Goal: Information Seeking & Learning: Learn about a topic

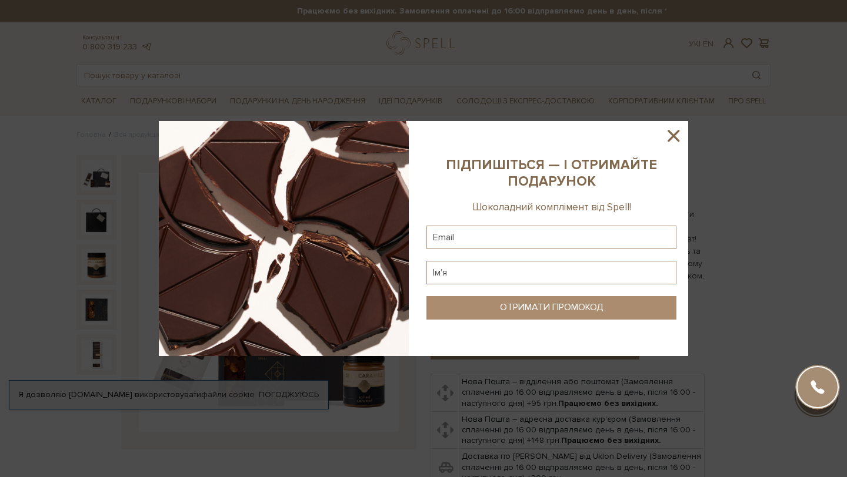
click at [668, 135] on icon at bounding box center [673, 136] width 20 height 20
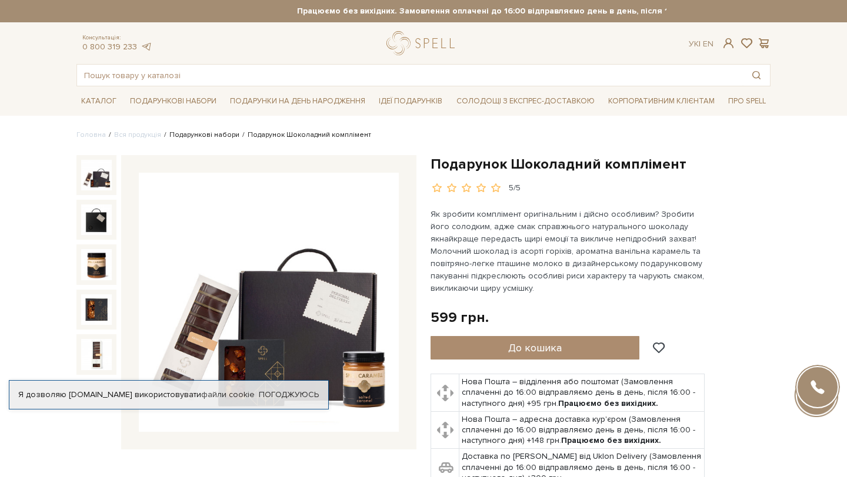
click at [196, 132] on link "Подарункові набори" at bounding box center [204, 135] width 70 height 9
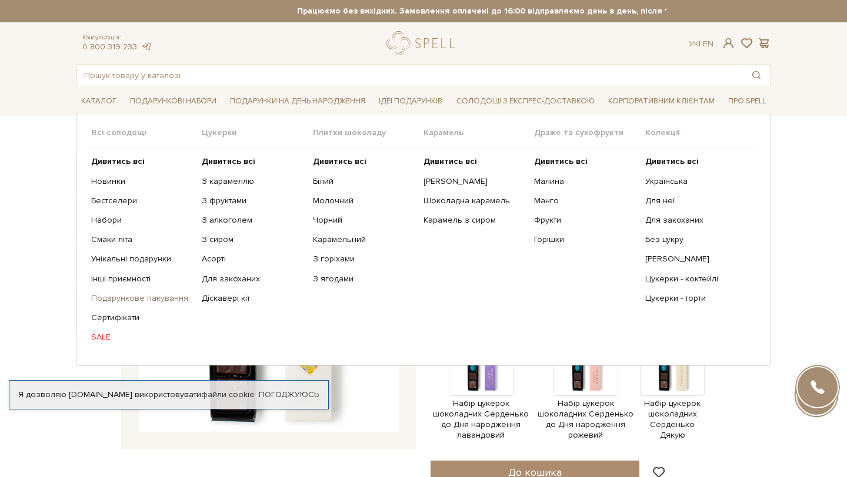
click at [146, 298] on link "Подарункове пакування" at bounding box center [142, 298] width 102 height 11
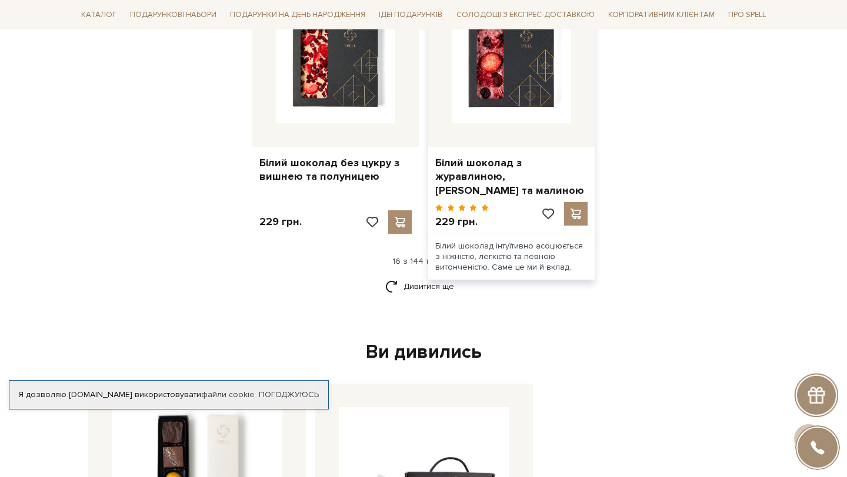
scroll to position [1520, 0]
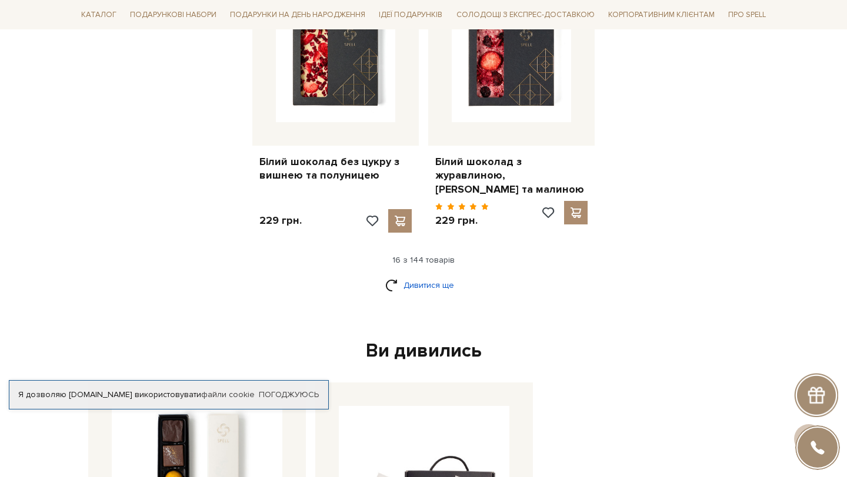
click at [400, 286] on link "Дивитися ще" at bounding box center [423, 285] width 76 height 21
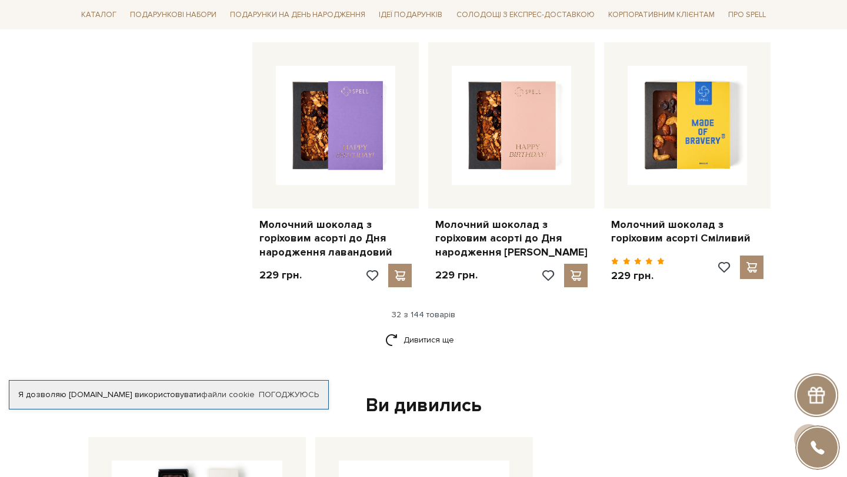
scroll to position [2717, 0]
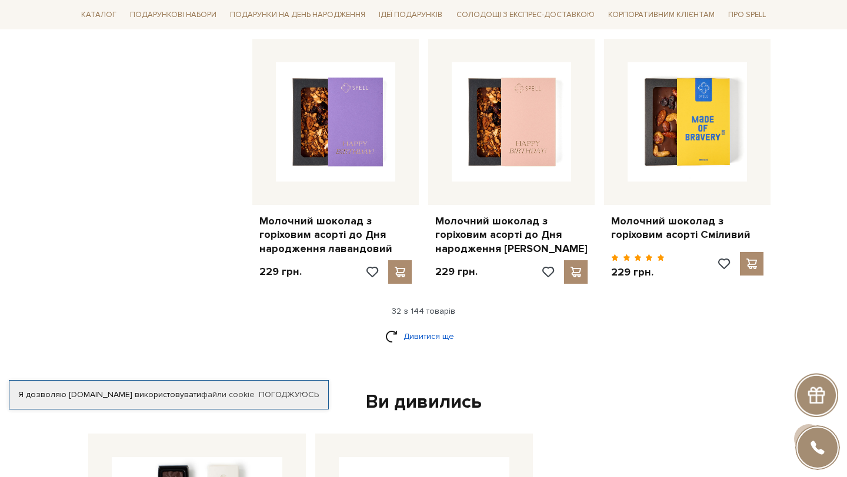
click at [432, 326] on link "Дивитися ще" at bounding box center [423, 336] width 76 height 21
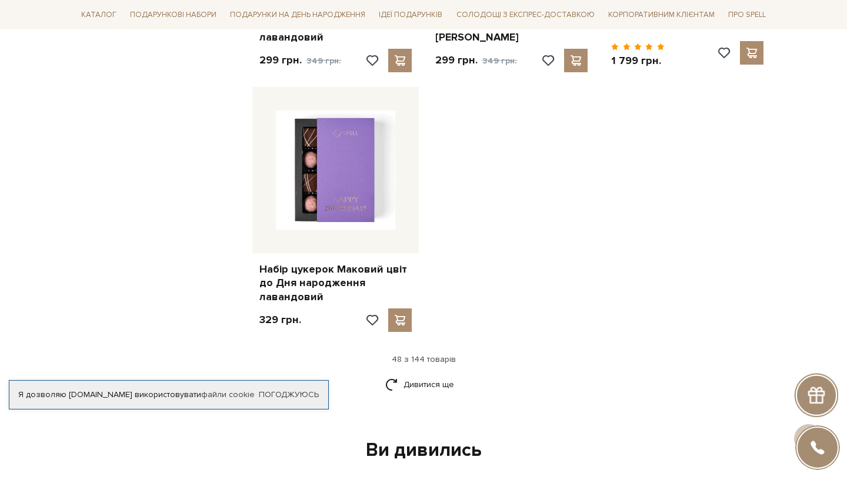
scroll to position [4249, 0]
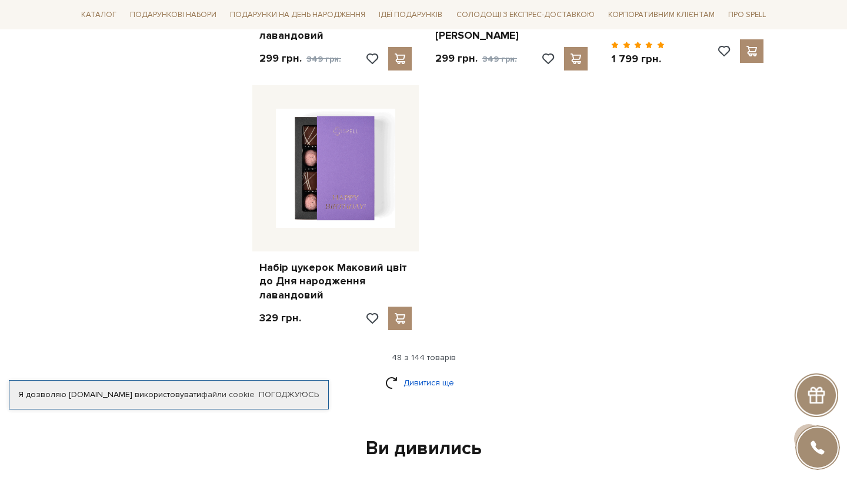
click at [416, 373] on link "Дивитися ще" at bounding box center [423, 383] width 76 height 21
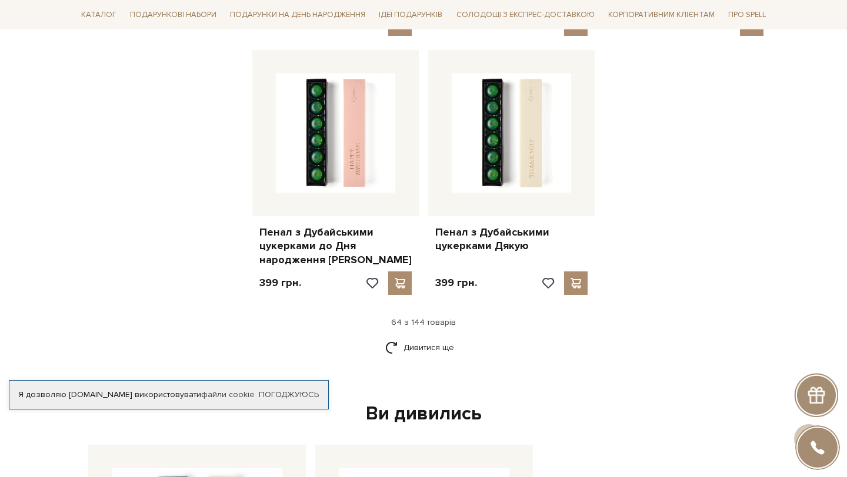
scroll to position [5582, 0]
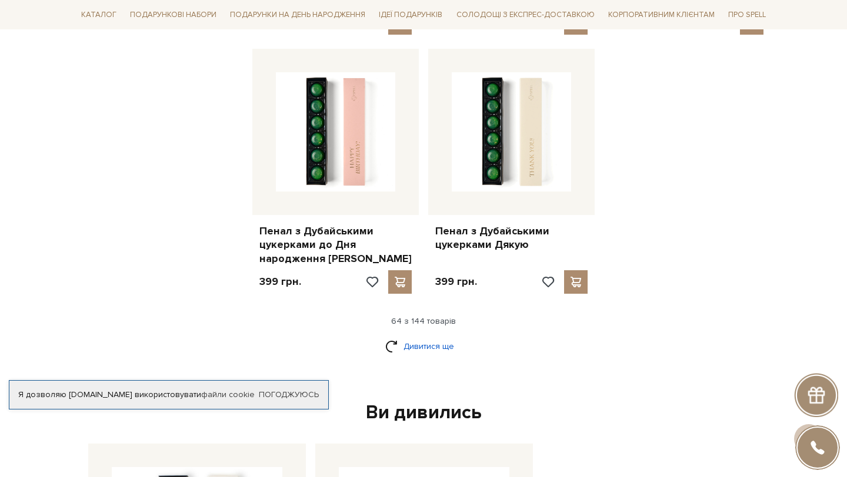
click at [421, 336] on link "Дивитися ще" at bounding box center [423, 346] width 76 height 21
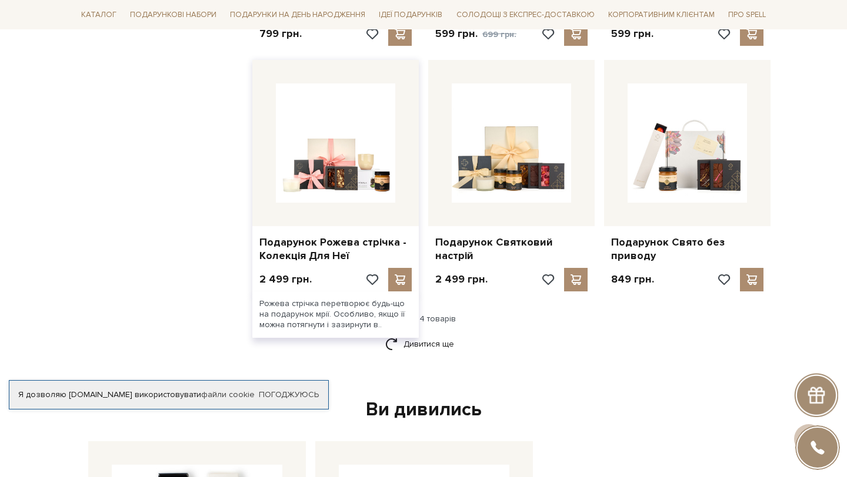
scroll to position [6841, 0]
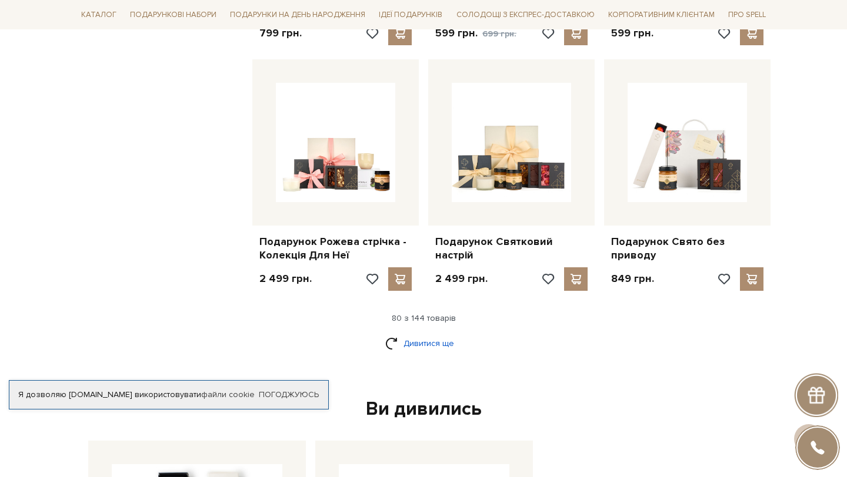
click at [413, 333] on link "Дивитися ще" at bounding box center [423, 343] width 76 height 21
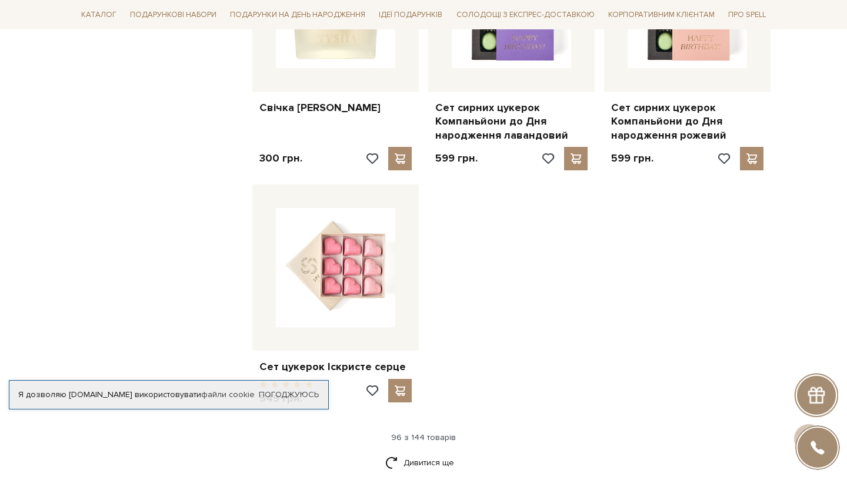
scroll to position [8213, 0]
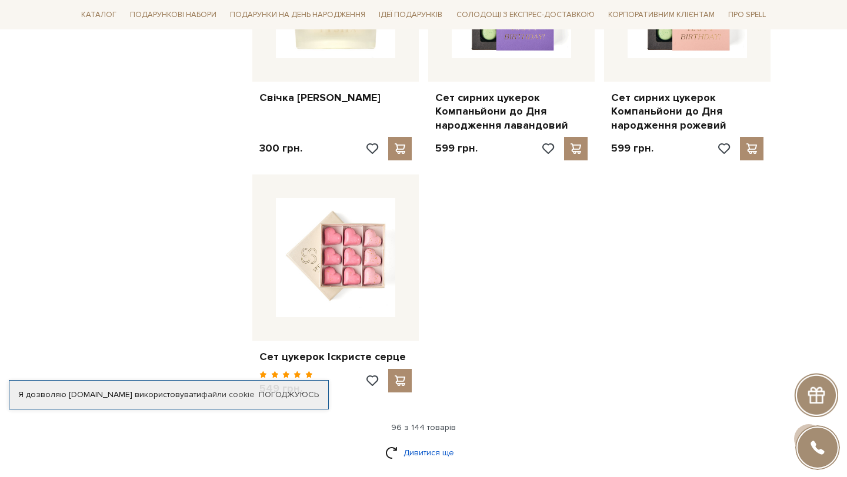
click at [431, 443] on link "Дивитися ще" at bounding box center [423, 453] width 76 height 21
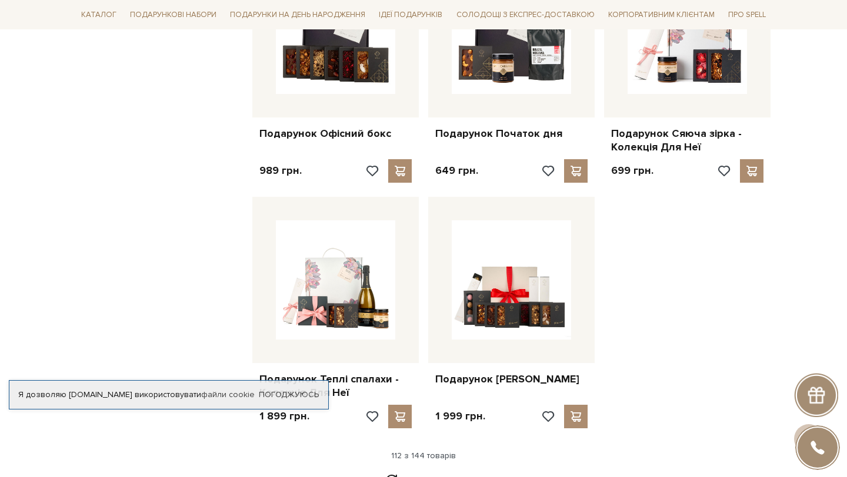
scroll to position [9466, 0]
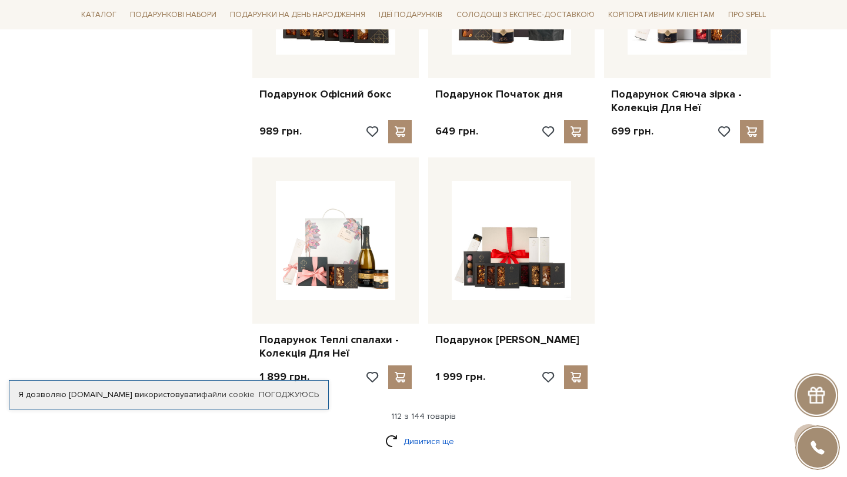
click at [414, 432] on link "Дивитися ще" at bounding box center [423, 442] width 76 height 21
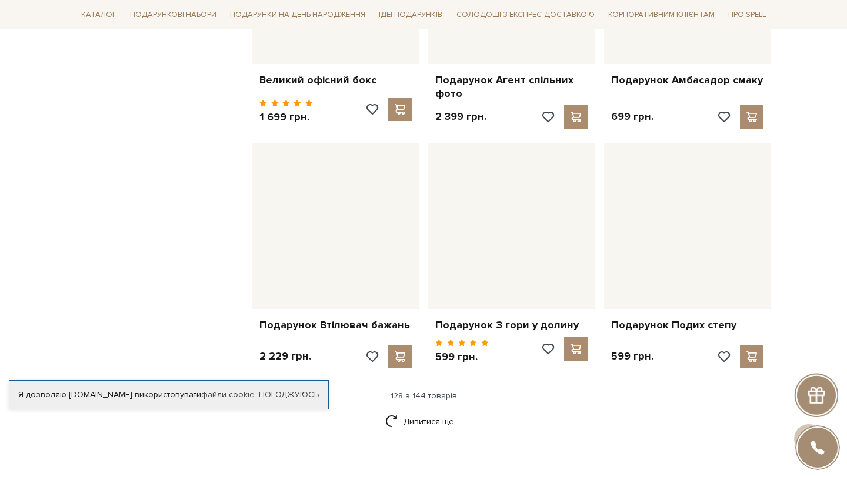
scroll to position [10737, 0]
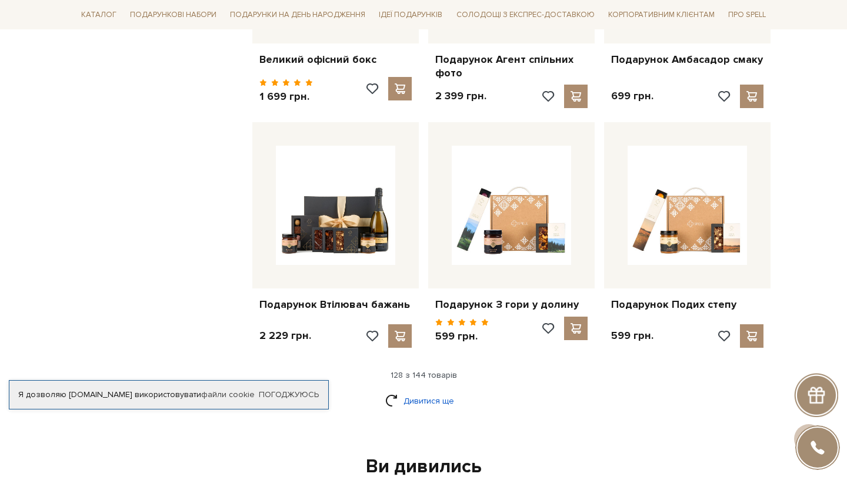
click at [403, 391] on link "Дивитися ще" at bounding box center [423, 401] width 76 height 21
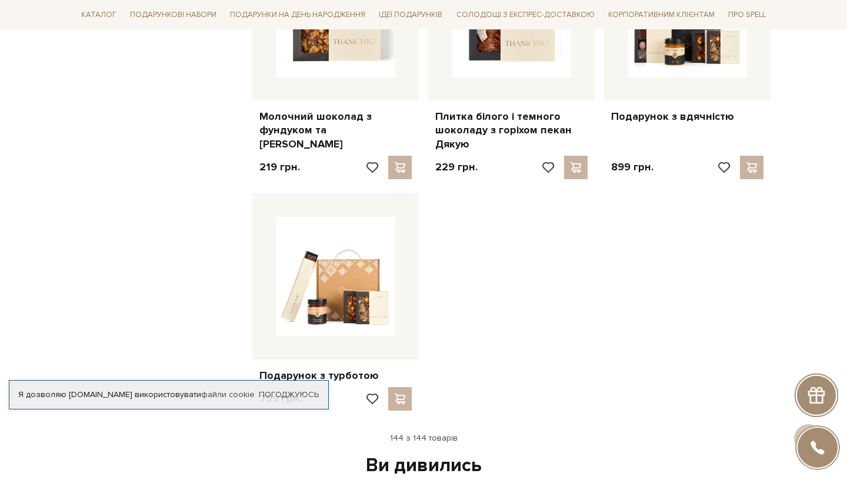
scroll to position [12183, 0]
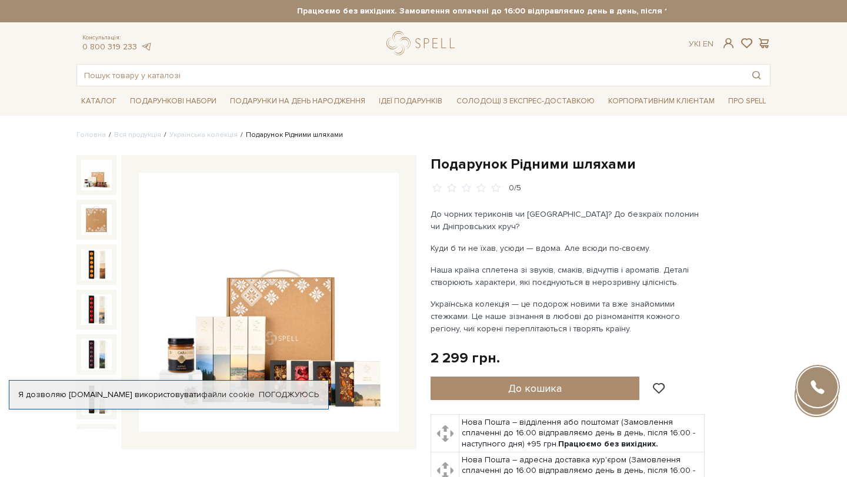
click at [290, 303] on img at bounding box center [269, 303] width 260 height 260
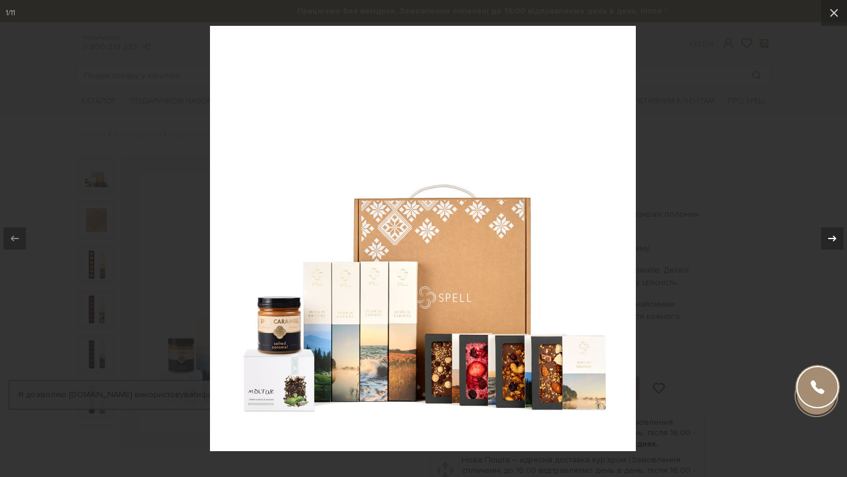
click at [831, 238] on icon at bounding box center [832, 239] width 14 height 14
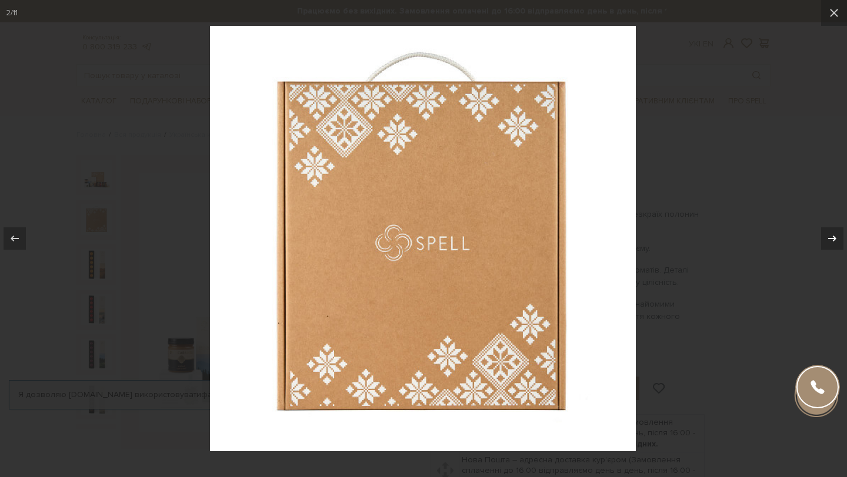
click at [831, 238] on icon at bounding box center [832, 239] width 14 height 14
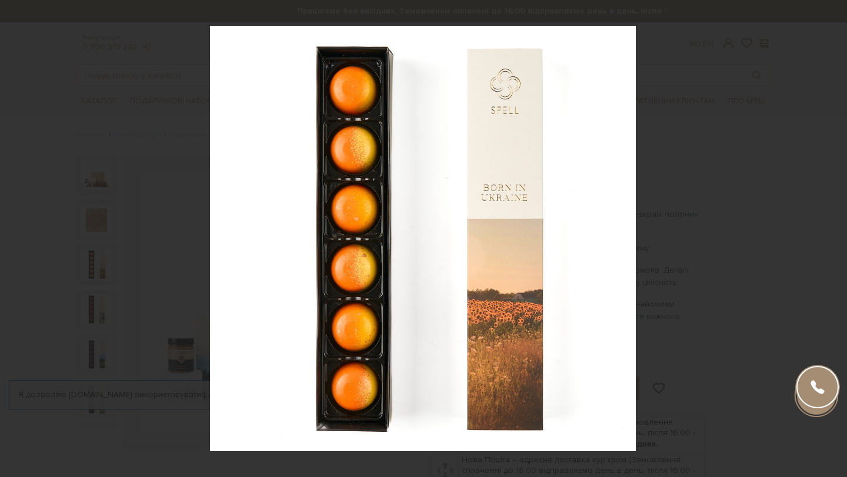
click at [831, 238] on div "3 / 11" at bounding box center [423, 238] width 847 height 477
click at [830, 245] on icon at bounding box center [832, 239] width 14 height 14
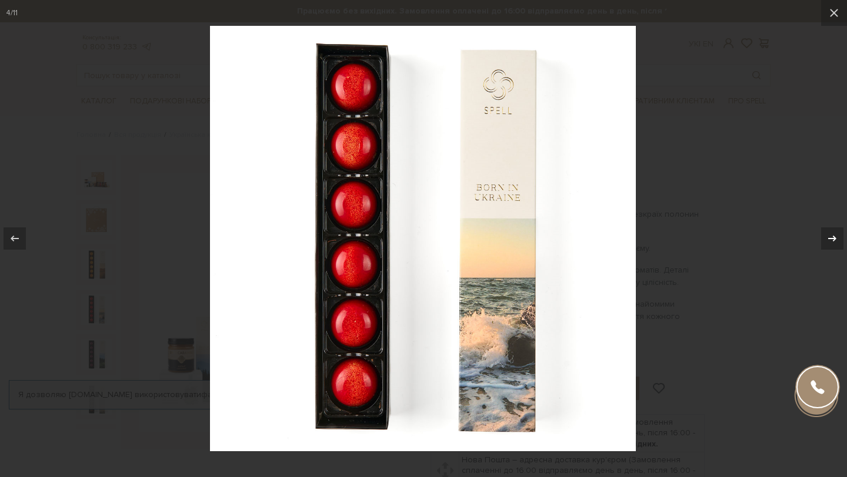
click at [828, 238] on icon at bounding box center [832, 239] width 14 height 14
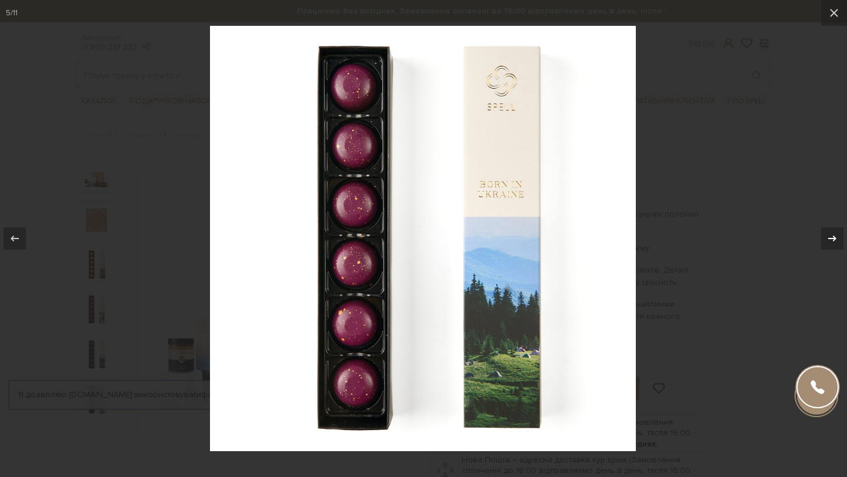
click at [828, 238] on icon at bounding box center [832, 239] width 14 height 14
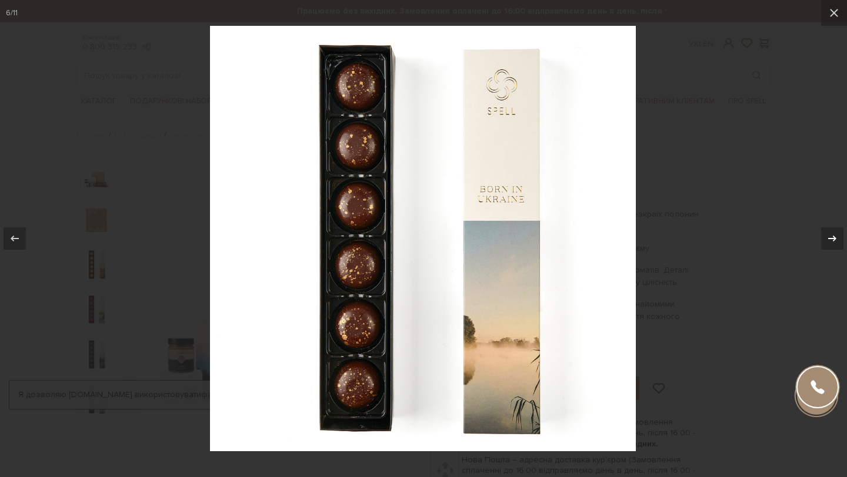
click at [828, 238] on icon at bounding box center [832, 239] width 14 height 14
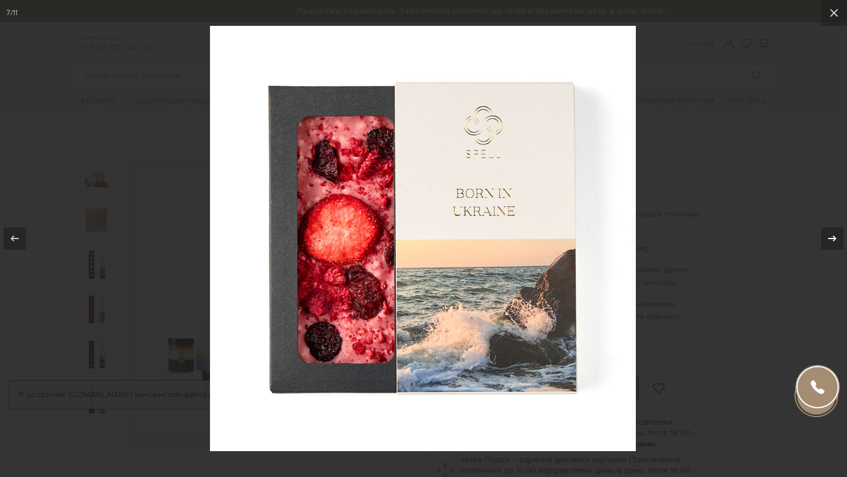
click at [828, 238] on icon at bounding box center [832, 239] width 14 height 14
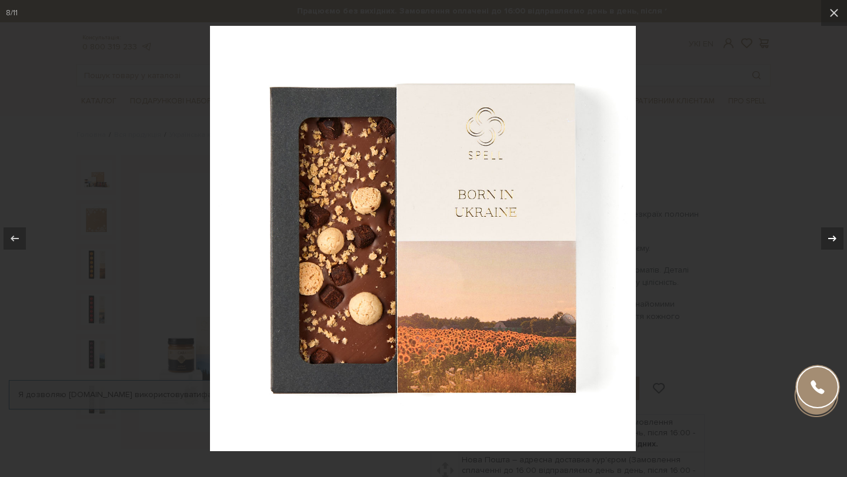
click at [828, 238] on icon at bounding box center [832, 239] width 14 height 14
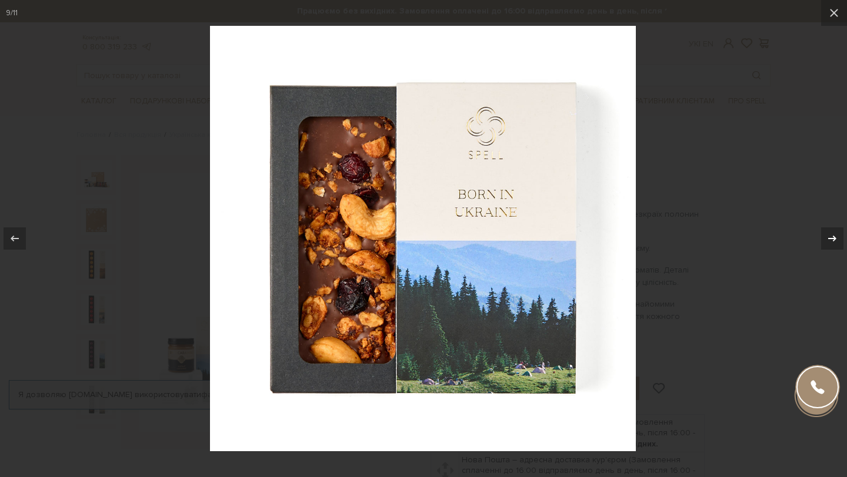
click at [828, 238] on icon at bounding box center [832, 239] width 14 height 14
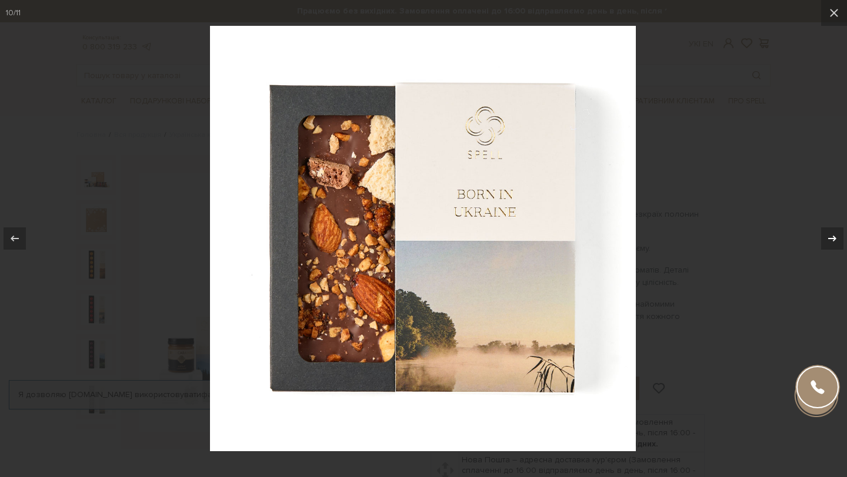
click at [828, 238] on icon at bounding box center [832, 239] width 14 height 14
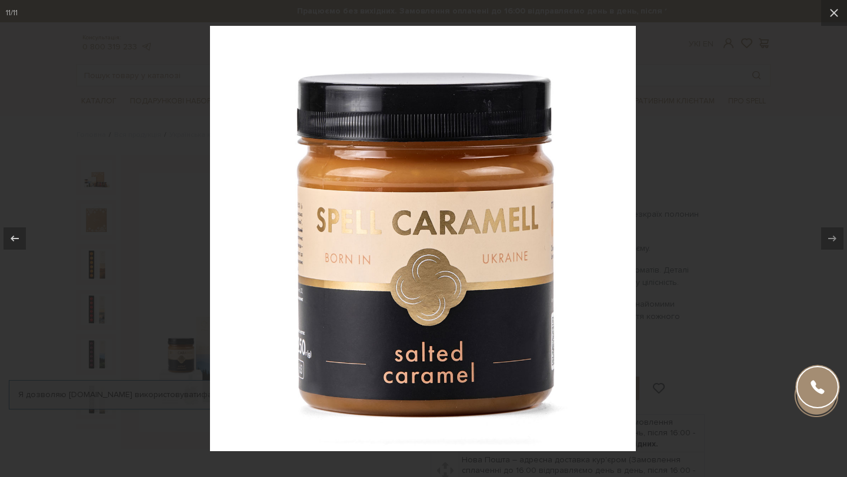
click at [828, 238] on div "11 / 11" at bounding box center [423, 238] width 847 height 477
click at [828, 15] on icon at bounding box center [834, 13] width 14 height 14
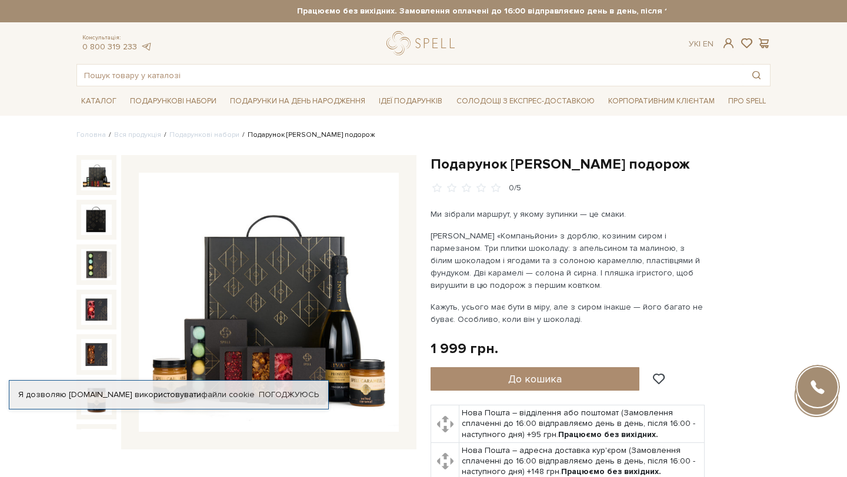
click at [309, 285] on img at bounding box center [269, 303] width 260 height 260
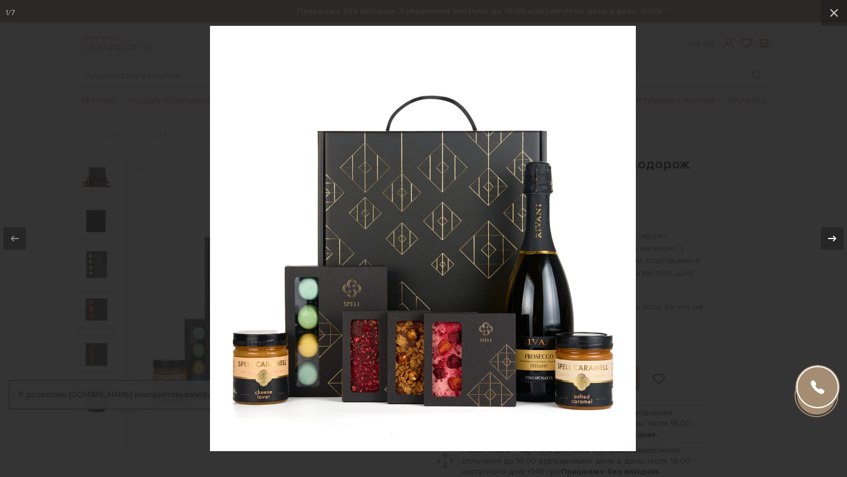
click at [830, 246] on div at bounding box center [832, 239] width 22 height 22
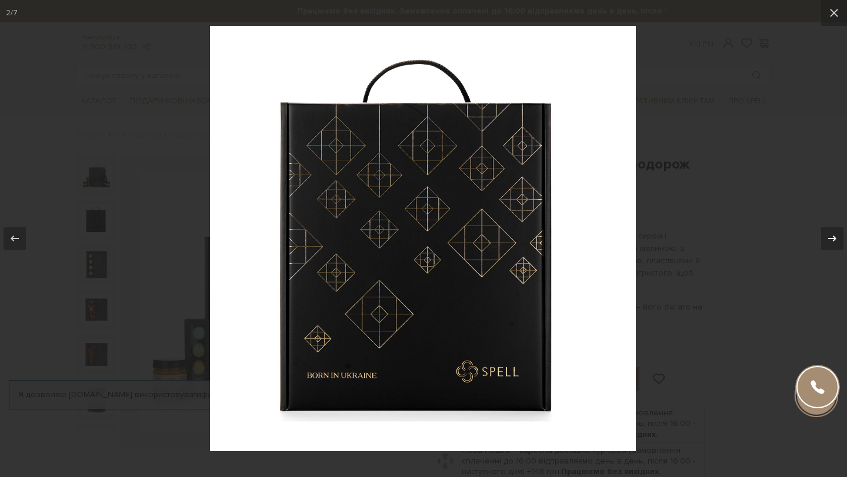
click at [830, 246] on div at bounding box center [832, 239] width 22 height 22
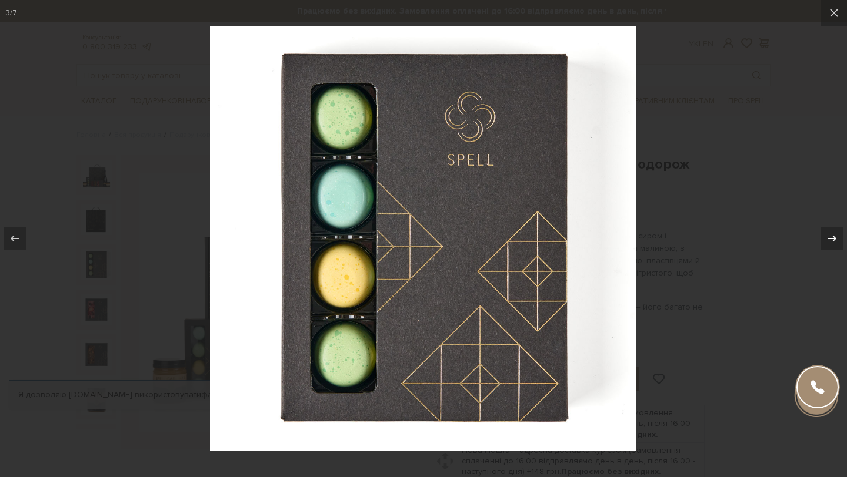
click at [830, 246] on div at bounding box center [832, 239] width 22 height 22
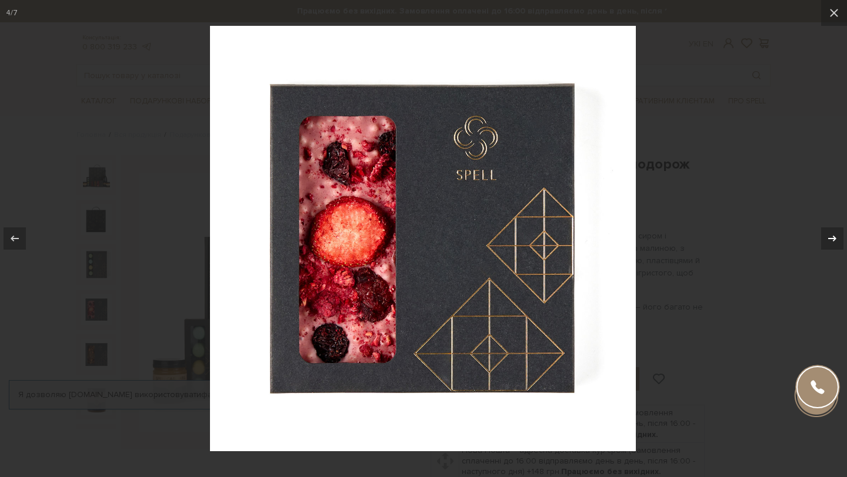
click at [830, 246] on div at bounding box center [832, 239] width 22 height 22
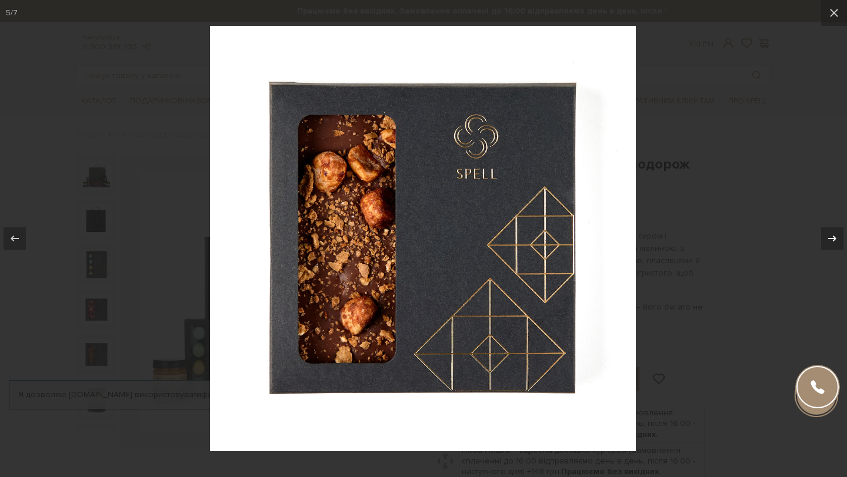
click at [830, 246] on div at bounding box center [832, 239] width 22 height 22
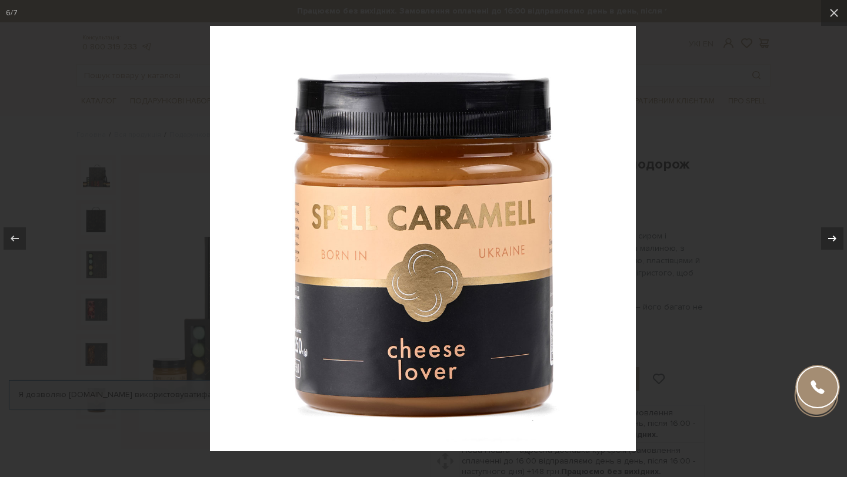
click at [830, 246] on div at bounding box center [832, 239] width 22 height 22
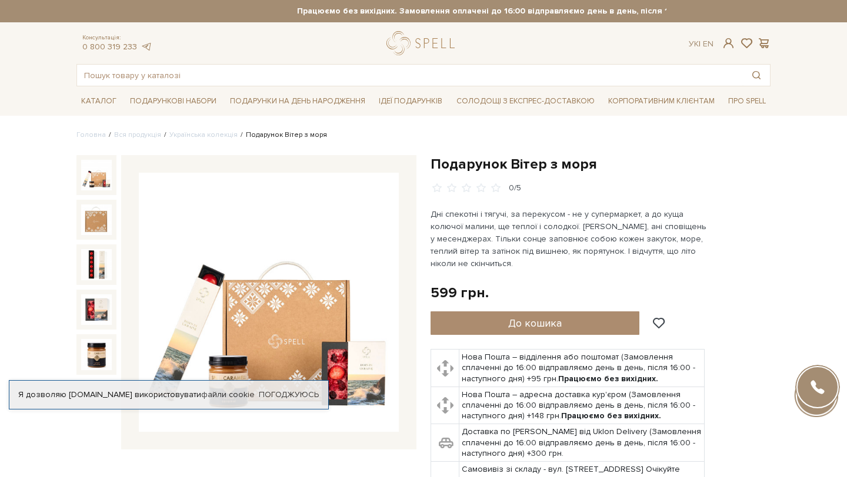
click at [275, 286] on img at bounding box center [269, 303] width 260 height 260
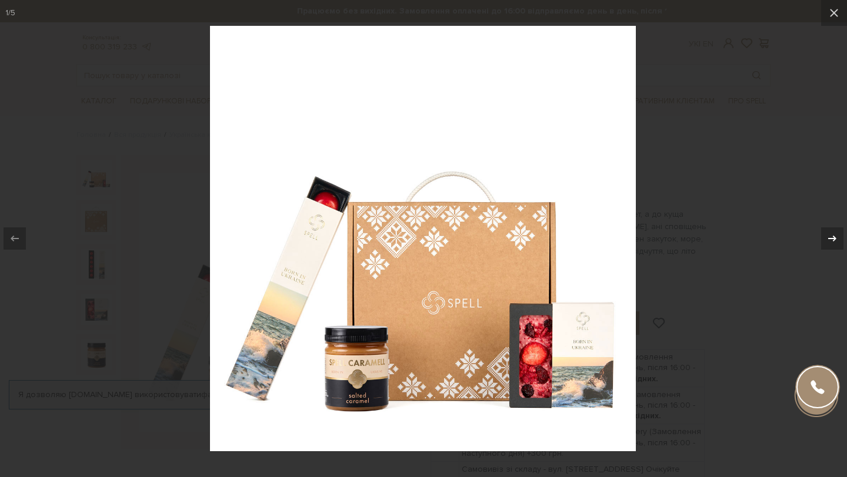
click at [834, 235] on icon at bounding box center [832, 239] width 14 height 14
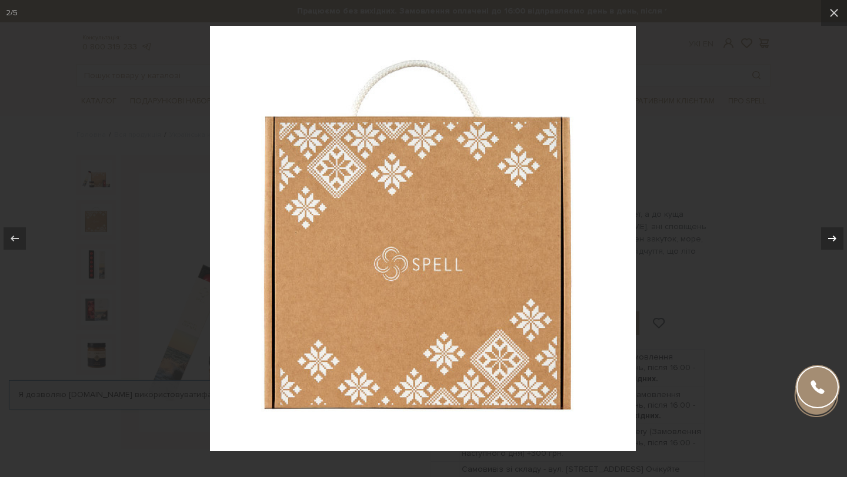
click at [834, 235] on icon at bounding box center [832, 239] width 14 height 14
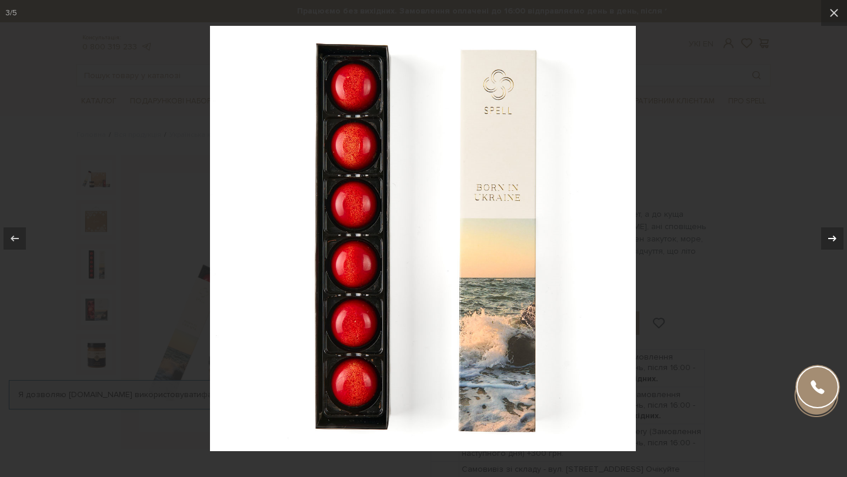
click at [834, 235] on div "3 / 5" at bounding box center [423, 238] width 847 height 477
click at [834, 238] on icon at bounding box center [832, 239] width 8 height 6
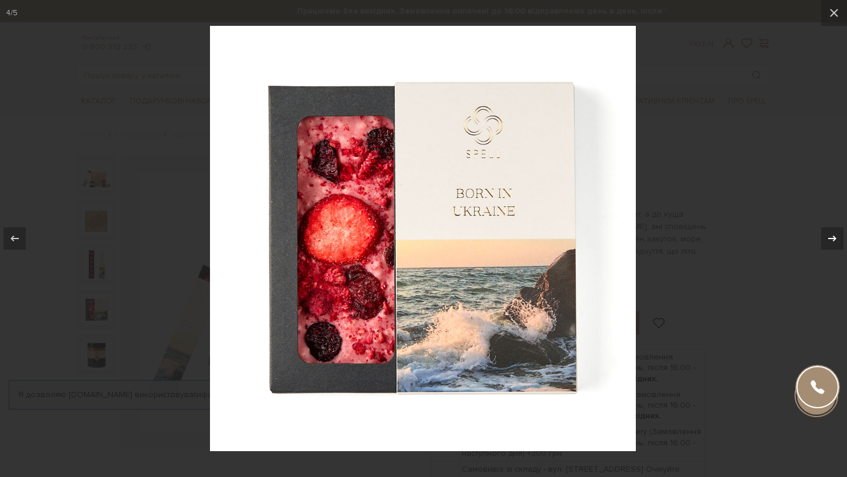
click at [834, 238] on icon at bounding box center [832, 239] width 8 height 6
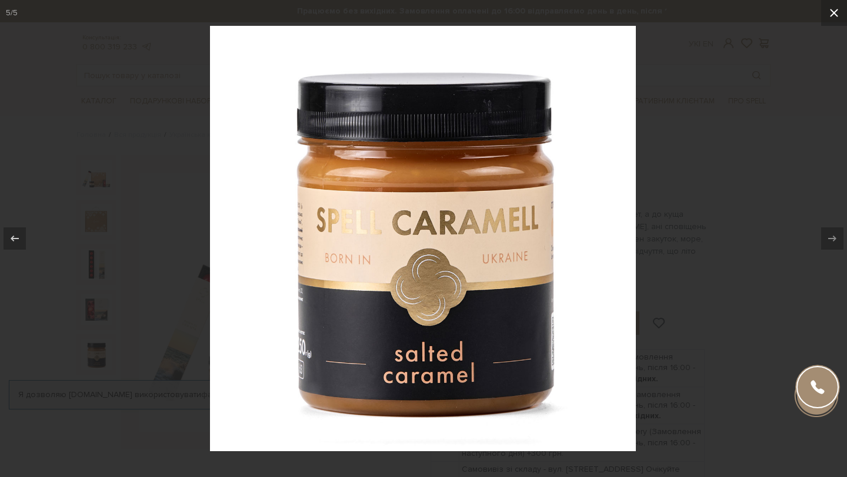
click at [835, 18] on icon at bounding box center [834, 13] width 14 height 14
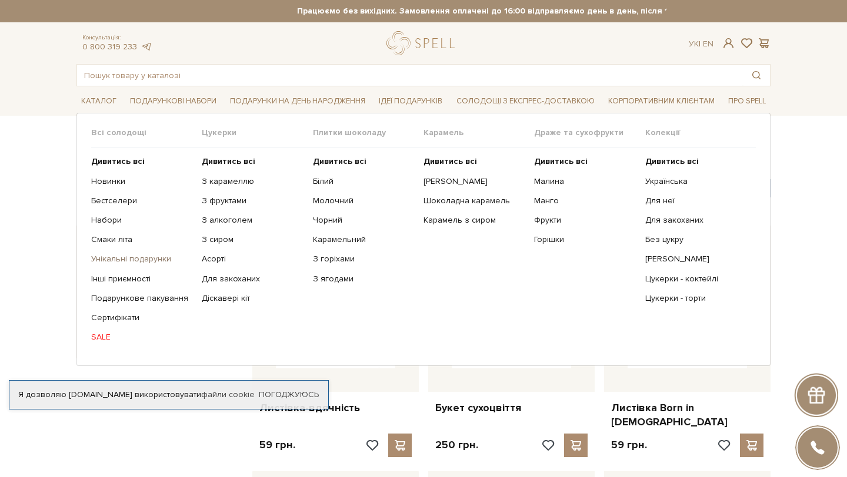
click at [119, 259] on link "Унікальні подарунки" at bounding box center [142, 259] width 102 height 11
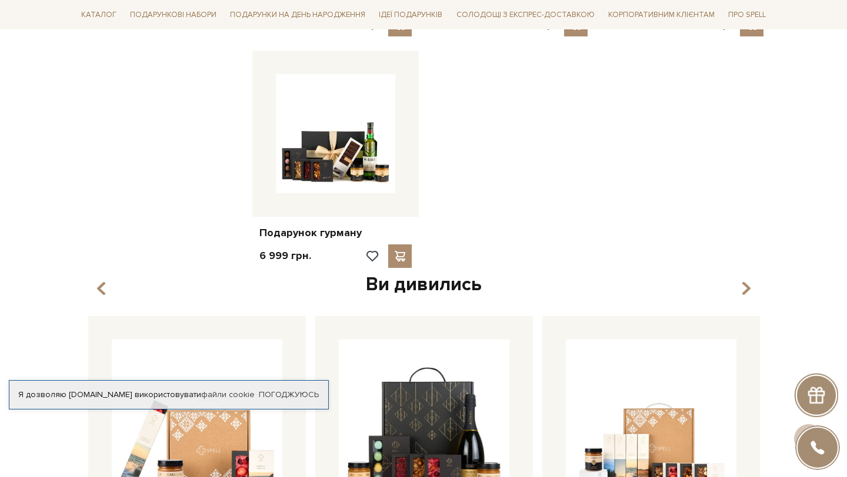
scroll to position [1186, 0]
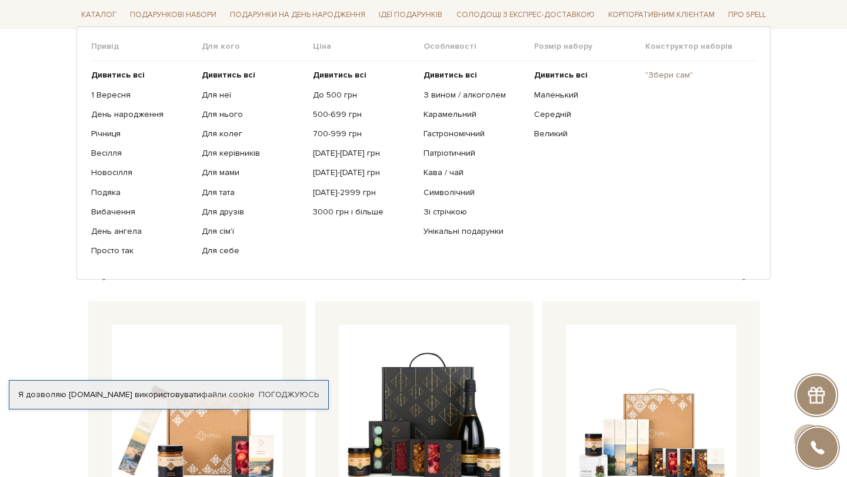
click at [665, 74] on link ""Збери сам"" at bounding box center [696, 75] width 102 height 11
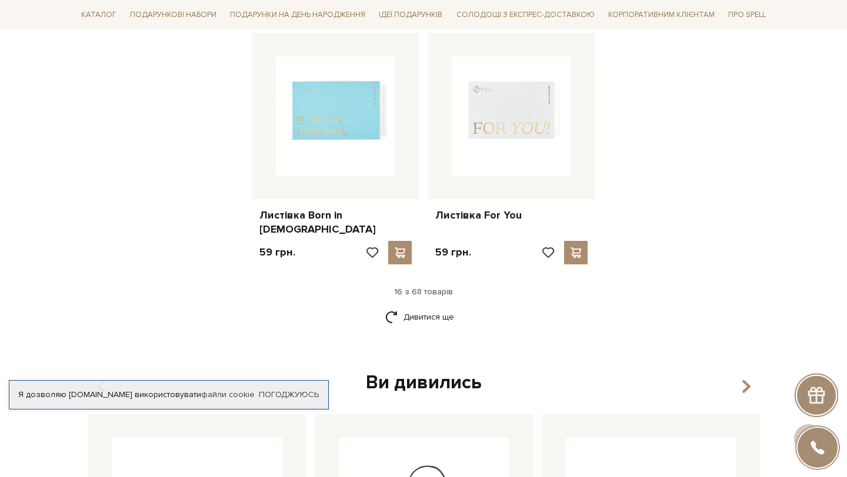
scroll to position [1503, 0]
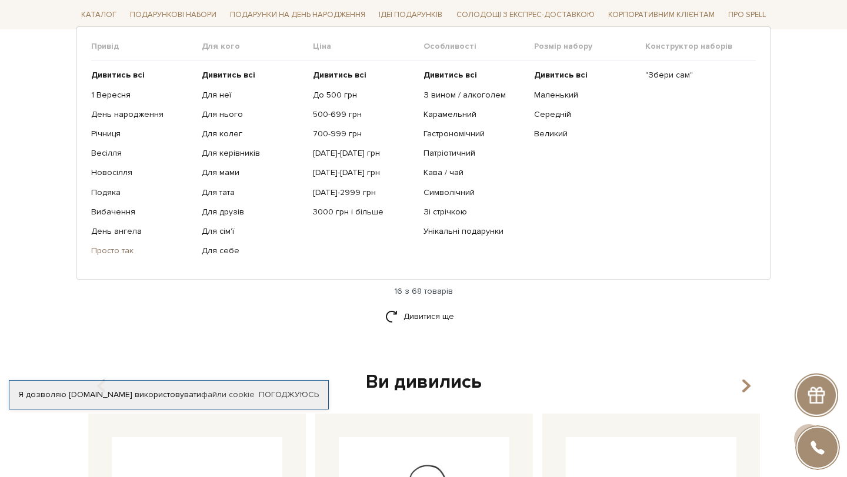
click at [129, 253] on link "Просто так" at bounding box center [142, 251] width 102 height 11
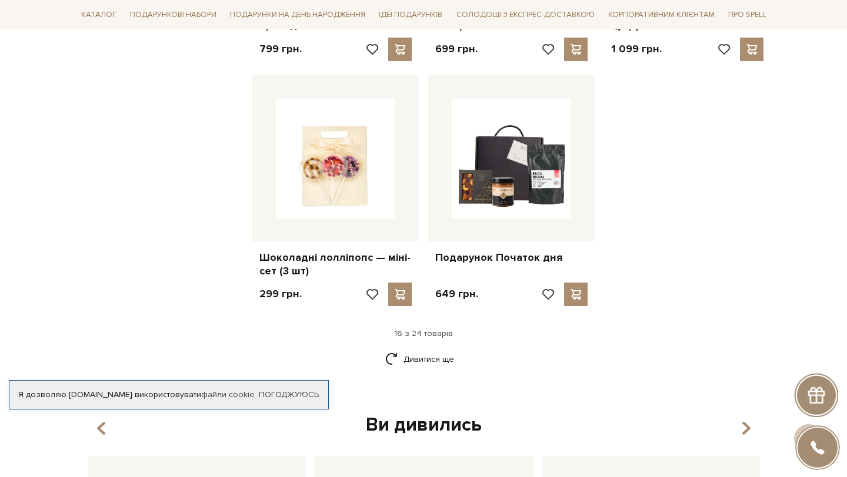
scroll to position [1440, 0]
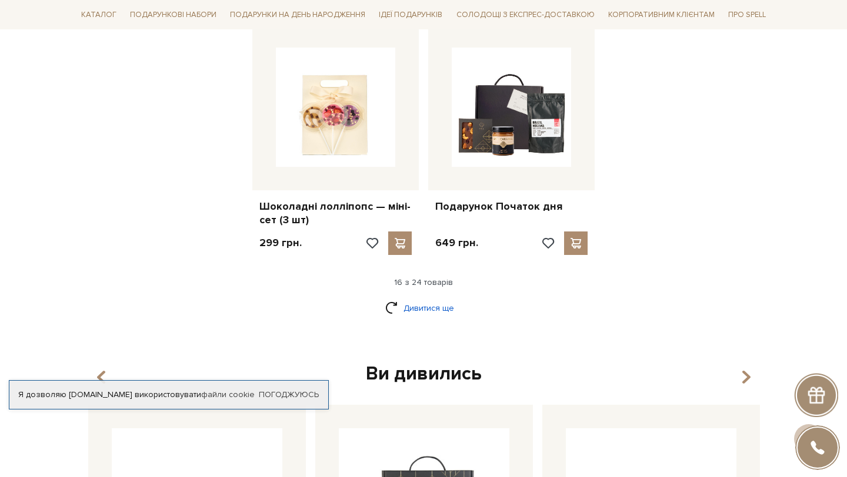
click at [418, 306] on link "Дивитися ще" at bounding box center [423, 308] width 76 height 21
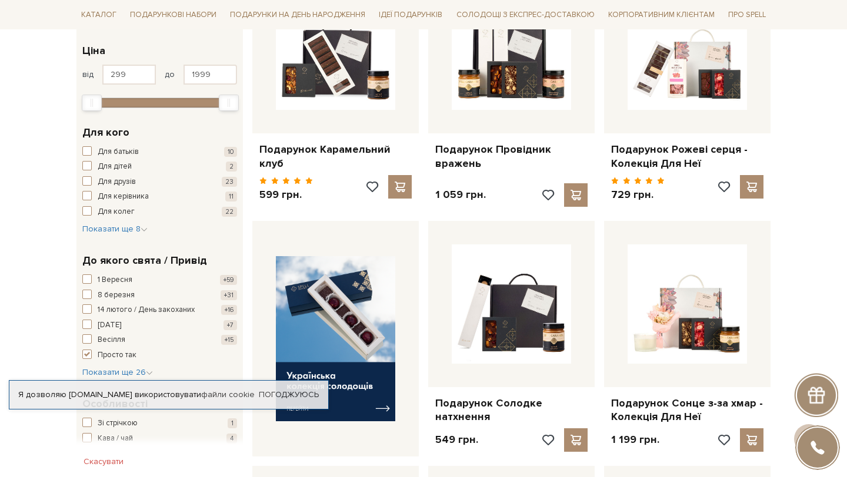
scroll to position [0, 0]
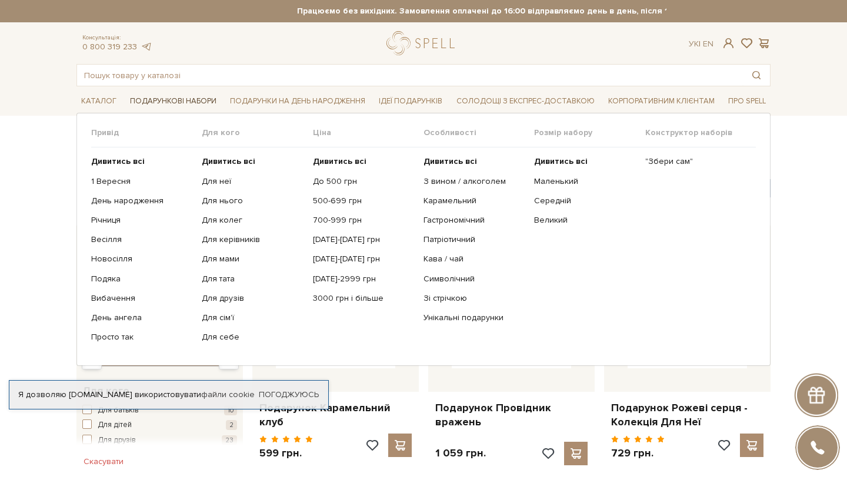
click at [183, 107] on span "Подарункові набори" at bounding box center [173, 101] width 96 height 18
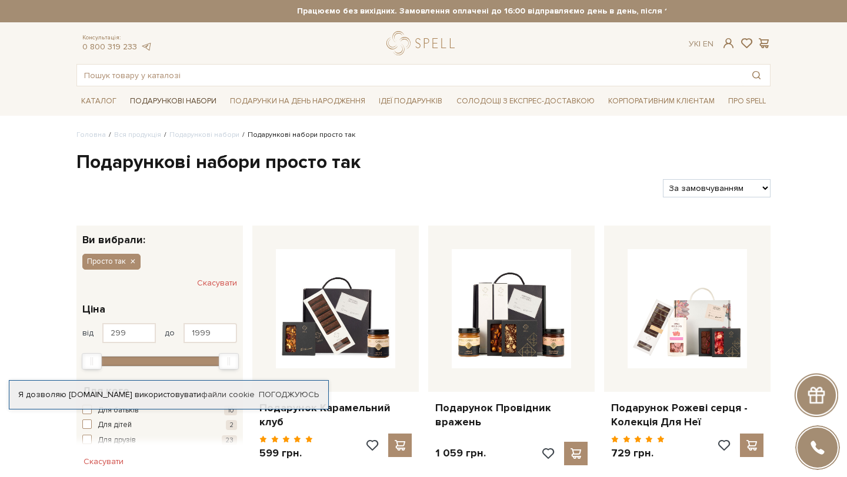
click at [174, 105] on span "Подарункові набори" at bounding box center [173, 101] width 96 height 18
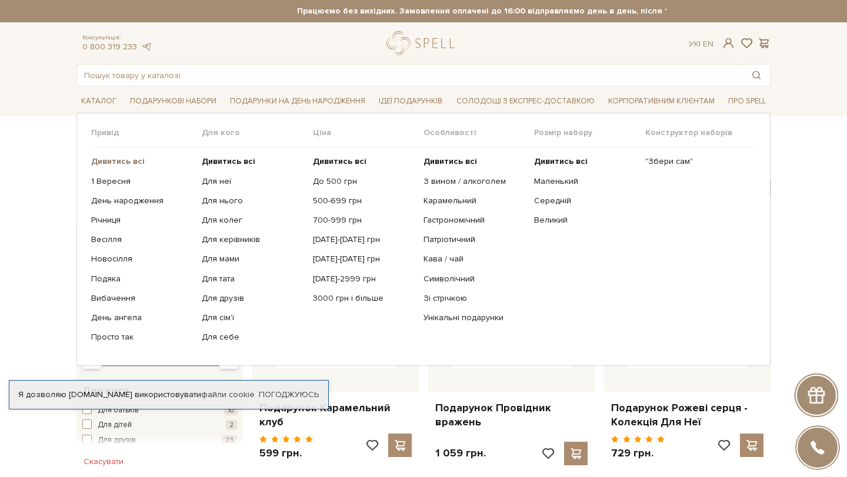
click at [127, 163] on b "Дивитись всі" at bounding box center [117, 161] width 53 height 10
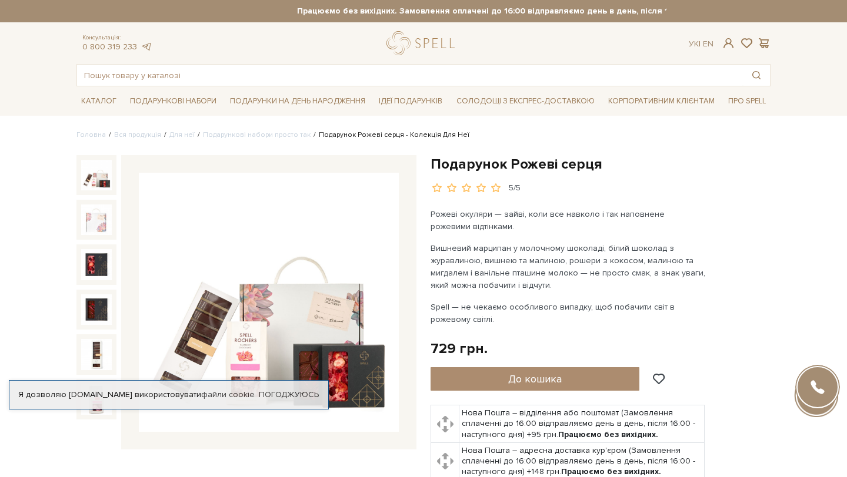
click at [217, 312] on img at bounding box center [269, 303] width 260 height 260
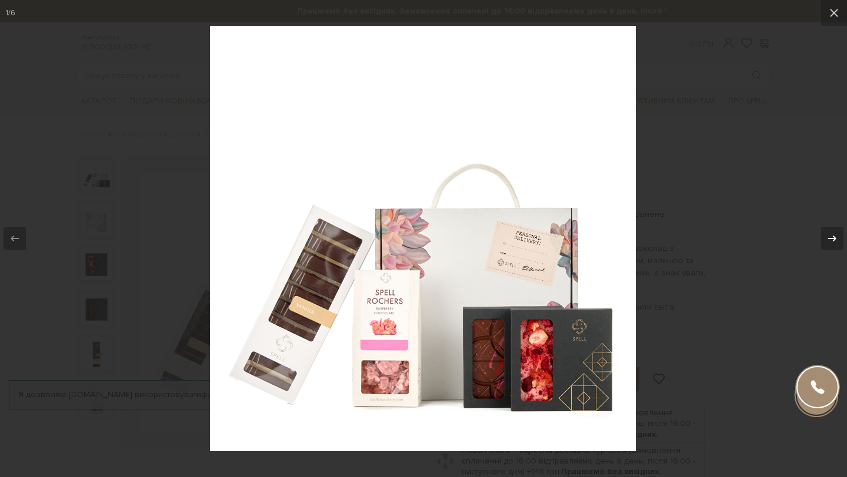
click at [832, 237] on icon at bounding box center [832, 239] width 14 height 14
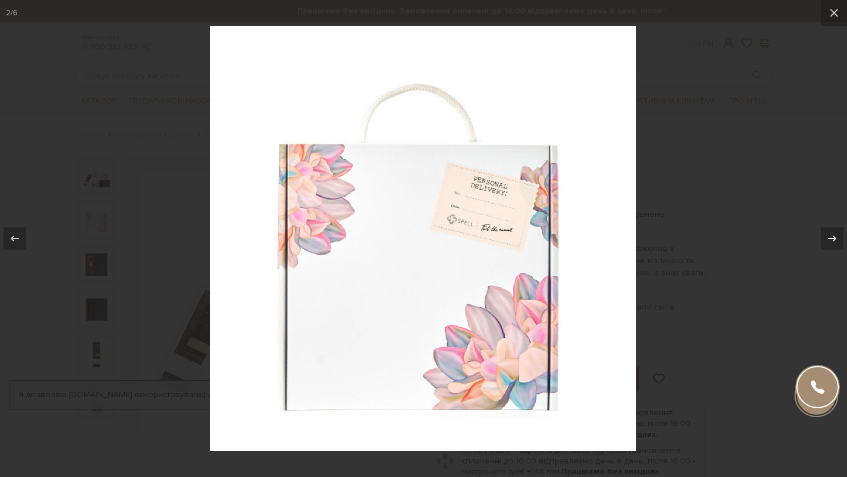
click at [832, 237] on icon at bounding box center [832, 239] width 14 height 14
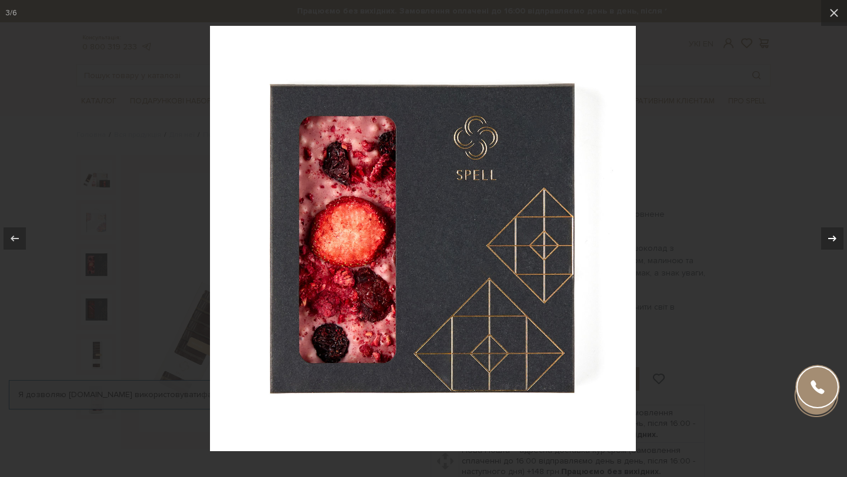
click at [832, 237] on icon at bounding box center [832, 239] width 14 height 14
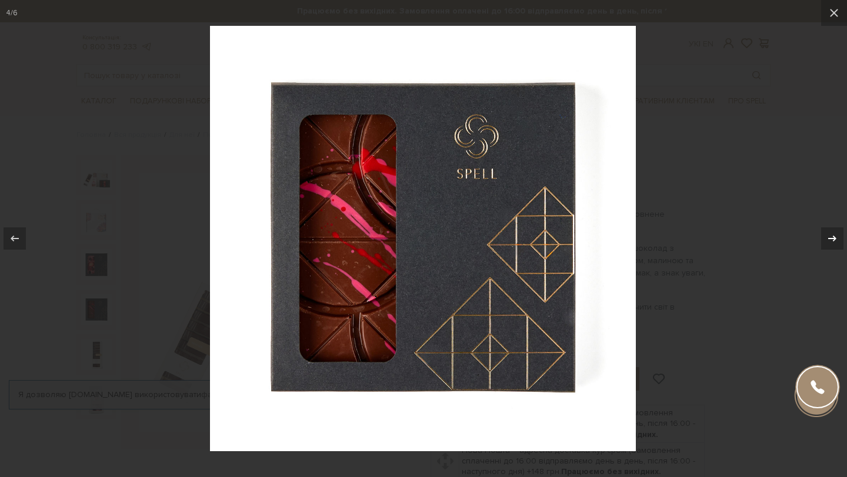
click at [832, 237] on icon at bounding box center [832, 239] width 14 height 14
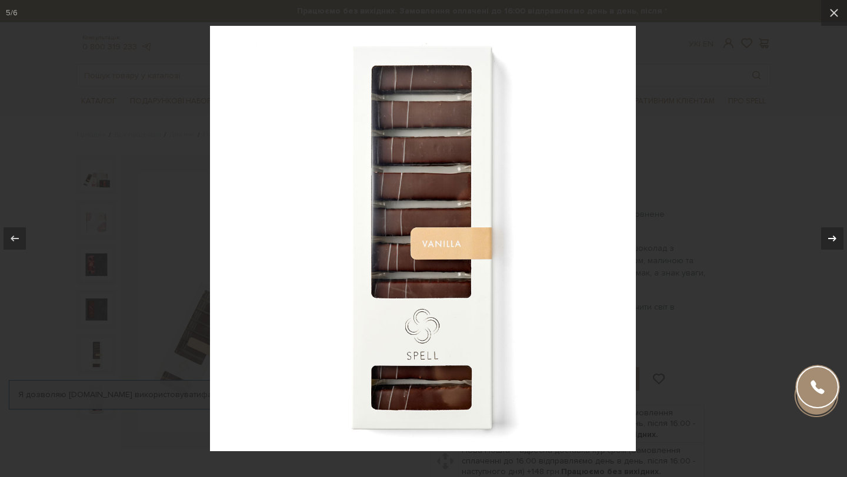
click at [832, 237] on icon at bounding box center [832, 239] width 14 height 14
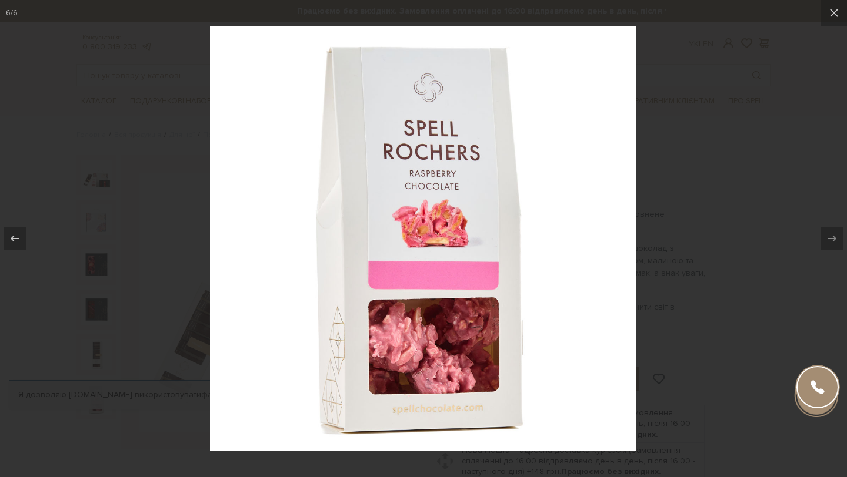
click at [832, 237] on div "6 / 6" at bounding box center [423, 238] width 847 height 477
click at [834, 16] on icon at bounding box center [834, 13] width 14 height 14
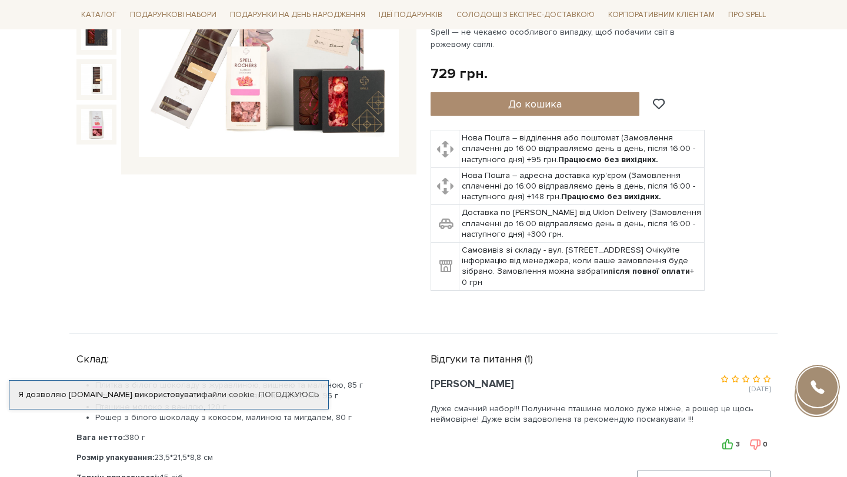
scroll to position [51, 0]
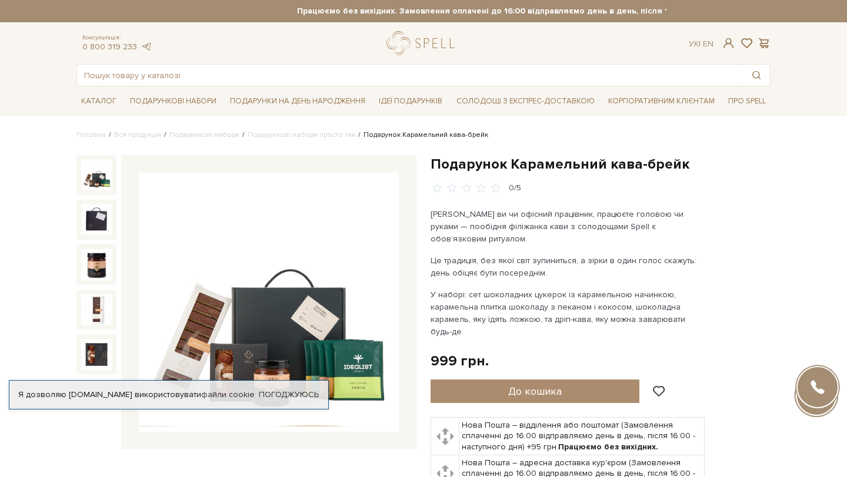
click at [268, 292] on img at bounding box center [269, 303] width 260 height 260
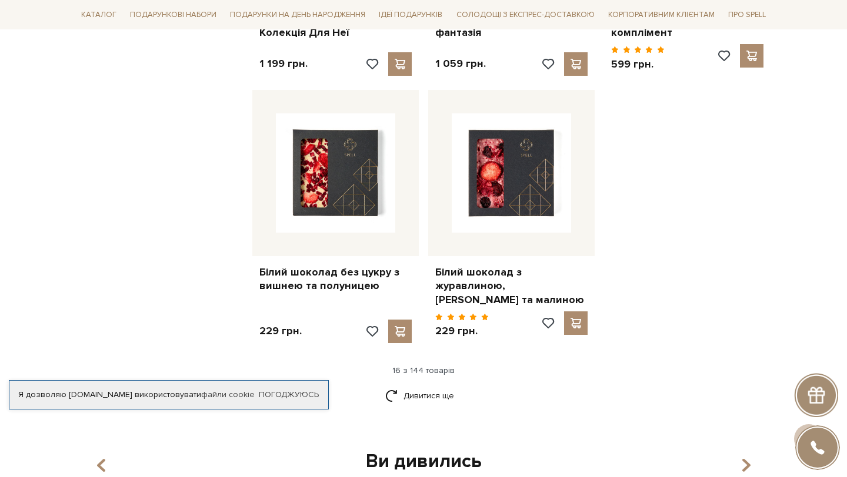
scroll to position [1417, 0]
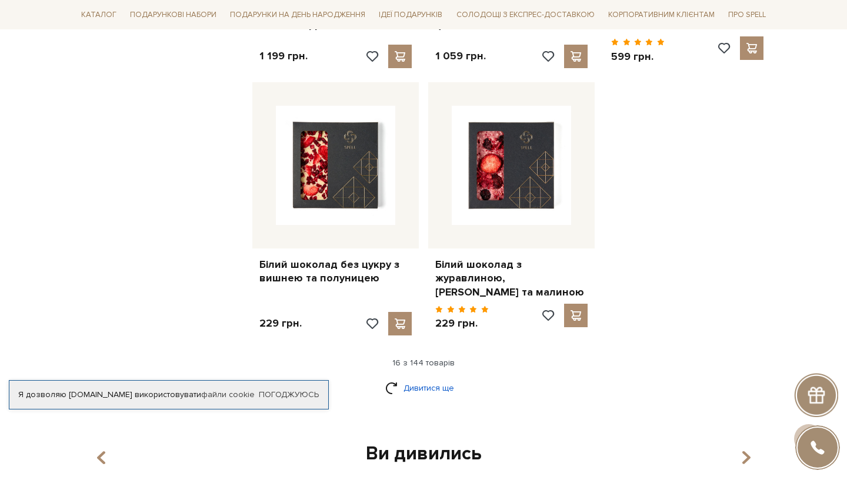
click at [432, 389] on link "Дивитися ще" at bounding box center [423, 388] width 76 height 21
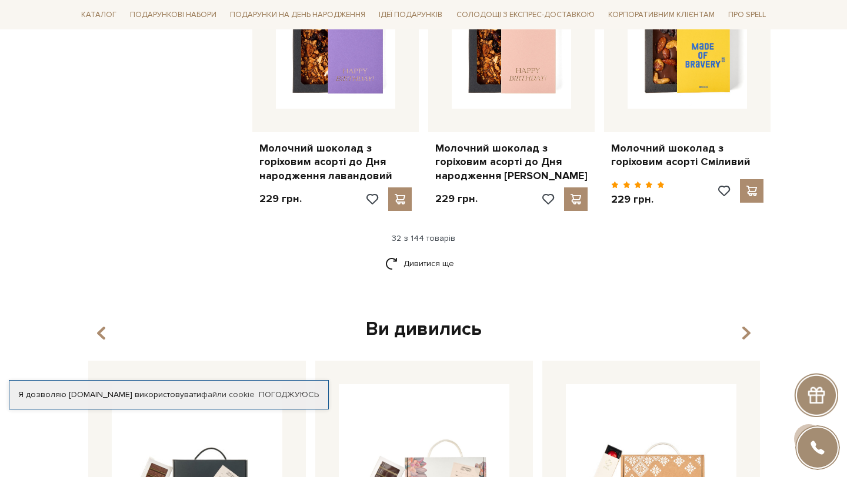
scroll to position [2791, 0]
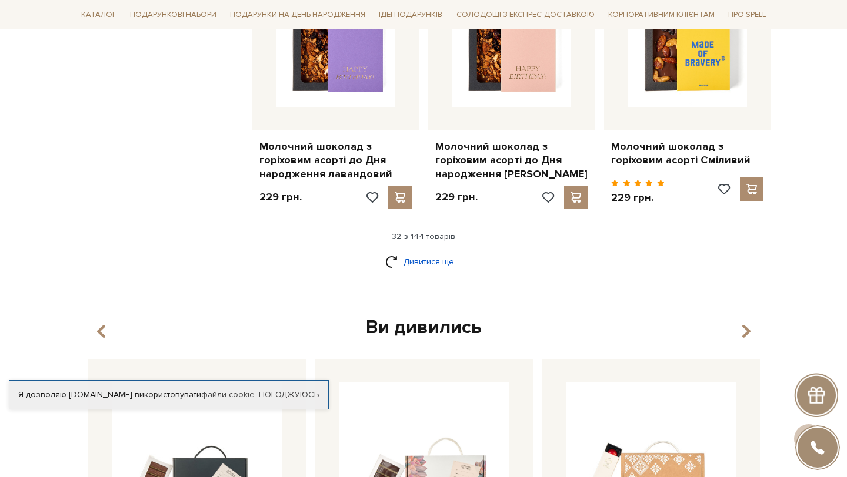
click at [417, 252] on link "Дивитися ще" at bounding box center [423, 262] width 76 height 21
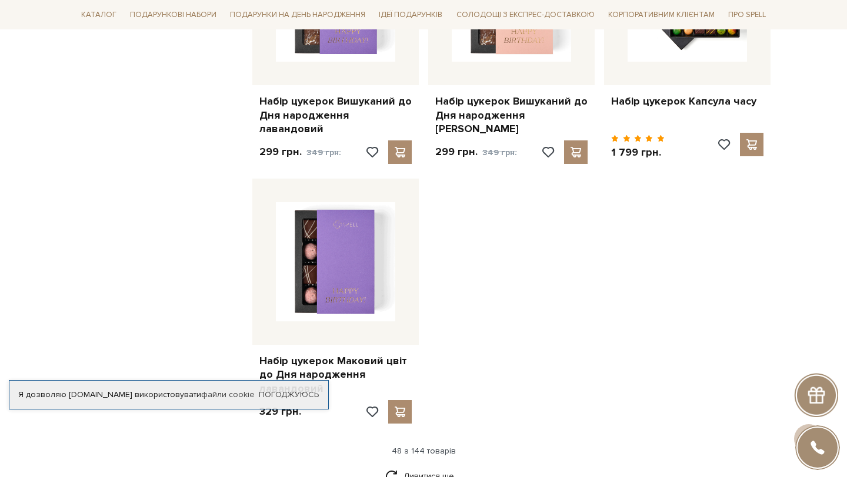
scroll to position [4189, 0]
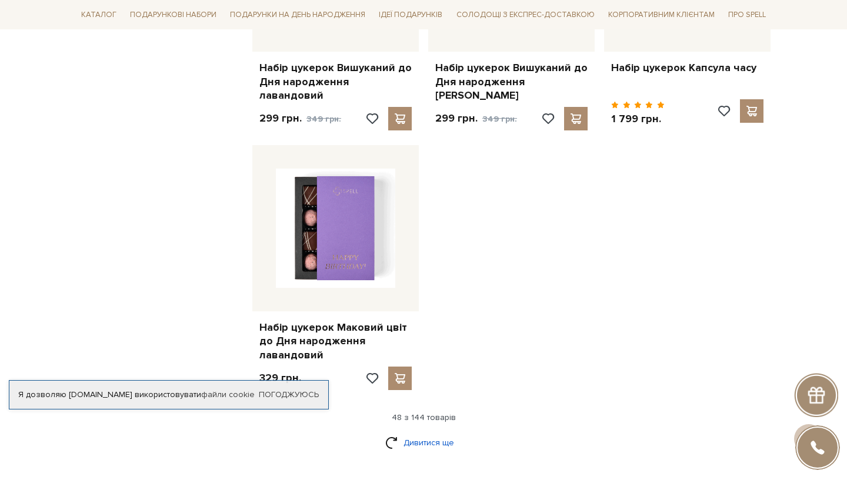
click at [426, 433] on link "Дивитися ще" at bounding box center [423, 443] width 76 height 21
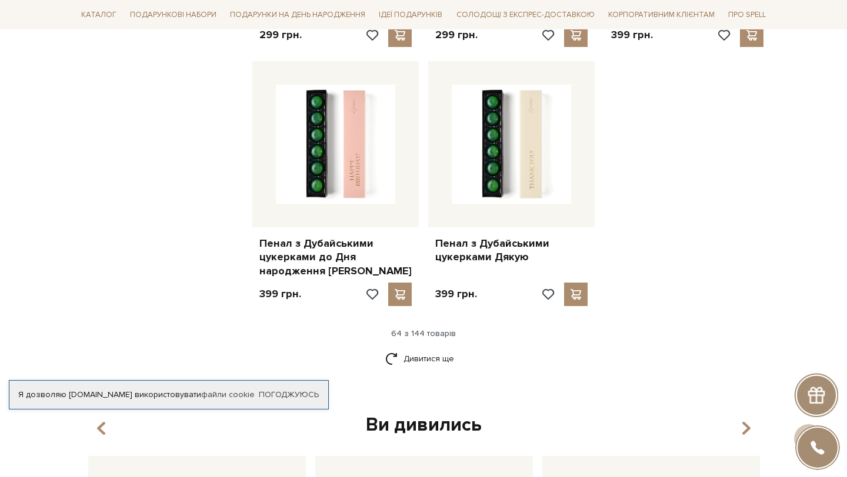
scroll to position [5580, 0]
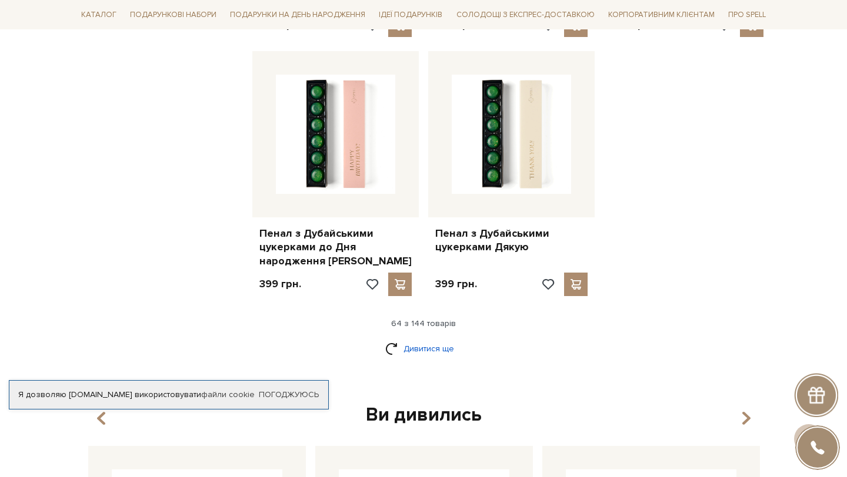
click at [421, 339] on link "Дивитися ще" at bounding box center [423, 349] width 76 height 21
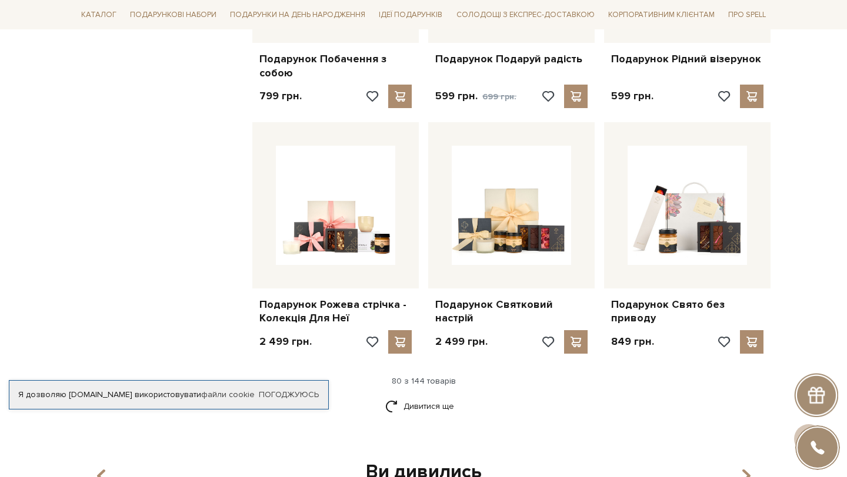
scroll to position [6835, 0]
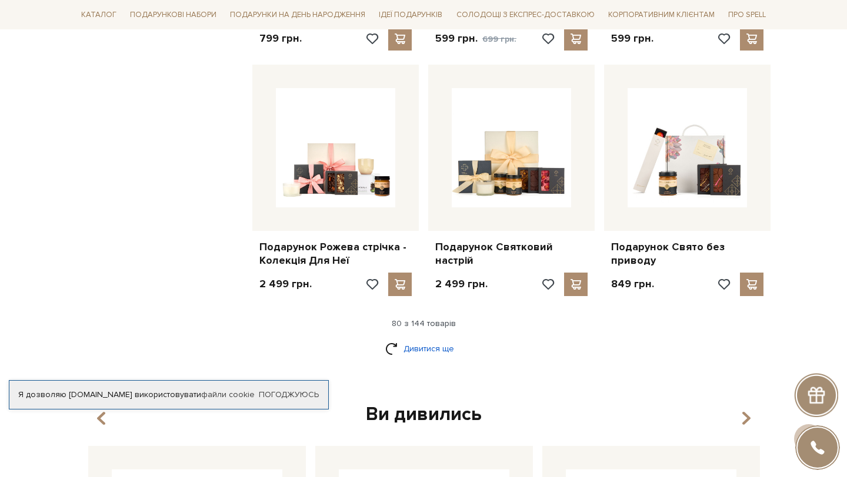
click at [419, 339] on link "Дивитися ще" at bounding box center [423, 349] width 76 height 21
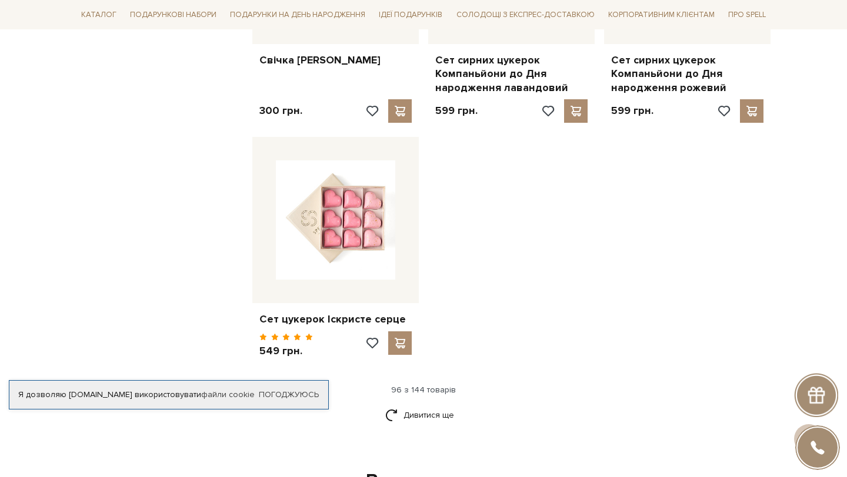
scroll to position [8253, 0]
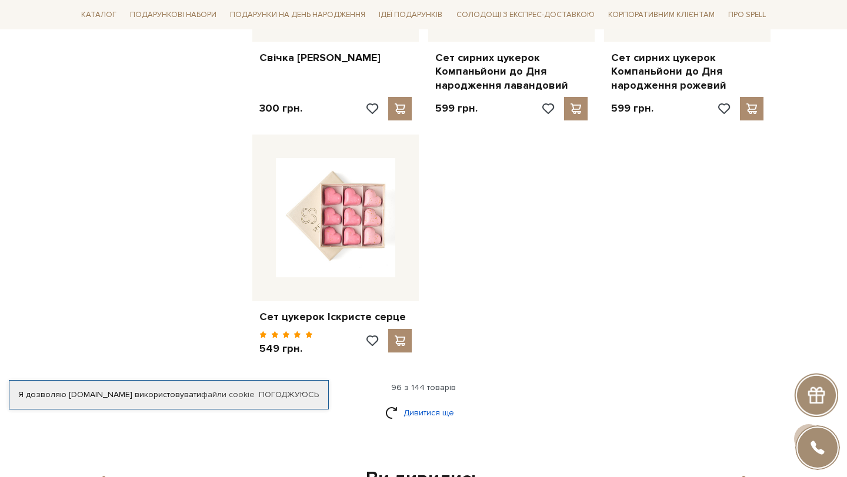
click at [424, 403] on link "Дивитися ще" at bounding box center [423, 413] width 76 height 21
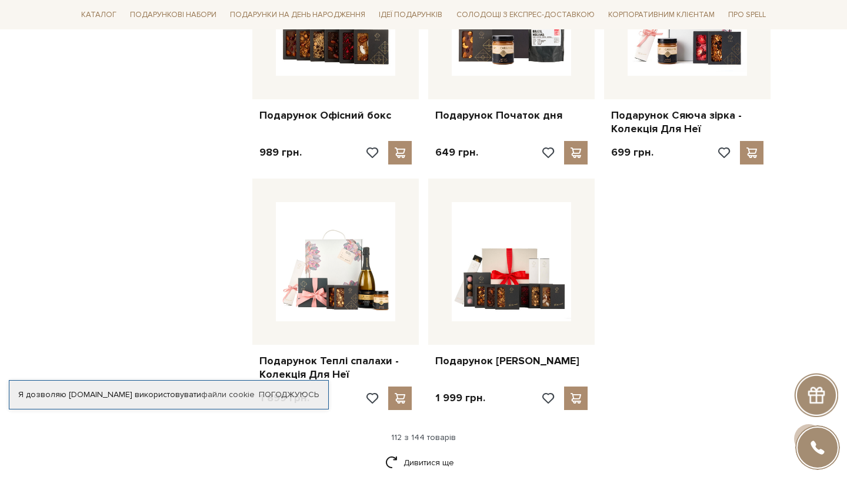
scroll to position [9451, 0]
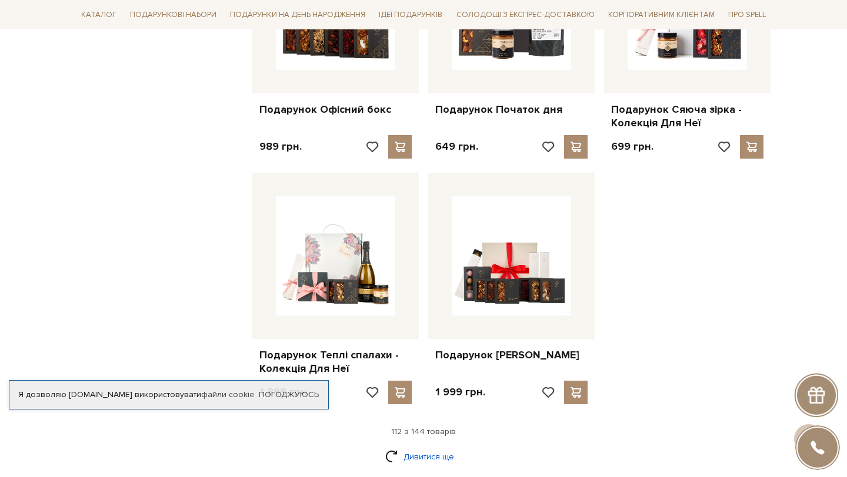
click at [412, 447] on link "Дивитися ще" at bounding box center [423, 457] width 76 height 21
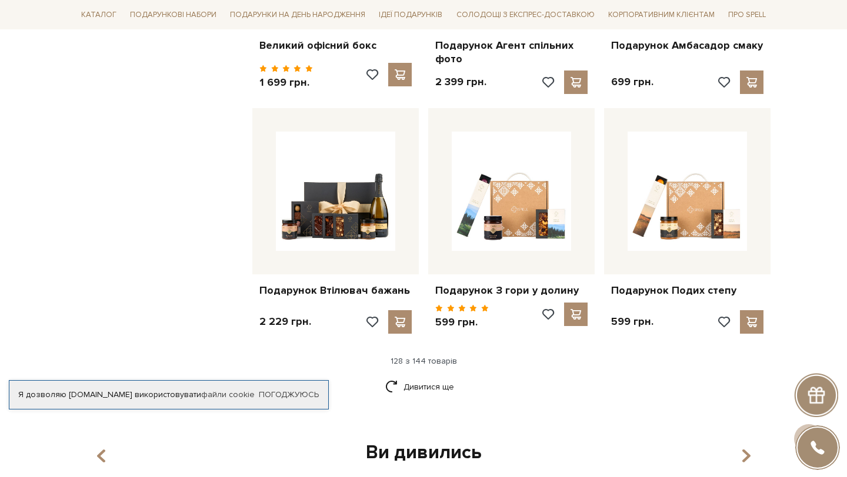
scroll to position [10752, 0]
click at [440, 376] on link "Дивитися ще" at bounding box center [423, 386] width 76 height 21
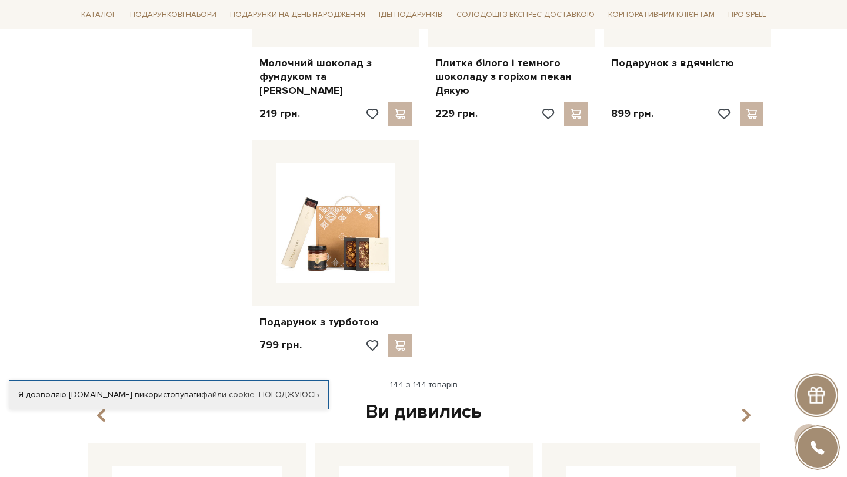
scroll to position [12243, 0]
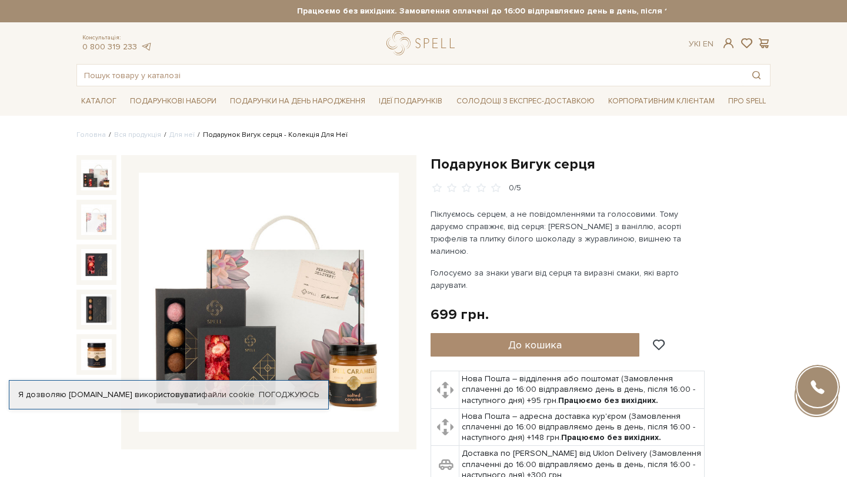
click at [266, 269] on img at bounding box center [269, 303] width 260 height 260
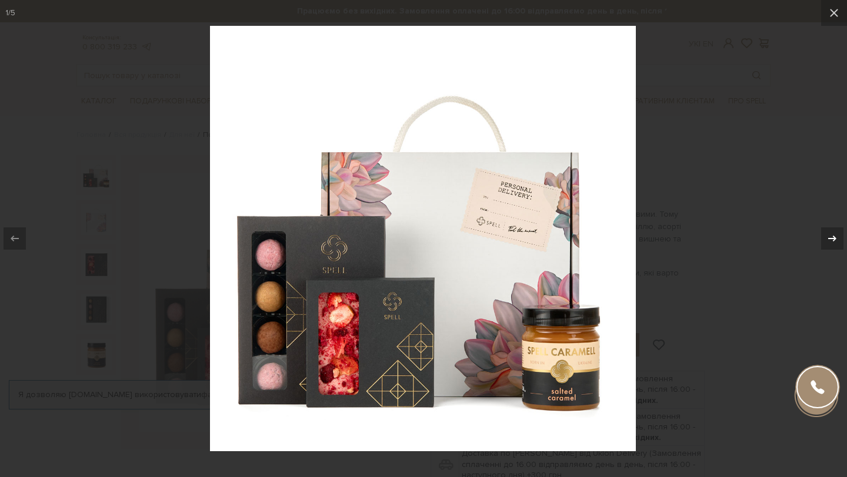
click at [828, 236] on icon at bounding box center [832, 239] width 14 height 14
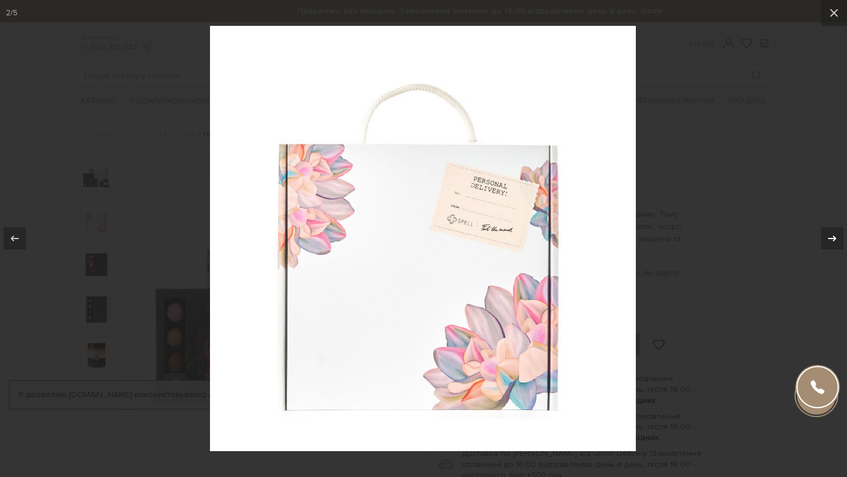
click at [828, 236] on icon at bounding box center [832, 239] width 14 height 14
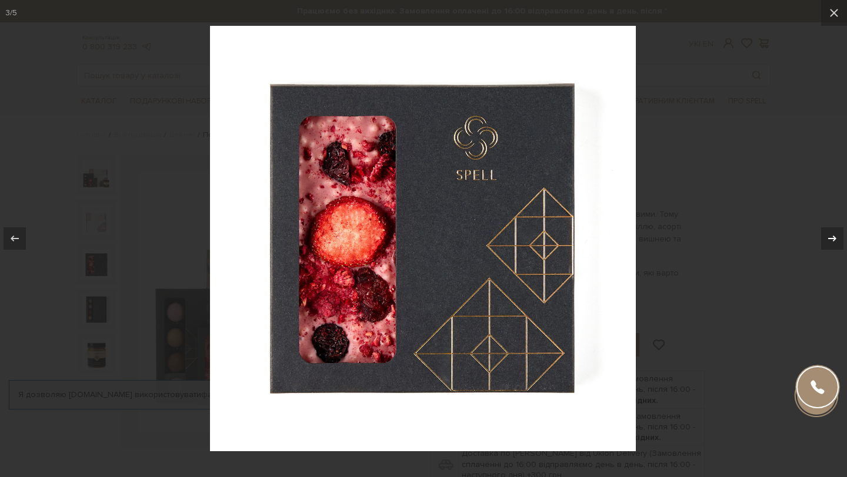
click at [829, 240] on icon at bounding box center [832, 239] width 14 height 14
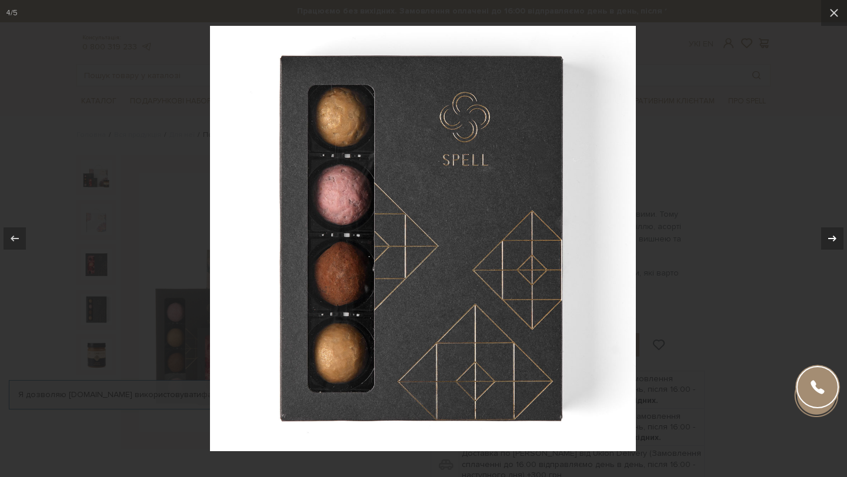
click at [829, 240] on icon at bounding box center [832, 239] width 14 height 14
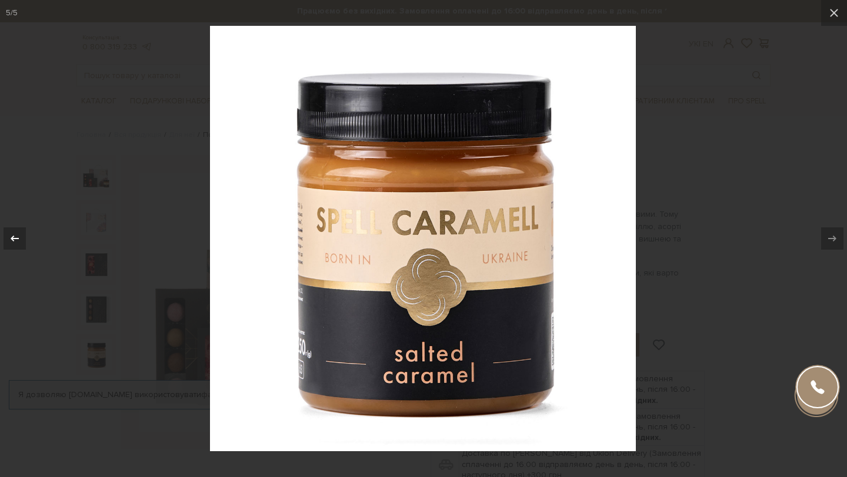
click at [16, 245] on icon at bounding box center [15, 239] width 14 height 14
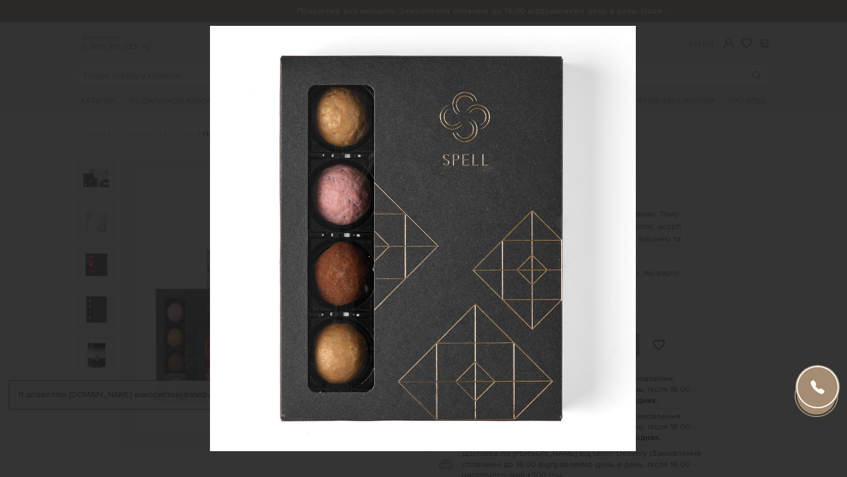
click at [16, 245] on div "4 / 5" at bounding box center [423, 238] width 847 height 477
click at [16, 245] on icon at bounding box center [15, 239] width 14 height 14
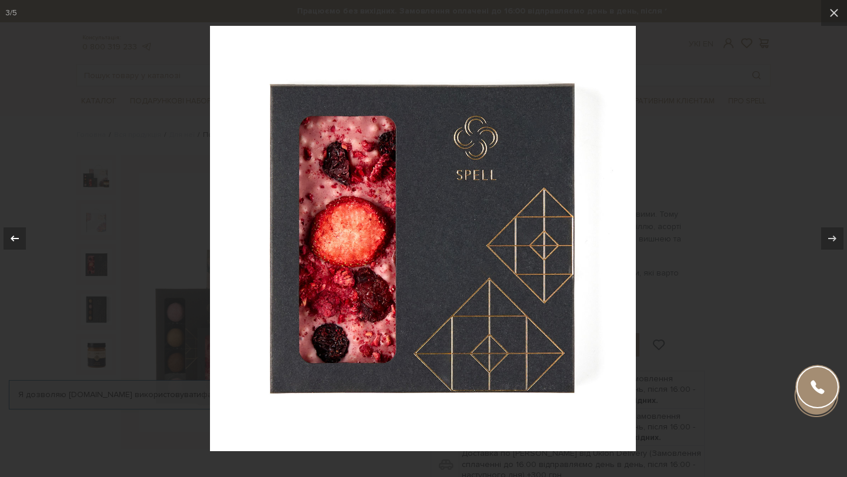
click at [16, 245] on icon at bounding box center [15, 239] width 14 height 14
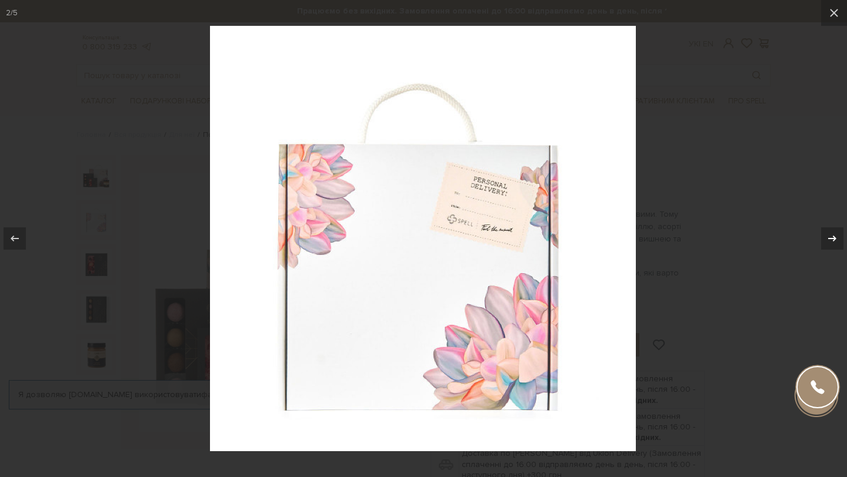
click at [835, 241] on icon at bounding box center [832, 239] width 14 height 14
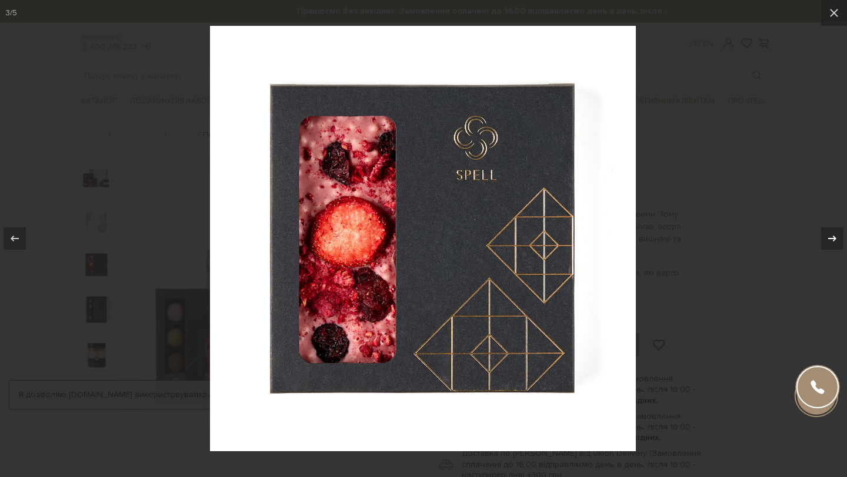
click at [835, 241] on icon at bounding box center [832, 239] width 14 height 14
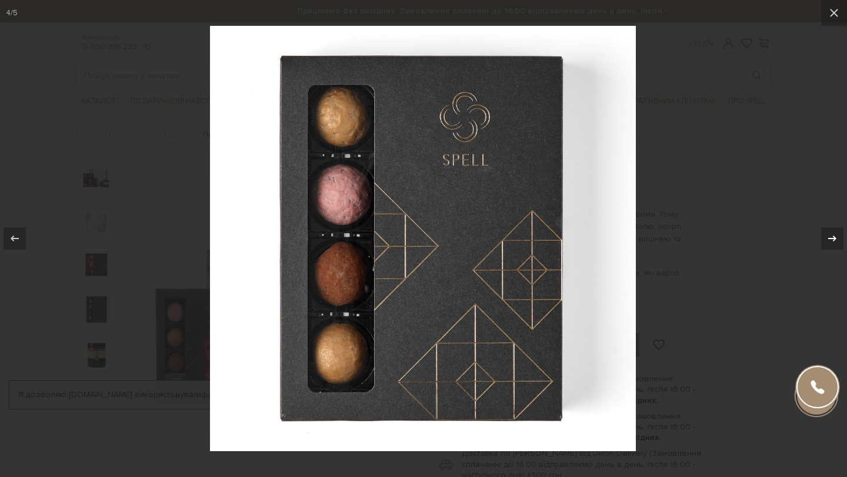
click at [835, 241] on icon at bounding box center [832, 239] width 14 height 14
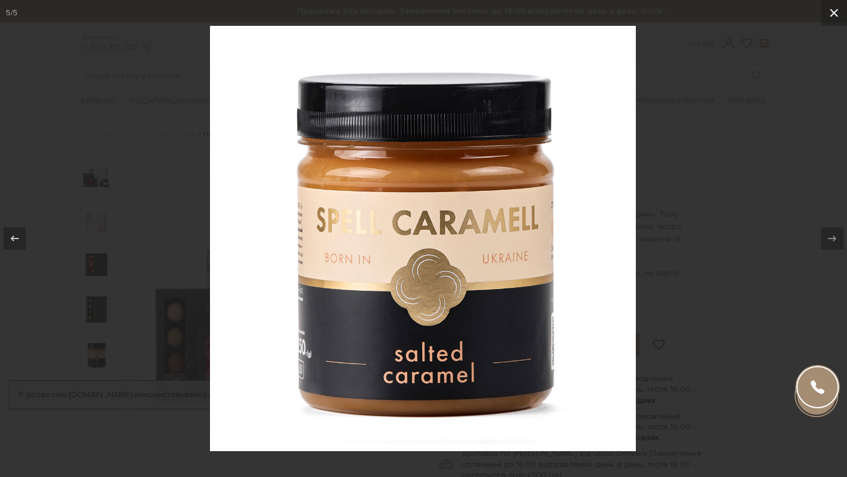
click at [831, 15] on icon at bounding box center [834, 13] width 8 height 8
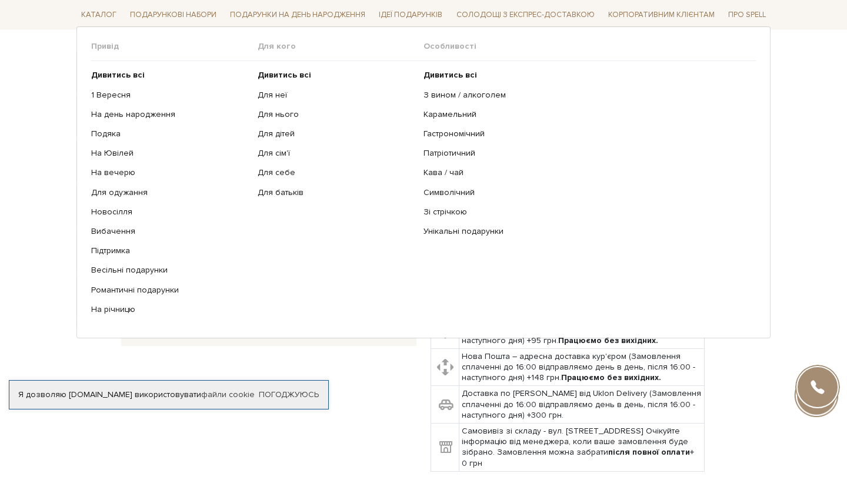
scroll to position [103, 0]
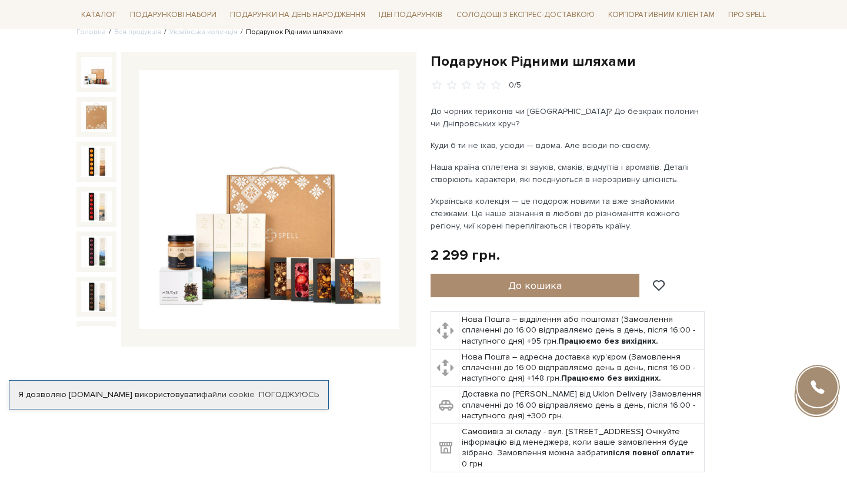
click at [323, 273] on img at bounding box center [269, 200] width 260 height 260
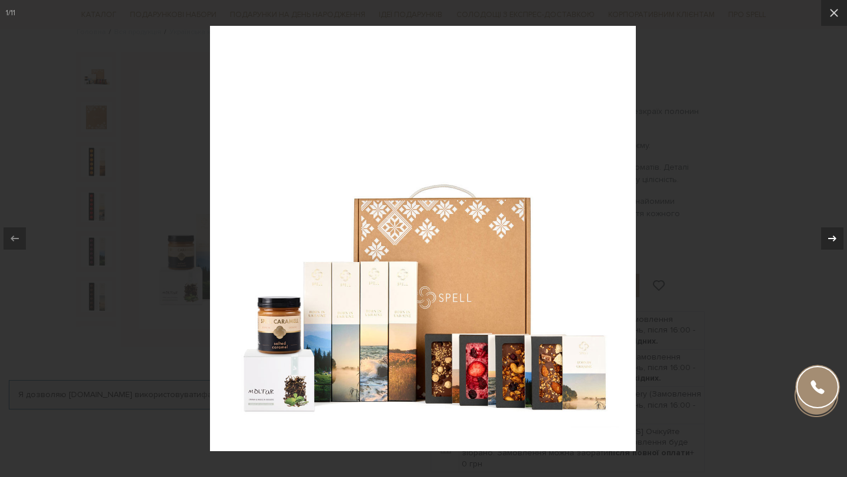
click at [836, 236] on icon at bounding box center [832, 239] width 14 height 14
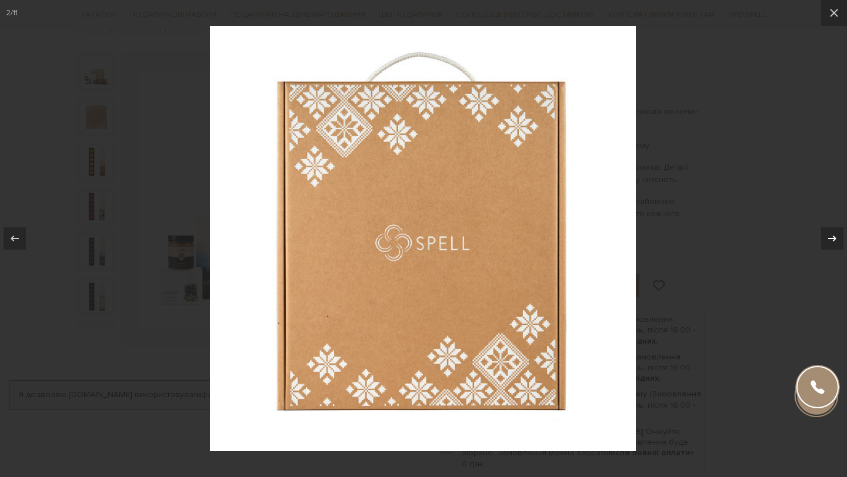
click at [836, 236] on icon at bounding box center [832, 239] width 14 height 14
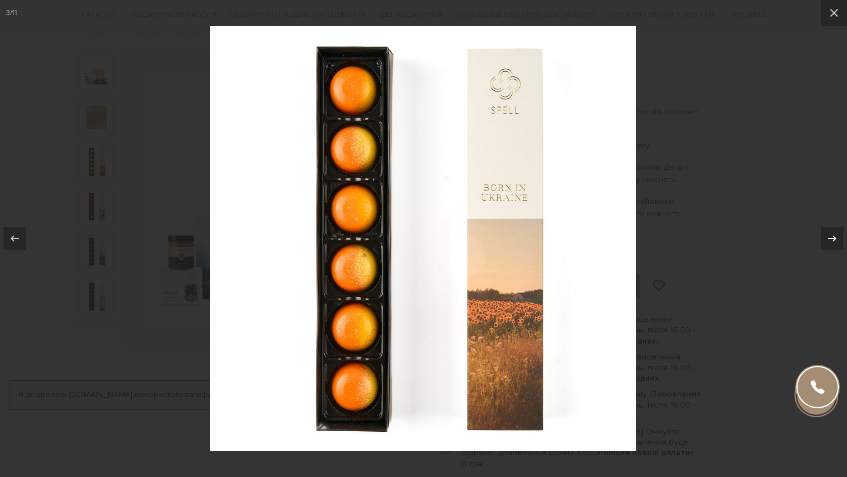
click at [836, 236] on icon at bounding box center [832, 239] width 14 height 14
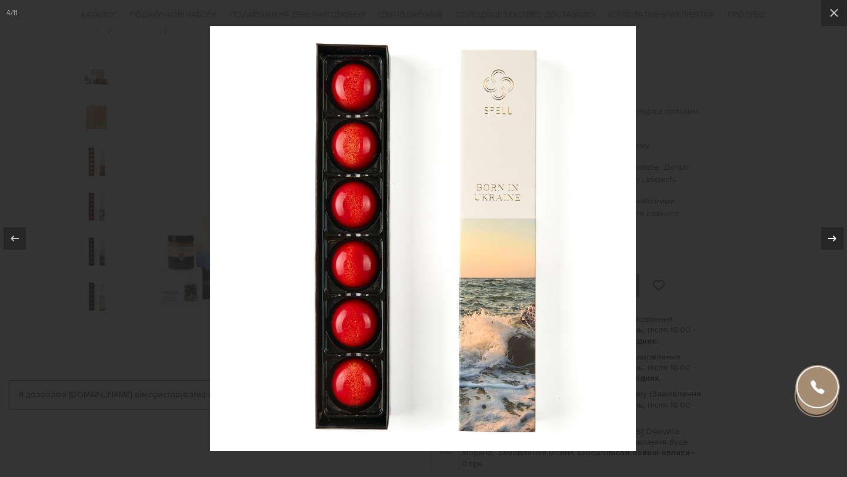
click at [836, 236] on icon at bounding box center [832, 239] width 14 height 14
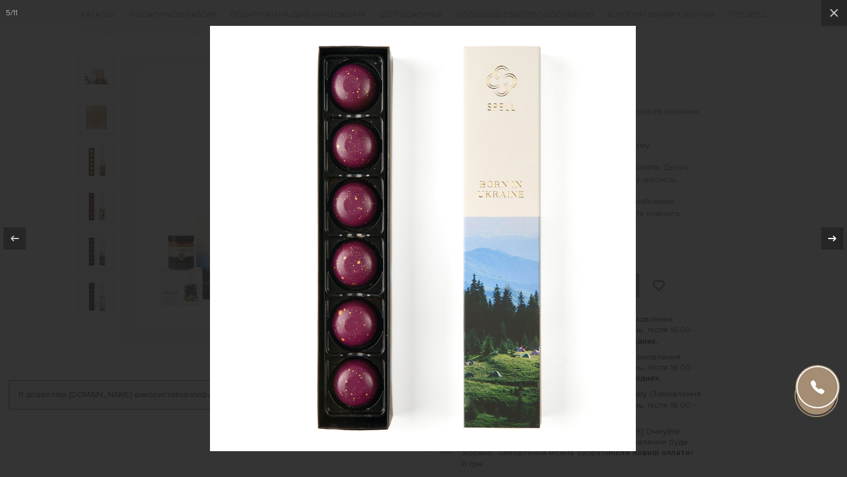
click at [836, 236] on icon at bounding box center [832, 239] width 14 height 14
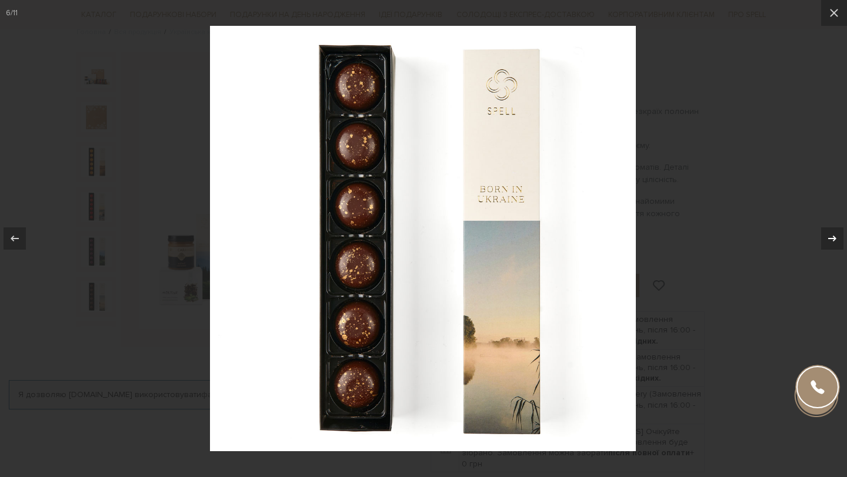
click at [836, 236] on icon at bounding box center [832, 239] width 14 height 14
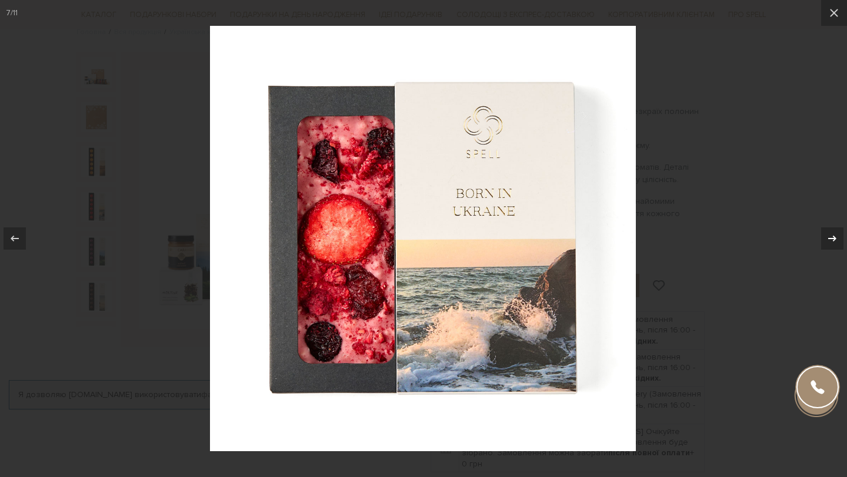
click at [836, 236] on icon at bounding box center [832, 239] width 14 height 14
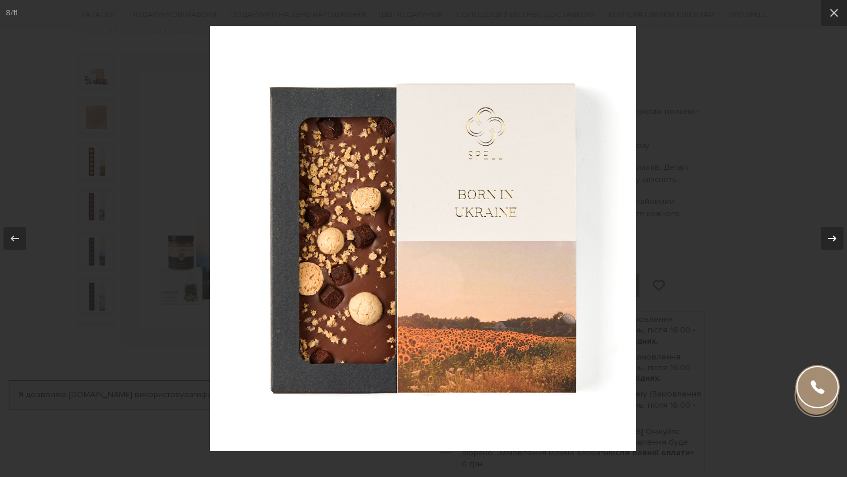
click at [836, 236] on icon at bounding box center [832, 239] width 14 height 14
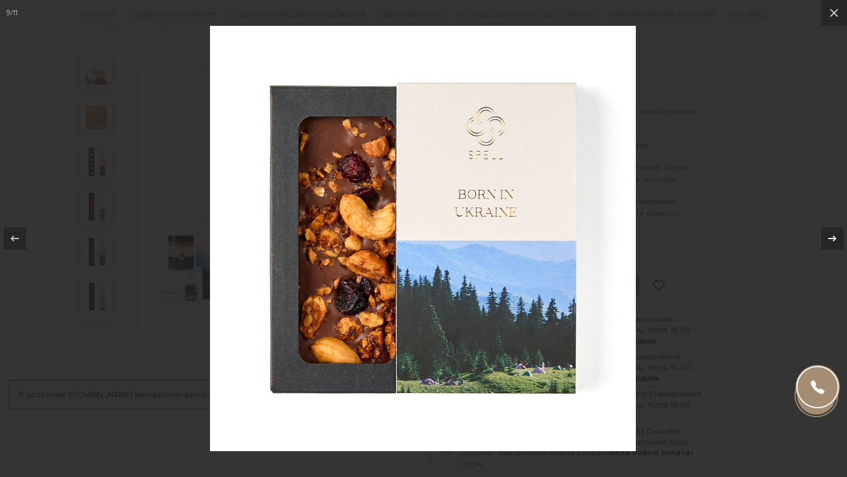
click at [836, 236] on icon at bounding box center [832, 239] width 14 height 14
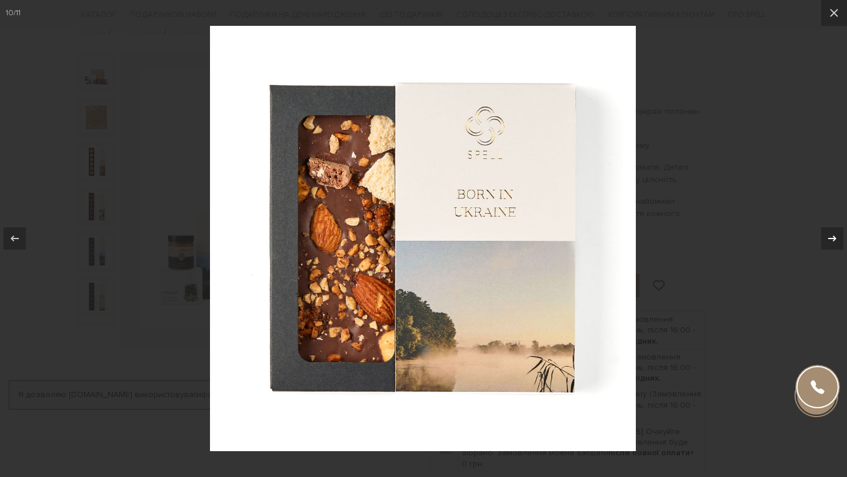
click at [836, 236] on icon at bounding box center [832, 239] width 14 height 14
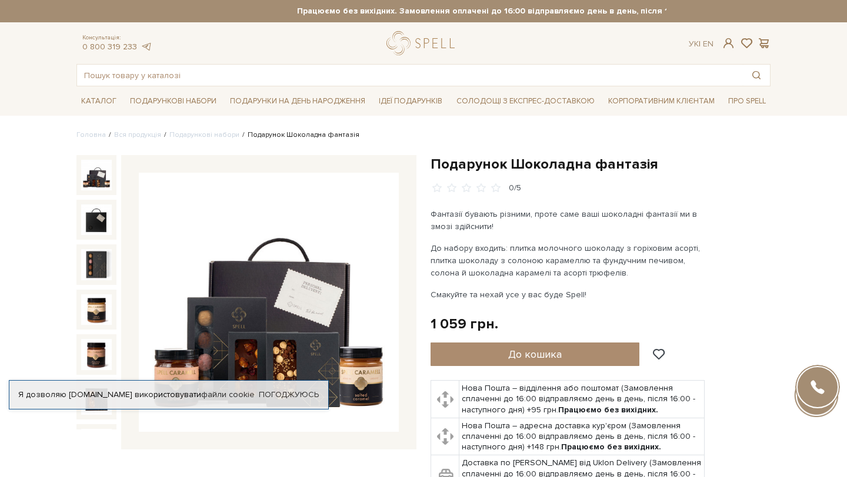
click at [250, 260] on img at bounding box center [269, 303] width 260 height 260
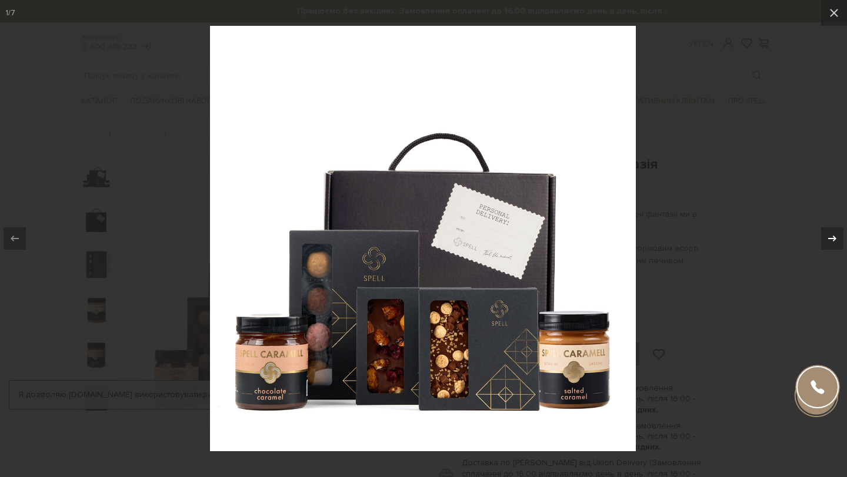
click at [824, 245] on div at bounding box center [832, 239] width 22 height 22
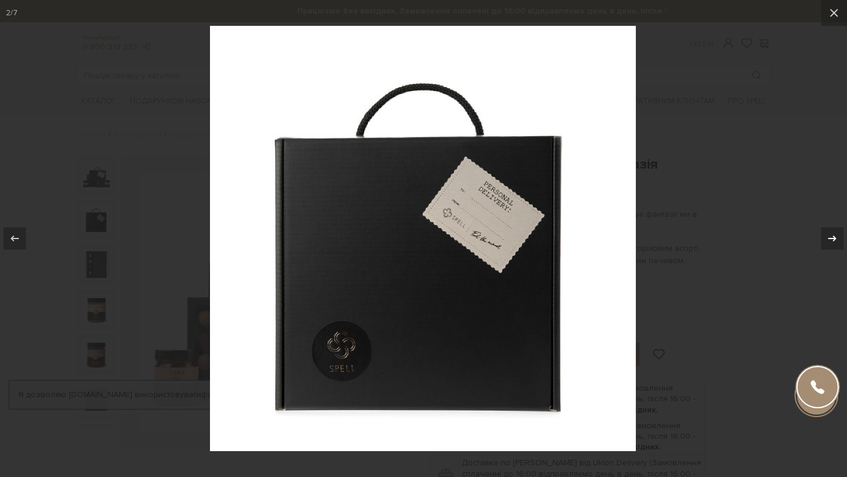
click at [830, 242] on icon at bounding box center [832, 239] width 14 height 14
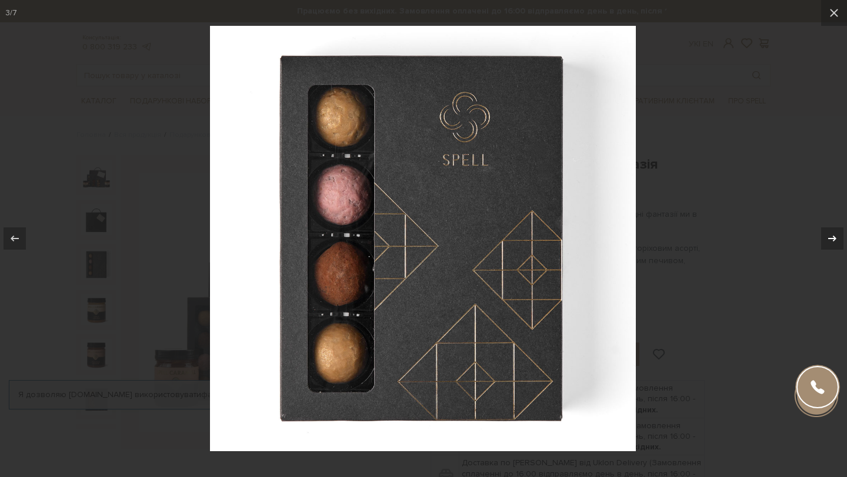
click at [830, 242] on icon at bounding box center [832, 239] width 14 height 14
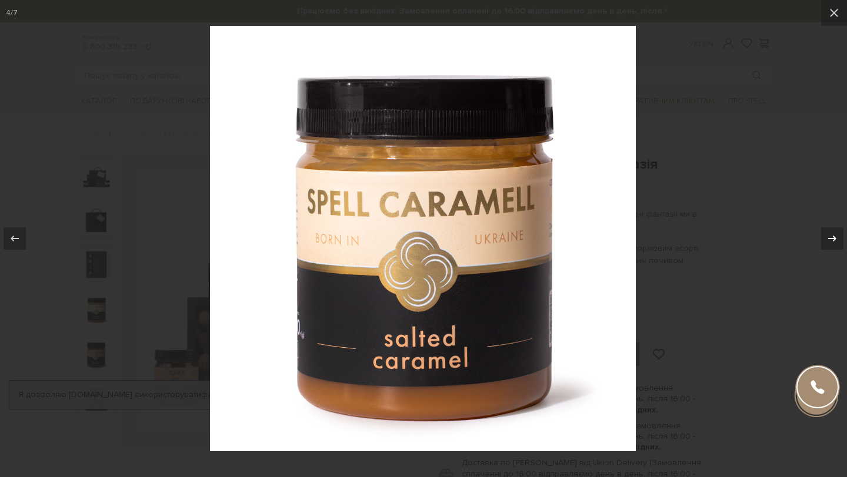
click at [830, 242] on icon at bounding box center [832, 239] width 14 height 14
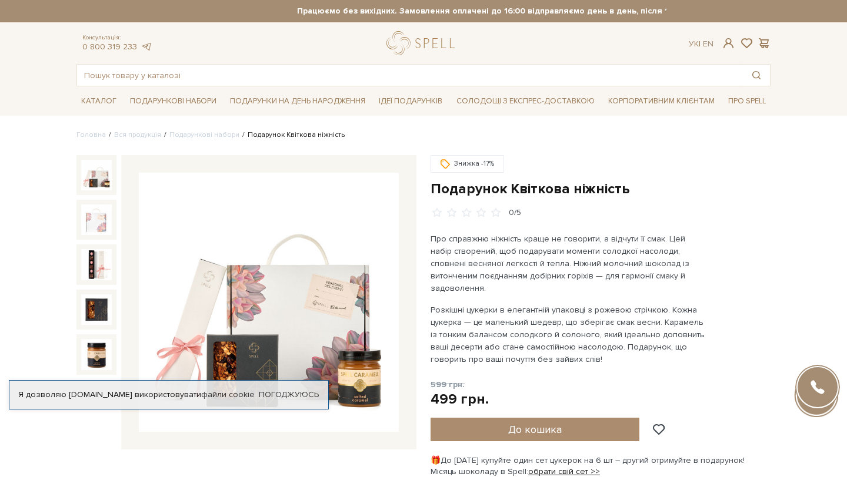
click at [306, 307] on img at bounding box center [269, 303] width 260 height 260
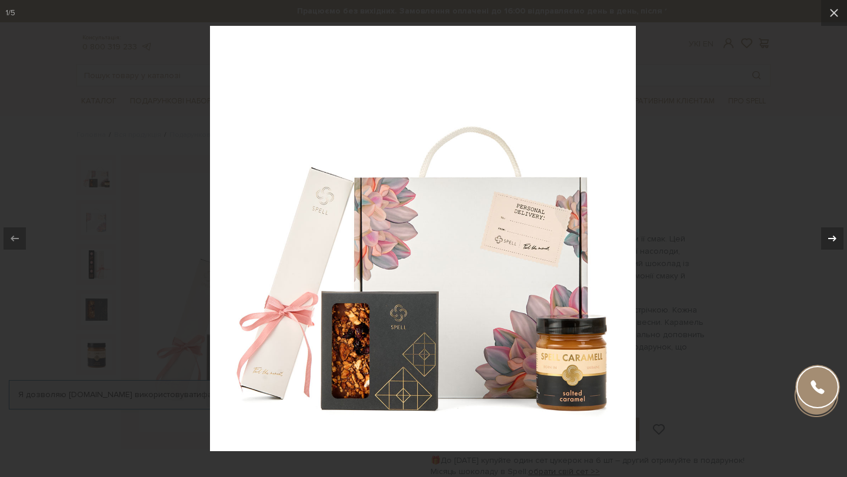
click at [830, 236] on icon at bounding box center [832, 239] width 14 height 14
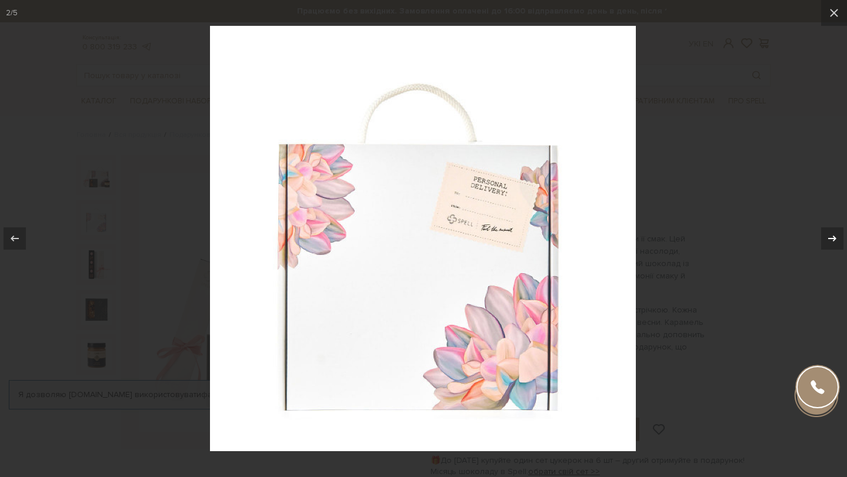
click at [830, 236] on icon at bounding box center [832, 239] width 14 height 14
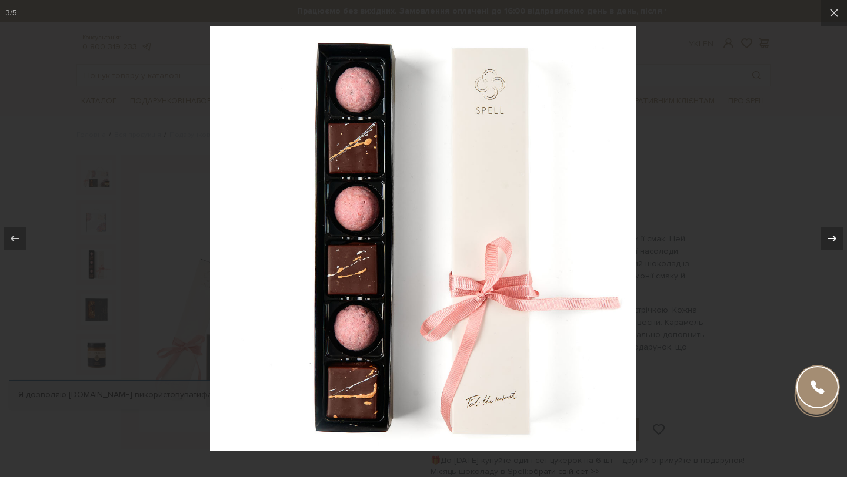
click at [830, 236] on icon at bounding box center [832, 239] width 14 height 14
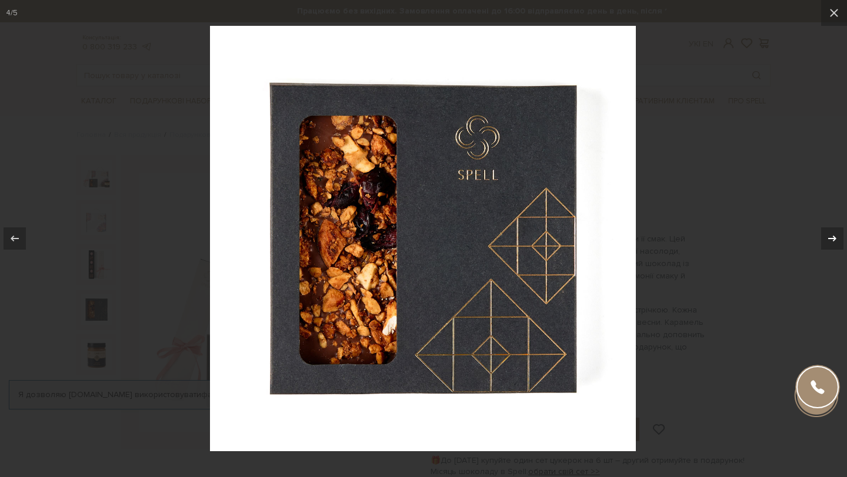
click at [830, 236] on icon at bounding box center [832, 239] width 14 height 14
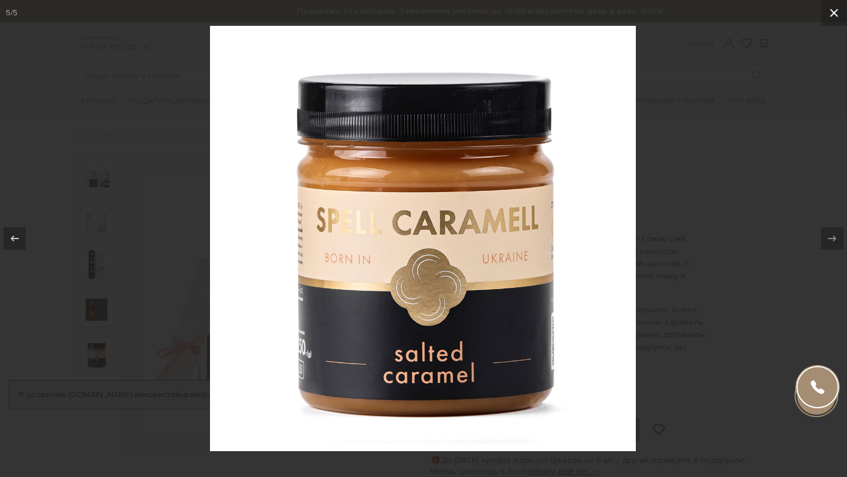
click at [832, 22] on button at bounding box center [834, 13] width 26 height 26
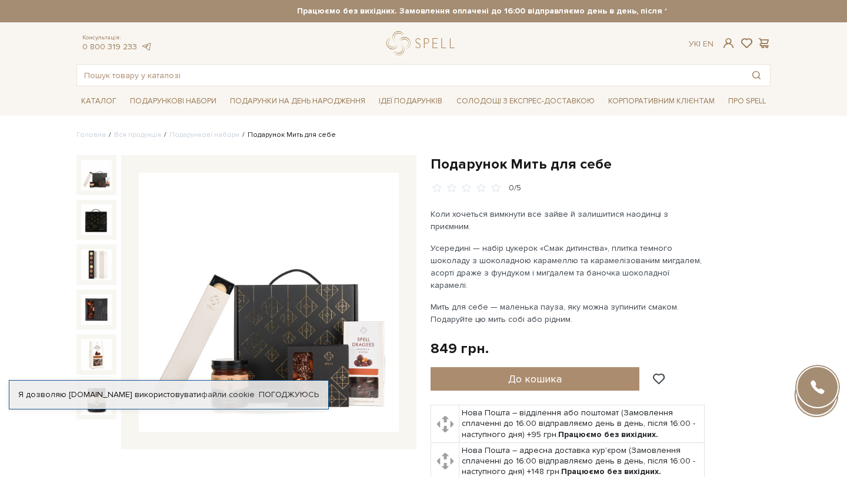
click at [295, 308] on img at bounding box center [269, 303] width 260 height 260
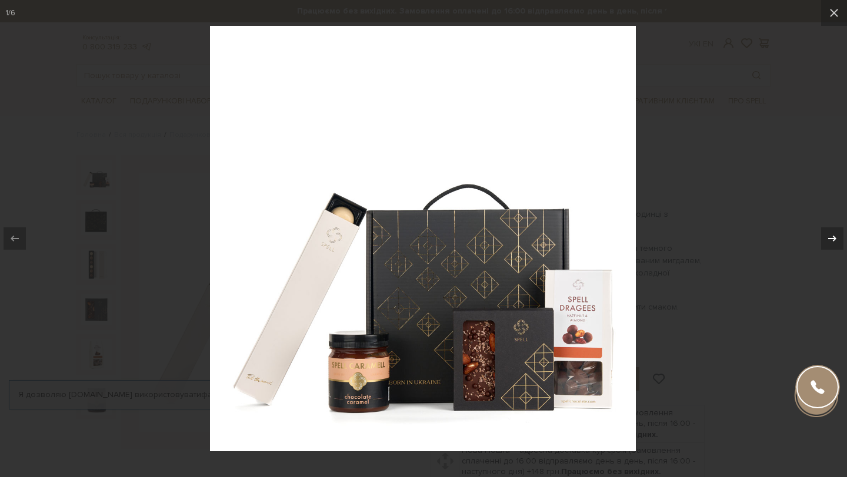
click at [831, 238] on div "1 / 6" at bounding box center [423, 238] width 847 height 477
click at [831, 238] on icon at bounding box center [832, 239] width 8 height 6
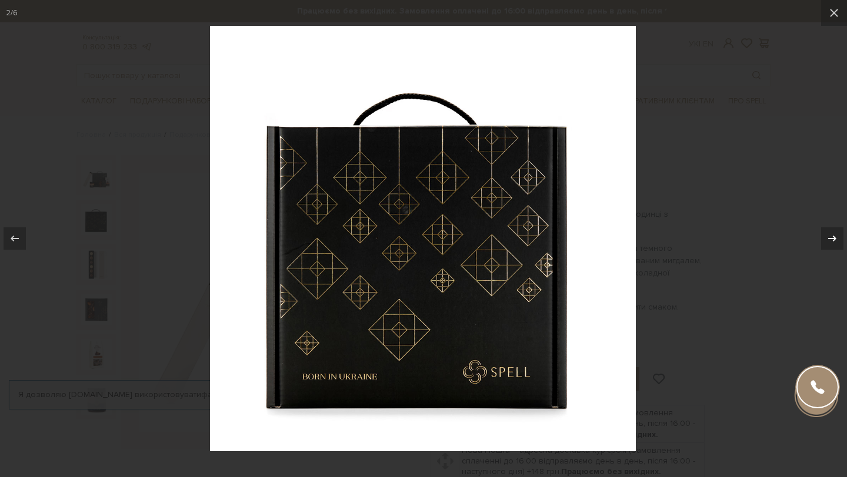
click at [831, 238] on icon at bounding box center [832, 239] width 8 height 6
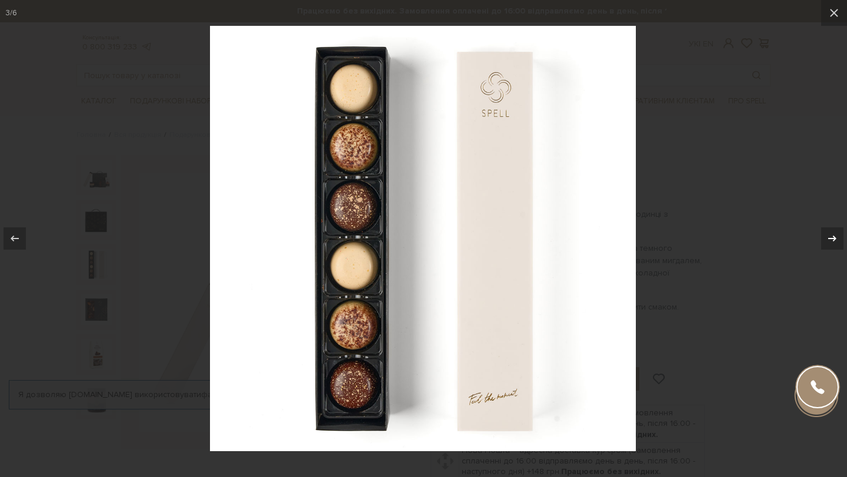
click at [831, 238] on icon at bounding box center [832, 239] width 8 height 6
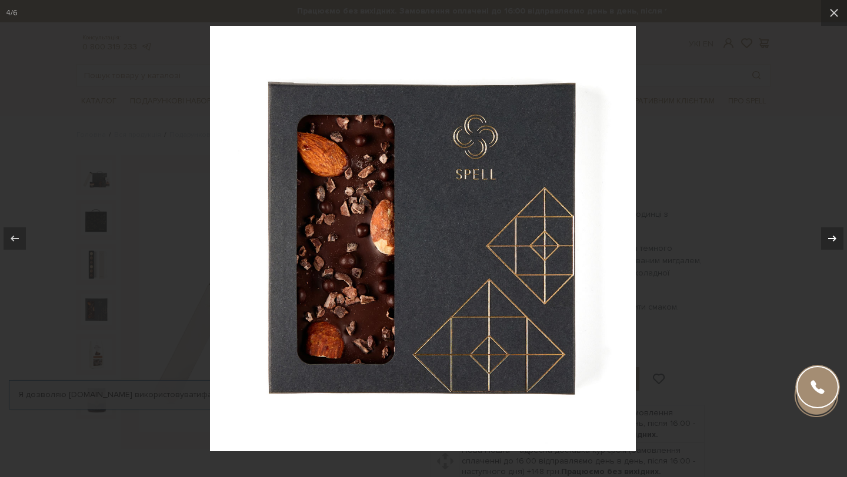
click at [831, 238] on icon at bounding box center [832, 239] width 8 height 6
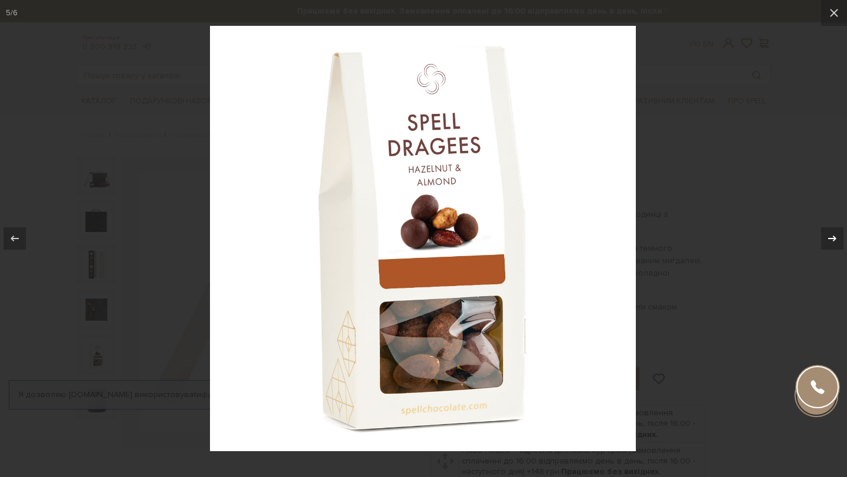
click at [831, 238] on icon at bounding box center [832, 239] width 8 height 6
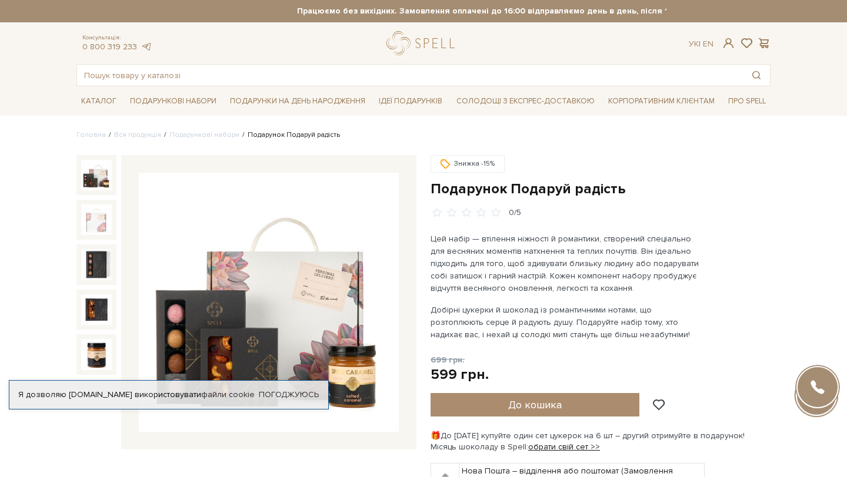
click at [262, 279] on img at bounding box center [269, 303] width 260 height 260
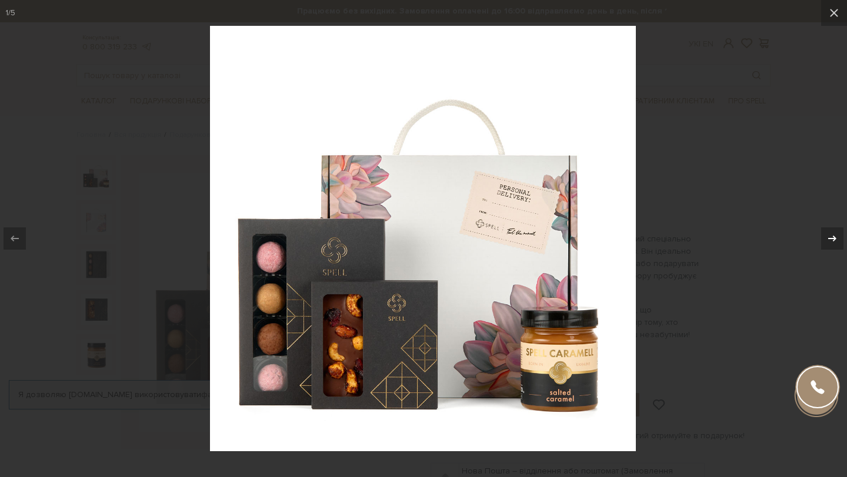
click at [835, 239] on icon at bounding box center [832, 239] width 8 height 6
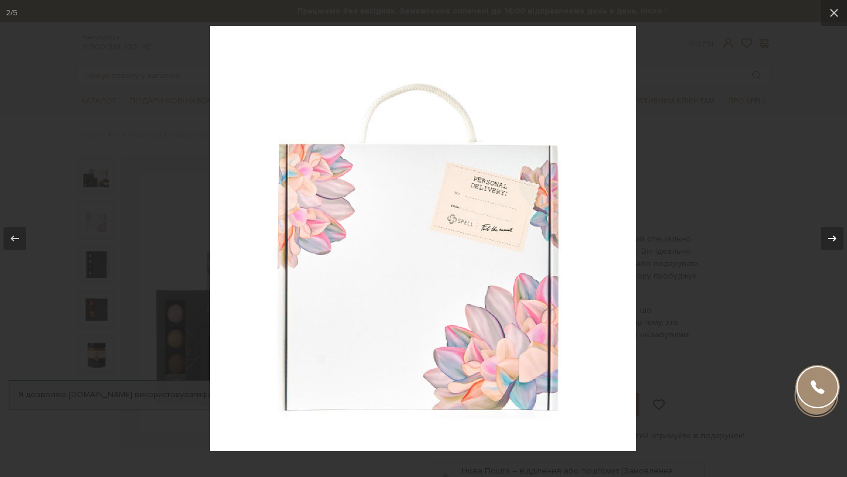
click at [835, 239] on icon at bounding box center [832, 239] width 8 height 6
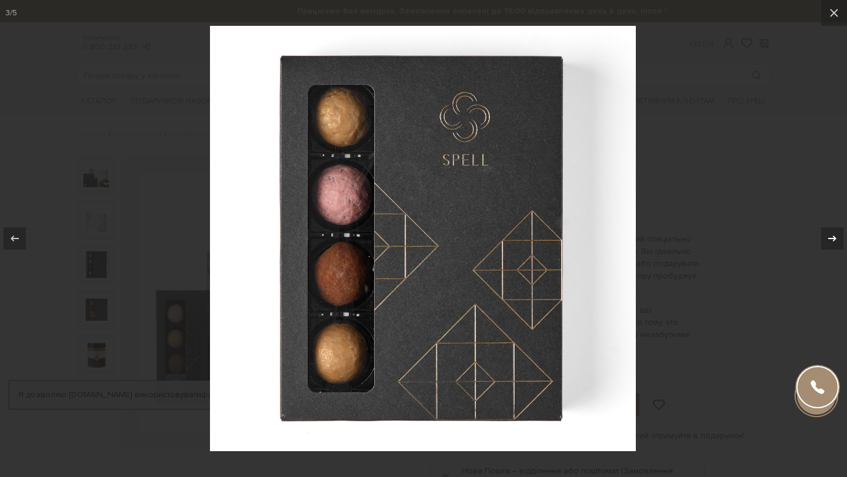
click at [835, 239] on icon at bounding box center [832, 239] width 8 height 6
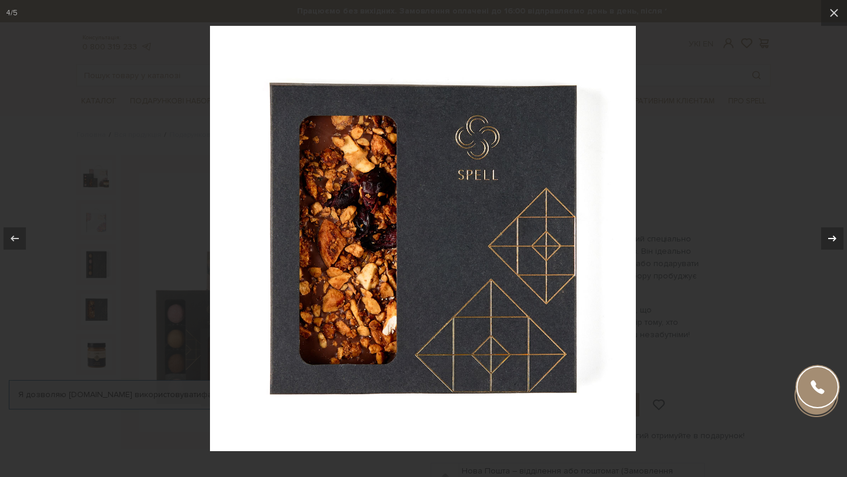
click at [835, 239] on icon at bounding box center [832, 239] width 8 height 6
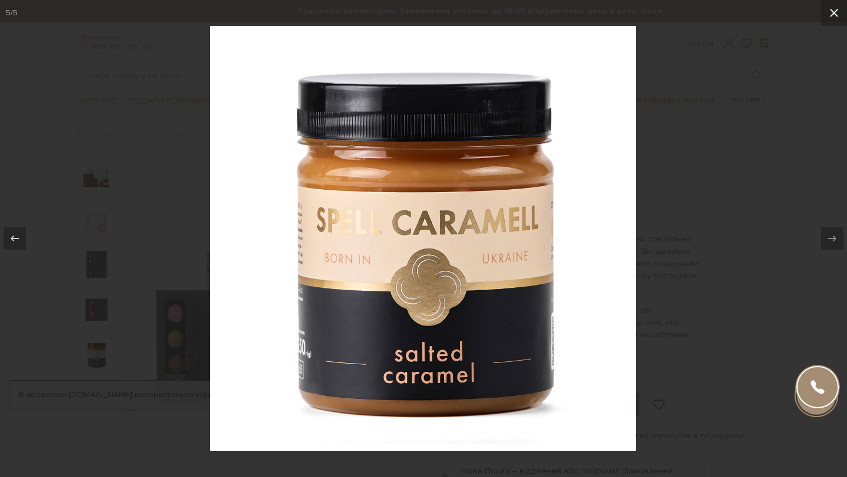
click at [833, 18] on icon at bounding box center [834, 13] width 14 height 14
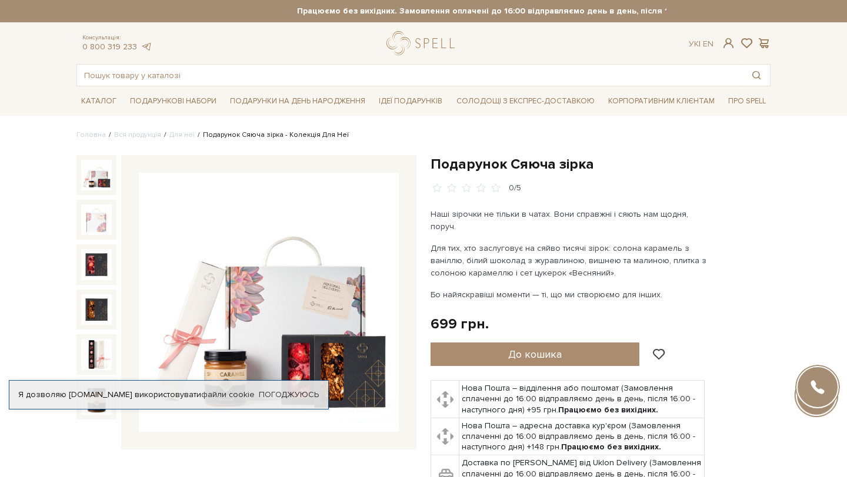
click at [288, 282] on img at bounding box center [269, 303] width 260 height 260
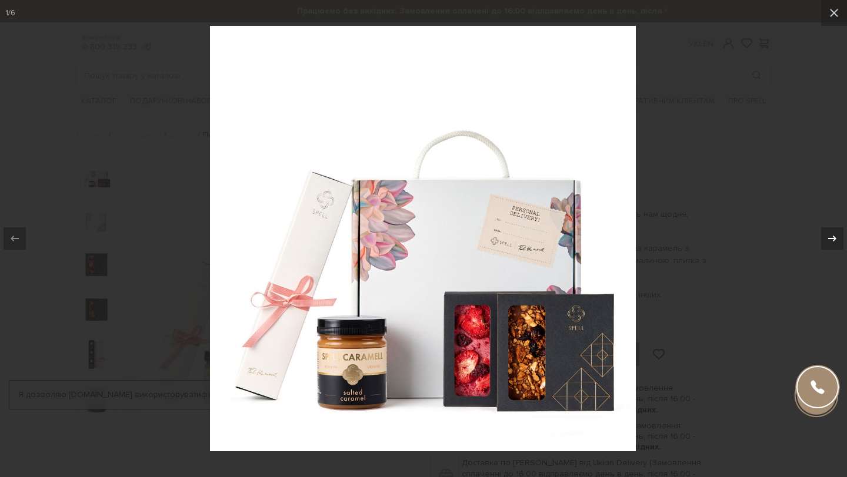
click at [837, 234] on icon at bounding box center [832, 239] width 14 height 14
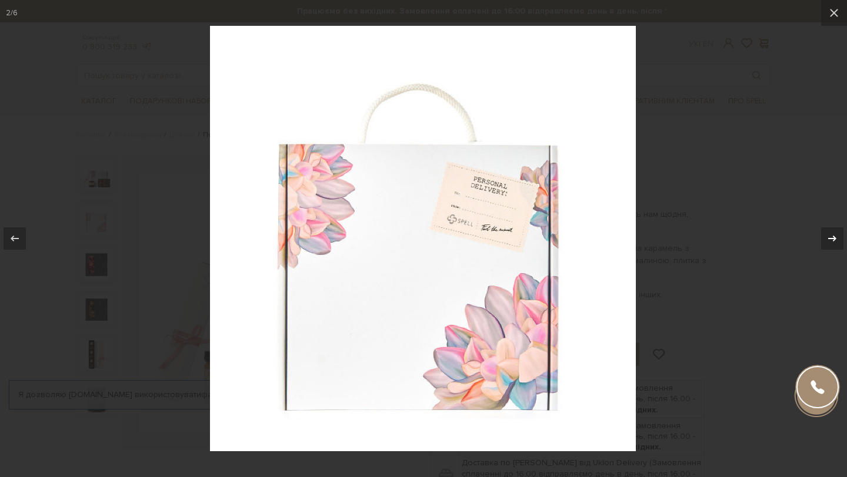
click at [837, 234] on icon at bounding box center [832, 239] width 14 height 14
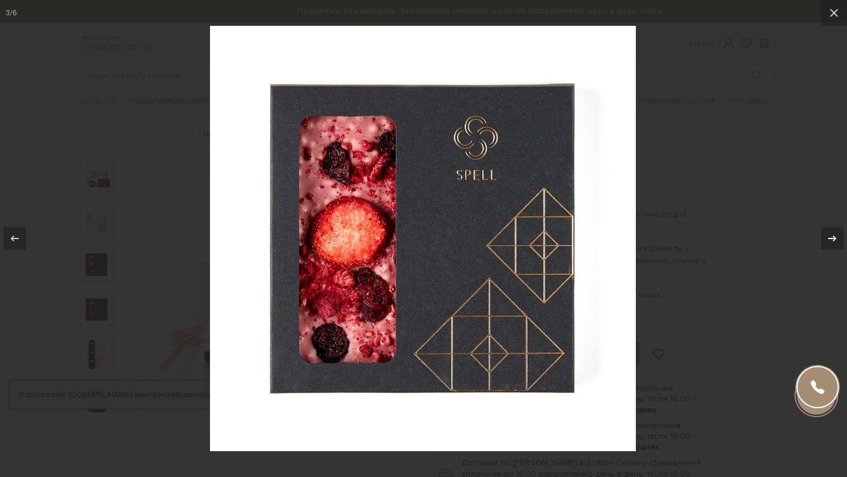
click at [837, 234] on icon at bounding box center [832, 239] width 14 height 14
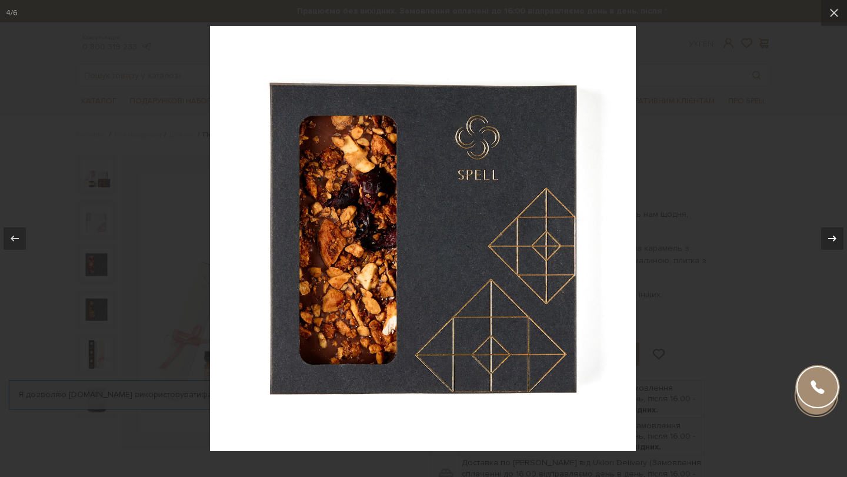
click at [837, 234] on icon at bounding box center [832, 239] width 14 height 14
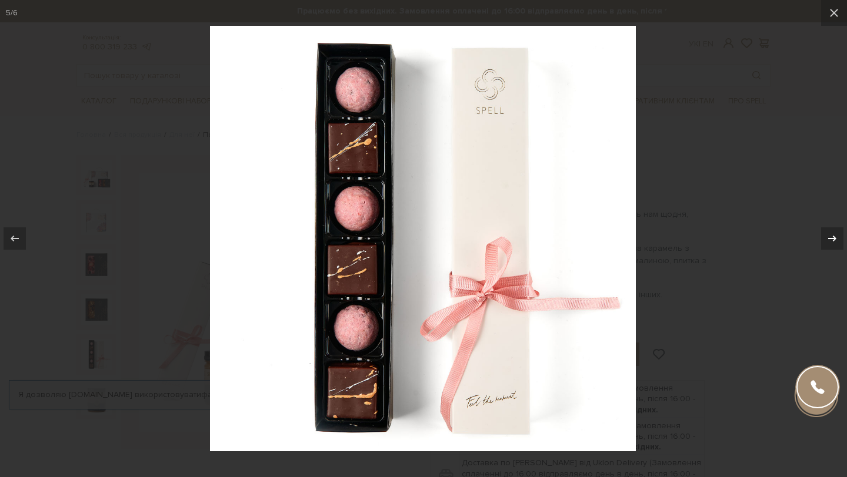
click at [837, 234] on icon at bounding box center [832, 239] width 14 height 14
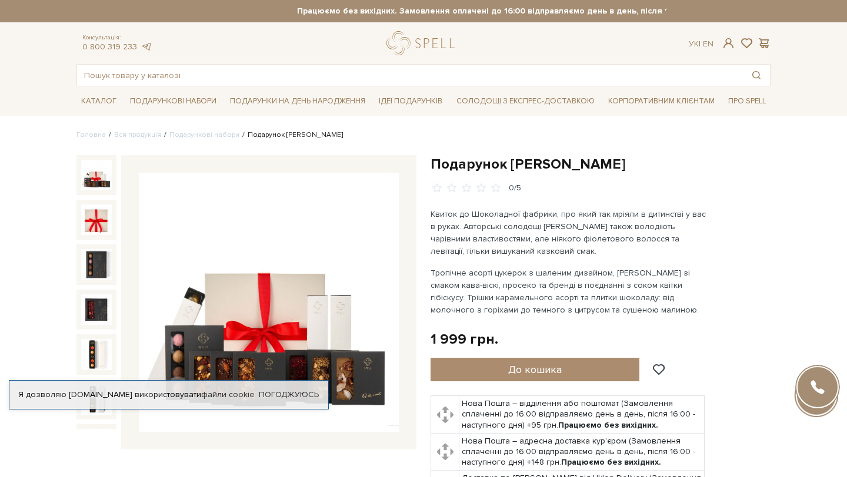
click at [265, 279] on img at bounding box center [269, 303] width 260 height 260
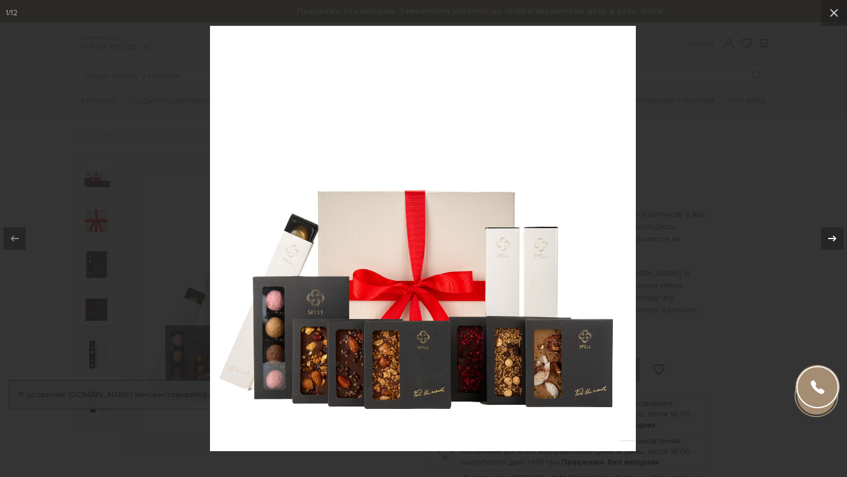
click at [830, 235] on icon at bounding box center [832, 239] width 14 height 14
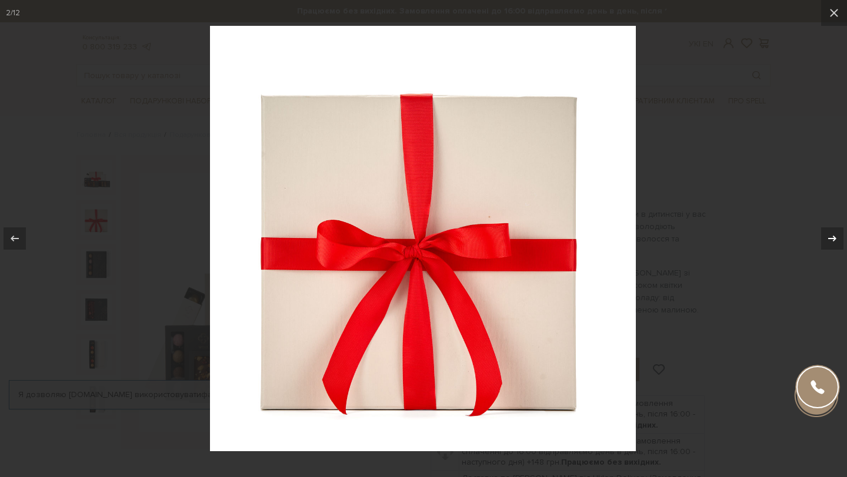
click at [830, 235] on icon at bounding box center [832, 239] width 14 height 14
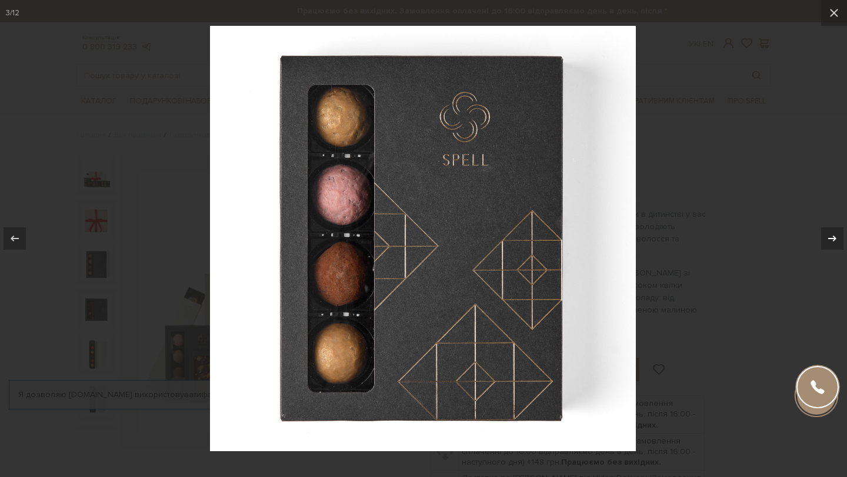
click at [830, 235] on icon at bounding box center [832, 239] width 14 height 14
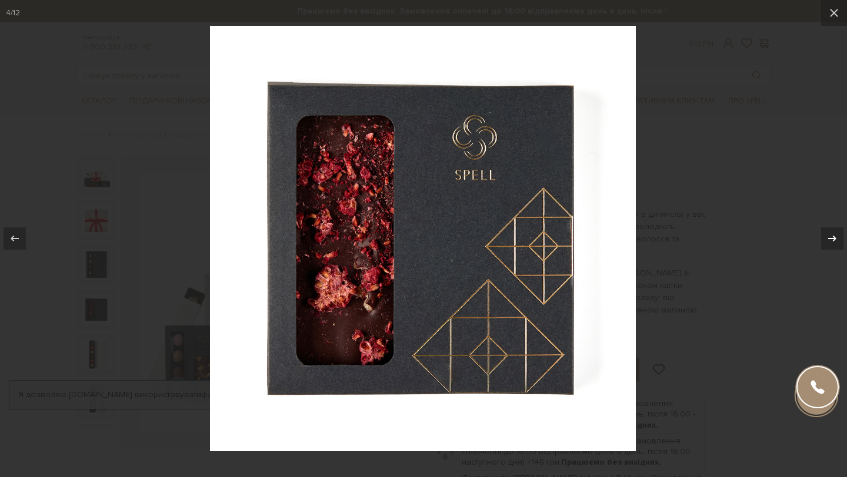
click at [830, 235] on icon at bounding box center [832, 239] width 14 height 14
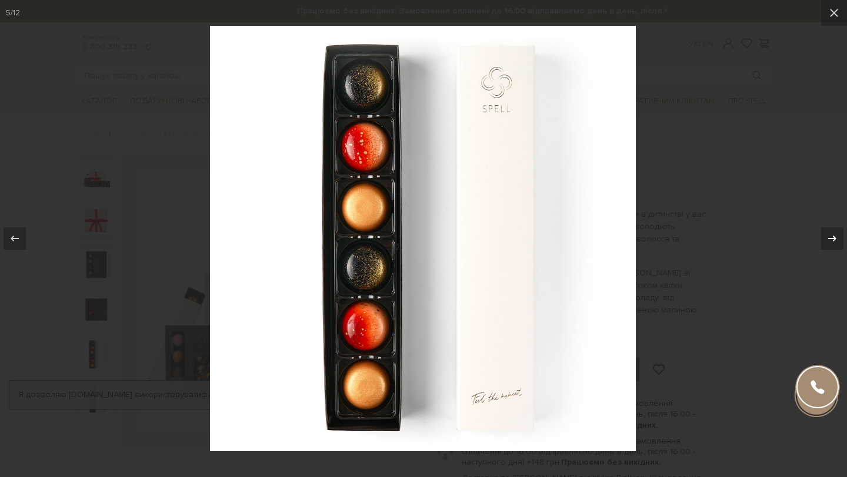
click at [830, 235] on icon at bounding box center [832, 239] width 14 height 14
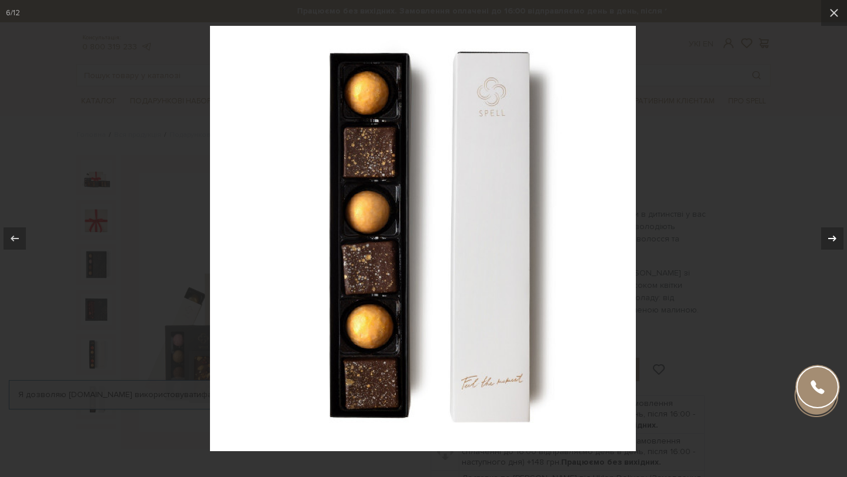
click at [830, 235] on icon at bounding box center [832, 239] width 14 height 14
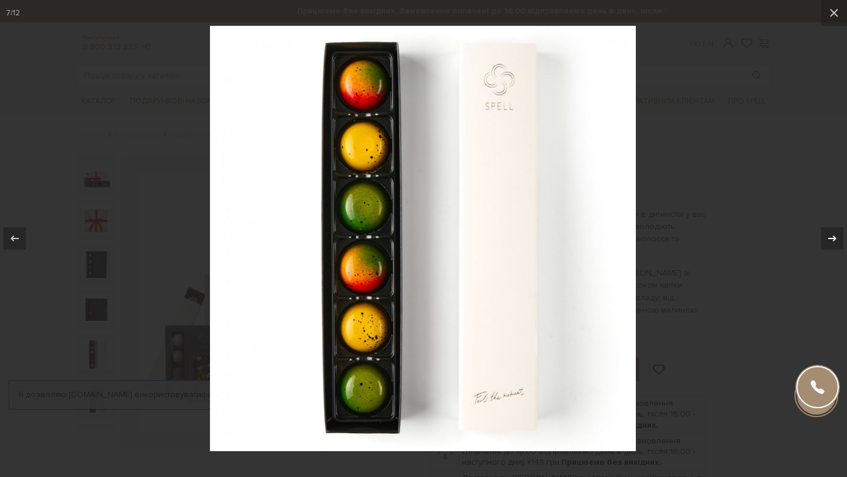
click at [830, 235] on icon at bounding box center [832, 239] width 14 height 14
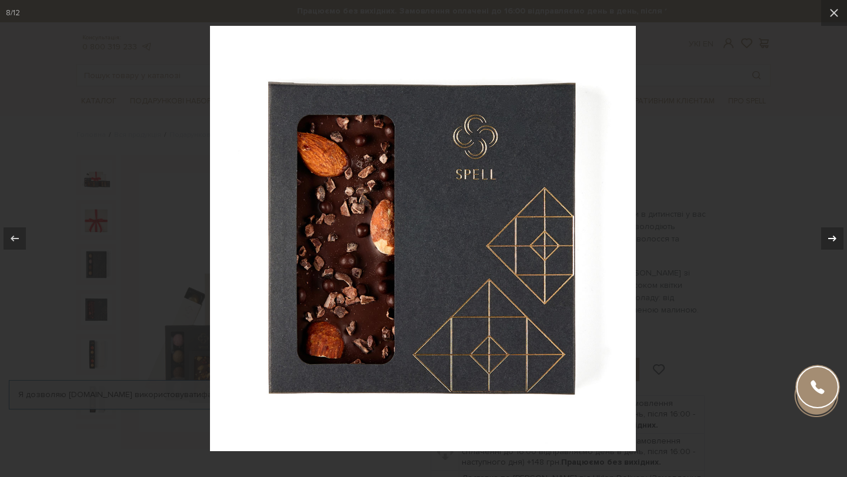
click at [830, 235] on icon at bounding box center [832, 239] width 14 height 14
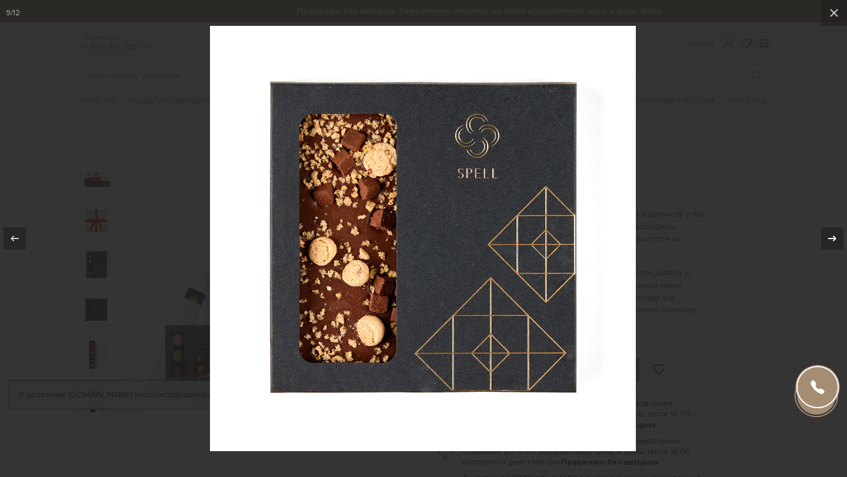
click at [830, 235] on icon at bounding box center [832, 239] width 14 height 14
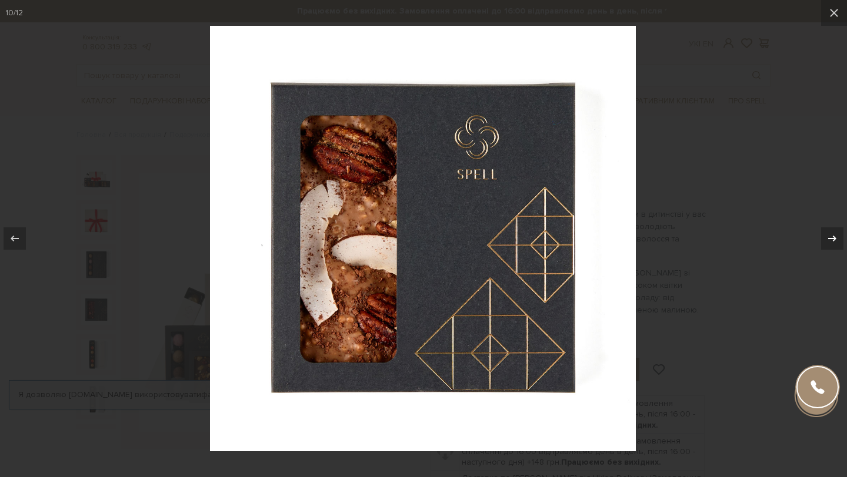
click at [830, 235] on icon at bounding box center [832, 239] width 14 height 14
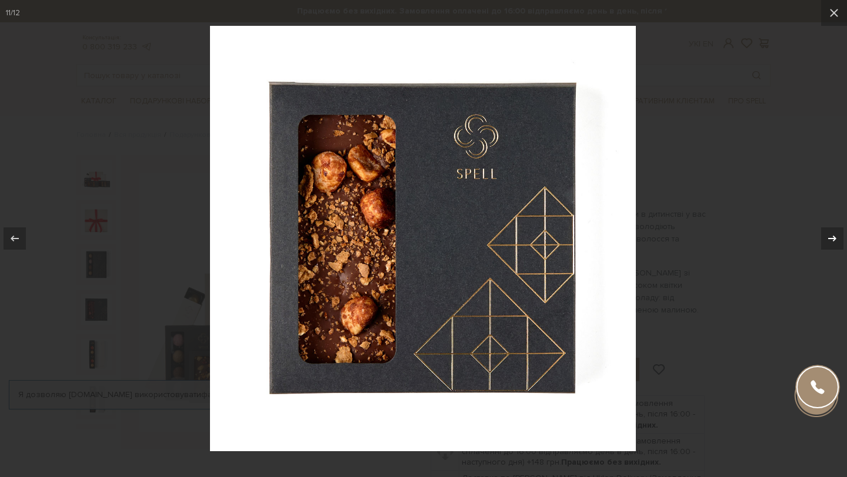
click at [830, 235] on icon at bounding box center [832, 239] width 14 height 14
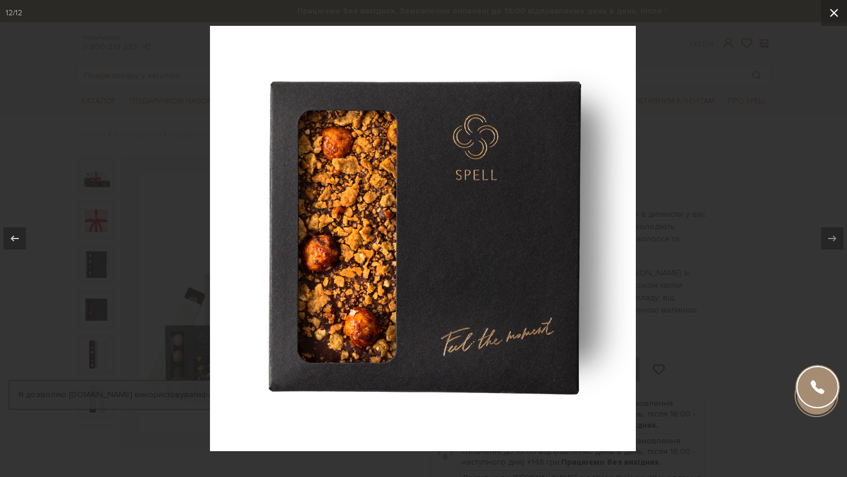
click at [827, 17] on icon at bounding box center [834, 13] width 14 height 14
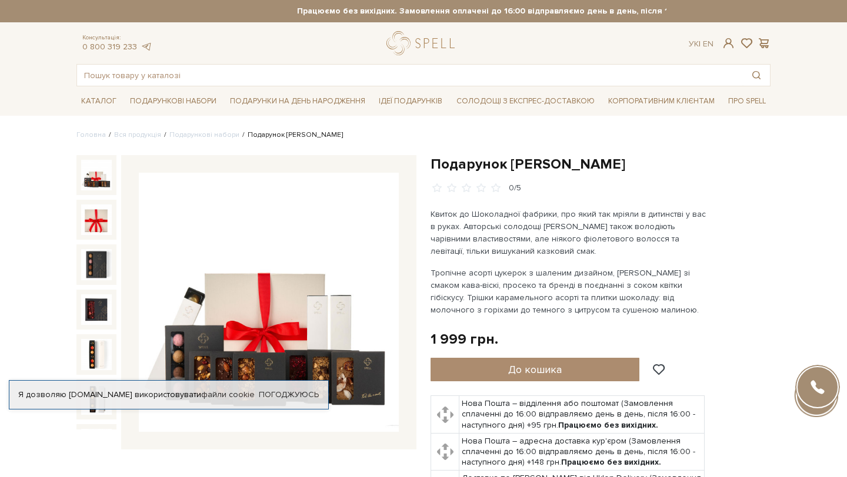
scroll to position [265, 0]
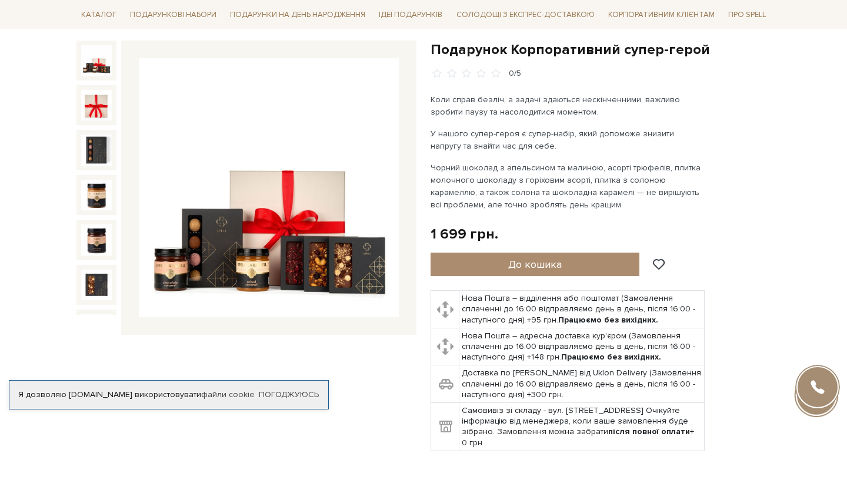
scroll to position [115, 0]
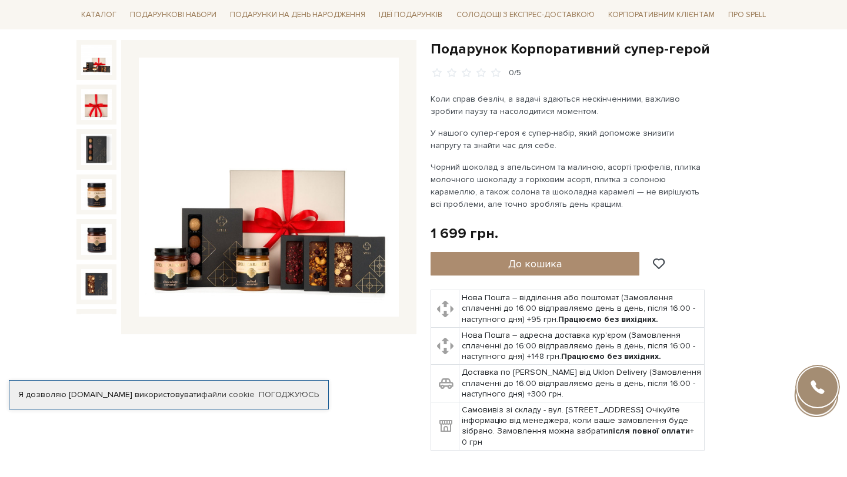
click at [304, 226] on img at bounding box center [269, 188] width 260 height 260
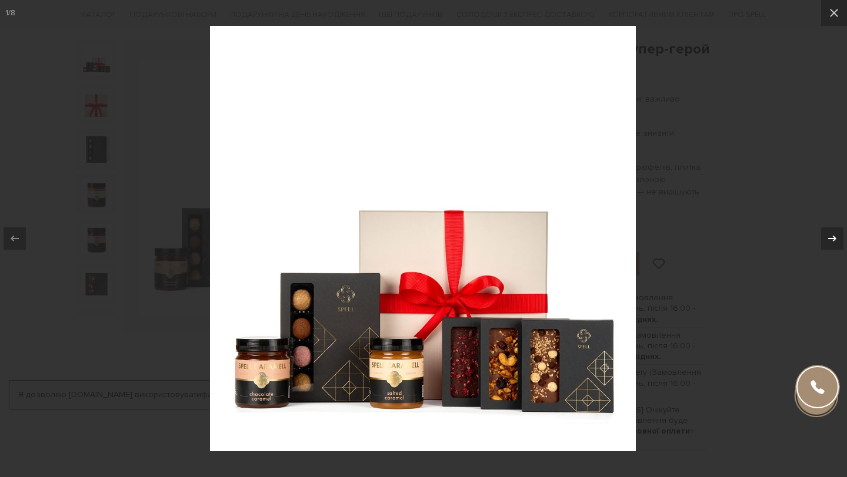
click at [834, 234] on icon at bounding box center [832, 239] width 14 height 14
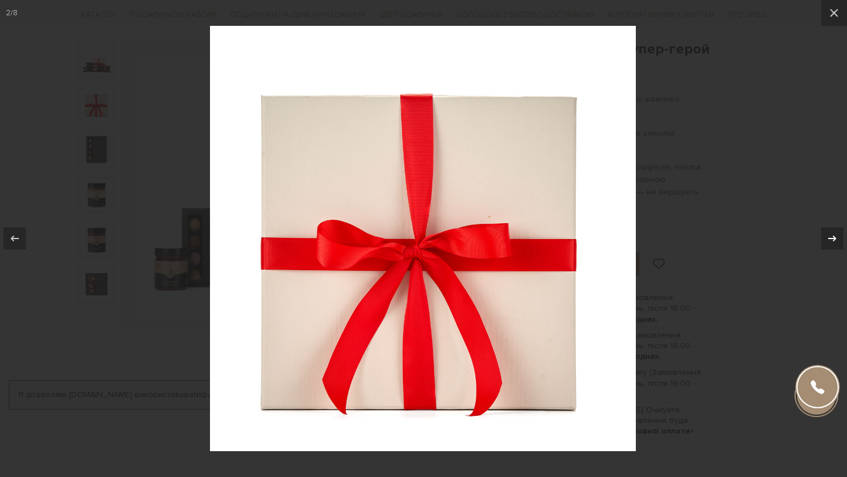
click at [834, 234] on icon at bounding box center [832, 239] width 14 height 14
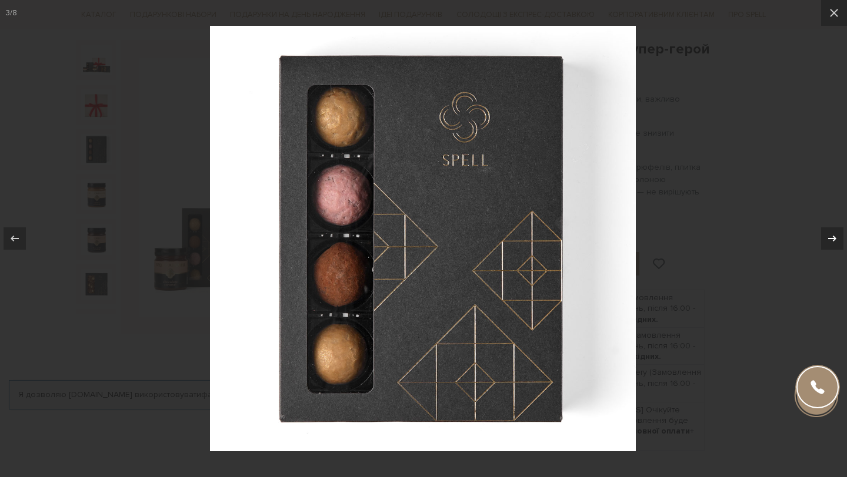
click at [834, 234] on icon at bounding box center [832, 239] width 14 height 14
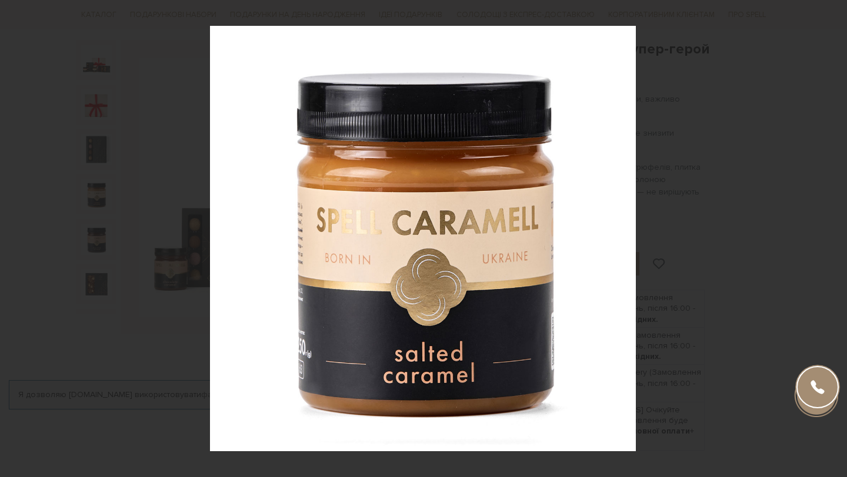
click at [834, 234] on div "4 / 8" at bounding box center [423, 238] width 847 height 477
click at [834, 234] on icon at bounding box center [832, 239] width 14 height 14
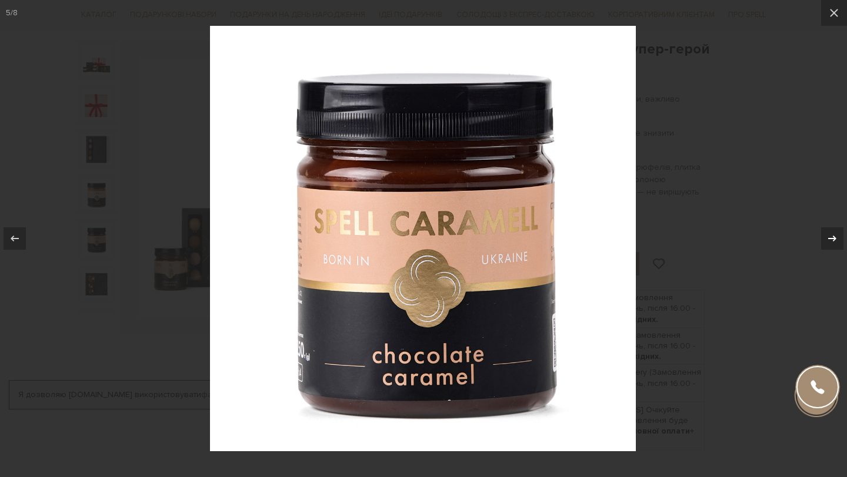
click at [834, 234] on icon at bounding box center [832, 239] width 14 height 14
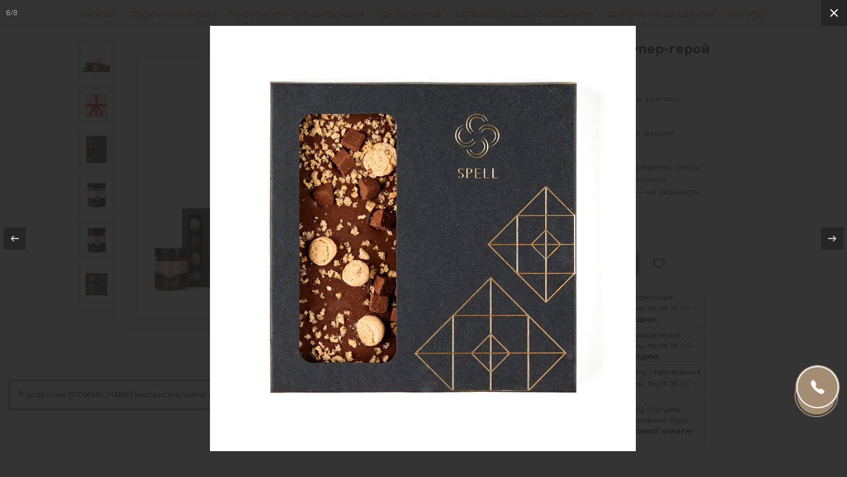
click at [828, 14] on icon at bounding box center [834, 13] width 14 height 14
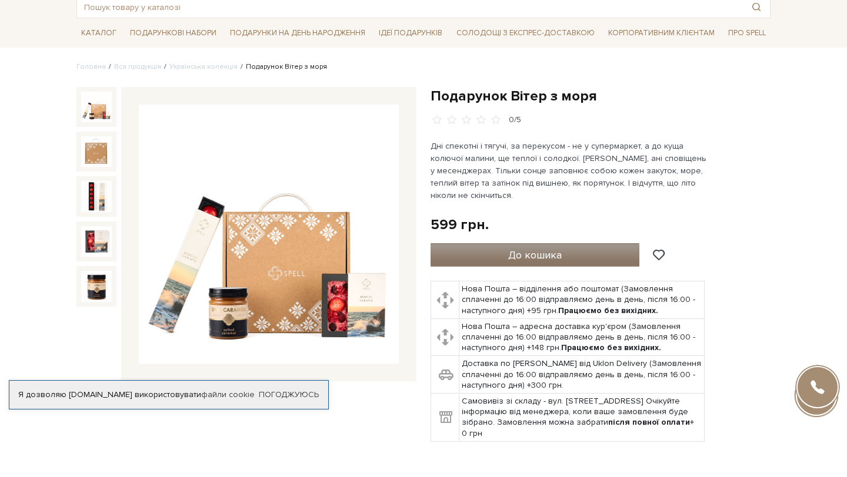
scroll to position [73, 0]
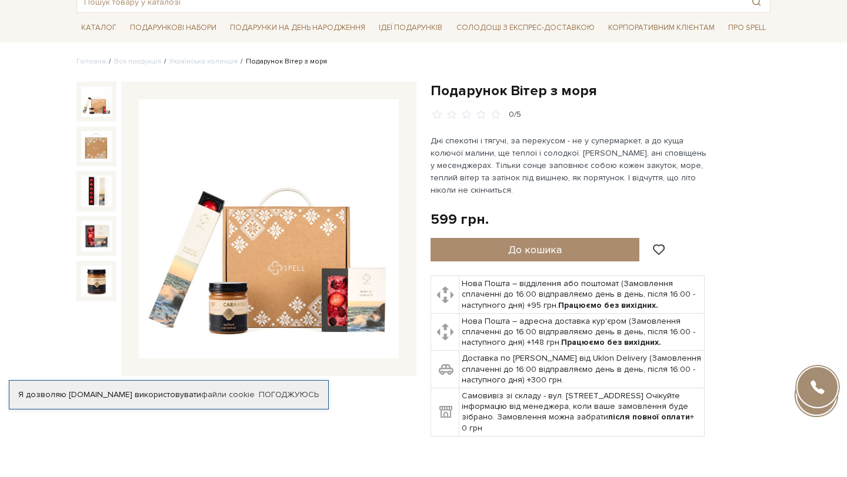
click at [337, 259] on img at bounding box center [269, 229] width 260 height 260
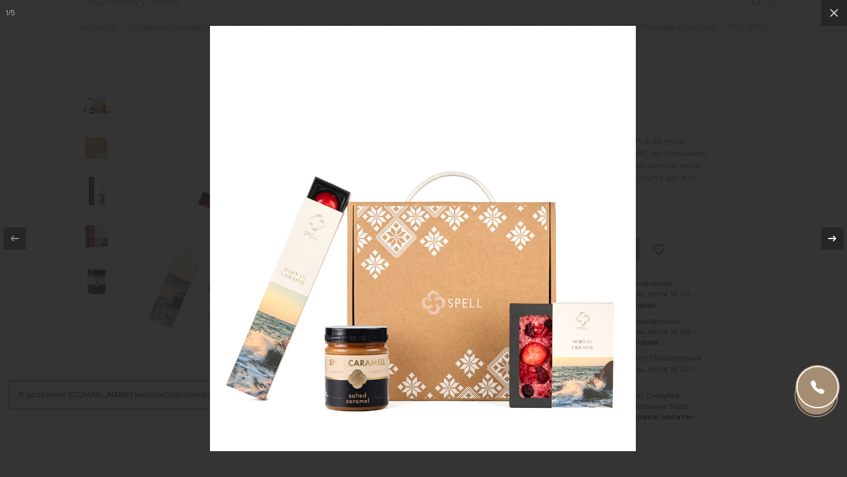
click at [832, 232] on icon at bounding box center [832, 239] width 14 height 14
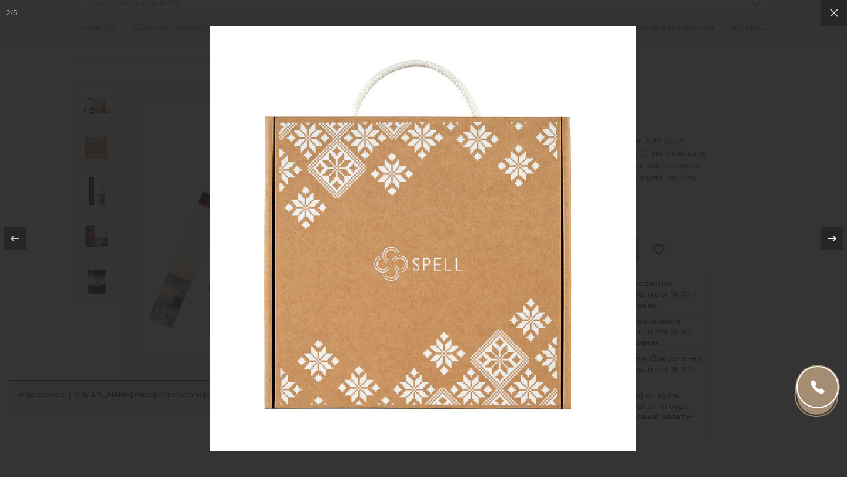
click at [832, 232] on icon at bounding box center [832, 239] width 14 height 14
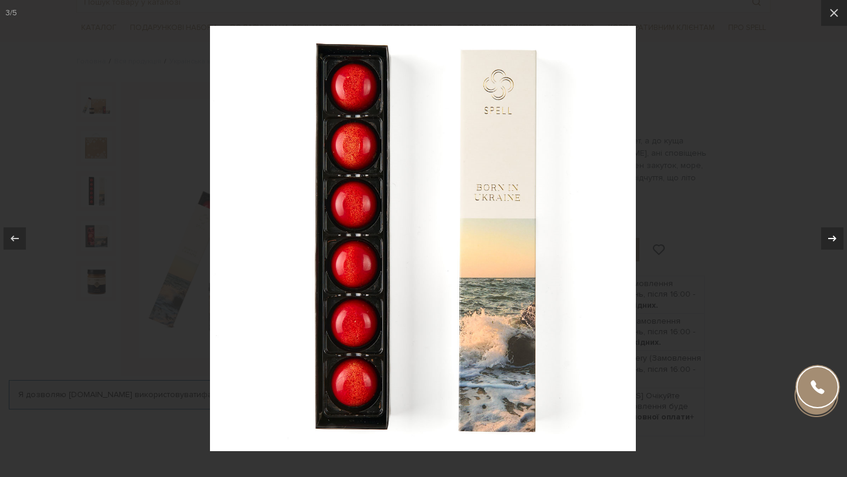
click at [832, 232] on icon at bounding box center [832, 239] width 14 height 14
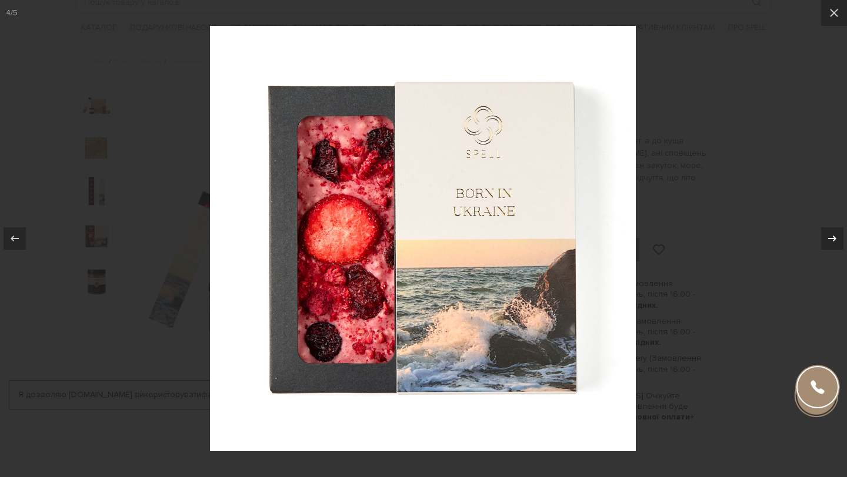
click at [832, 232] on icon at bounding box center [832, 239] width 14 height 14
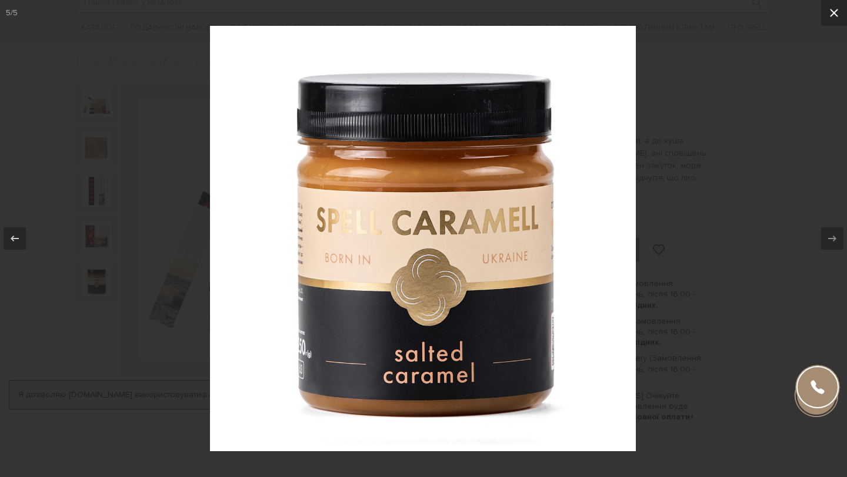
click at [836, 16] on icon at bounding box center [834, 13] width 8 height 8
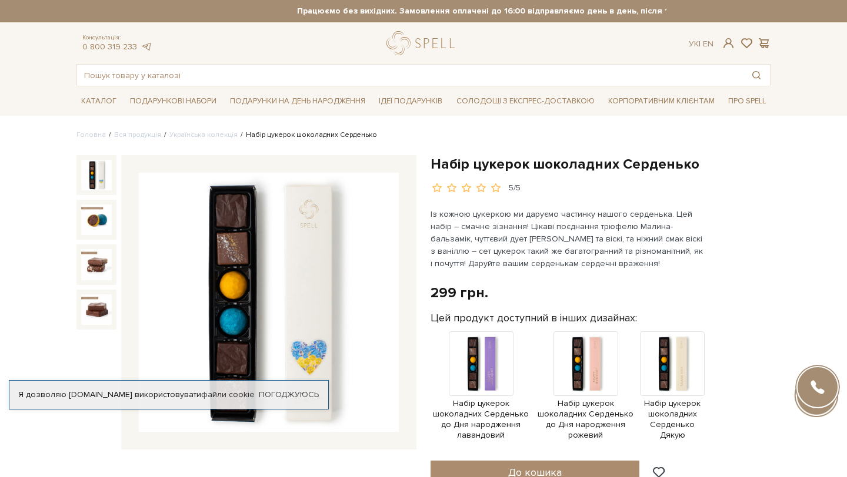
click at [289, 297] on img at bounding box center [269, 303] width 260 height 260
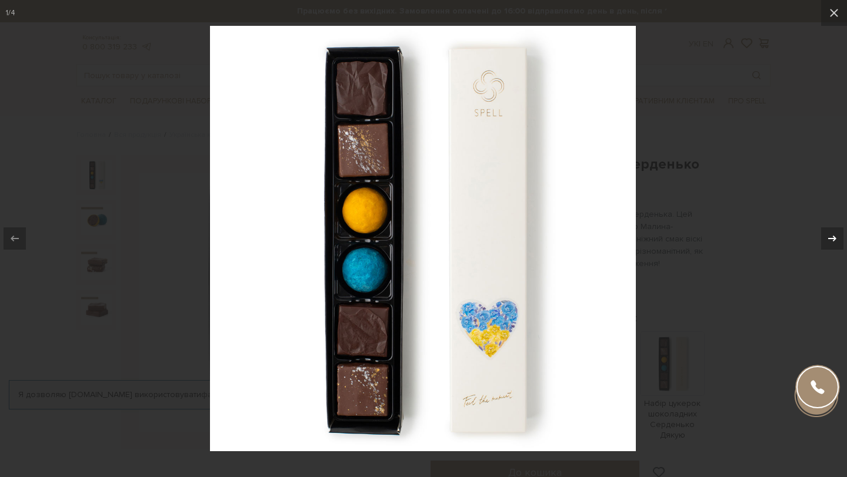
click at [833, 239] on icon at bounding box center [832, 239] width 14 height 14
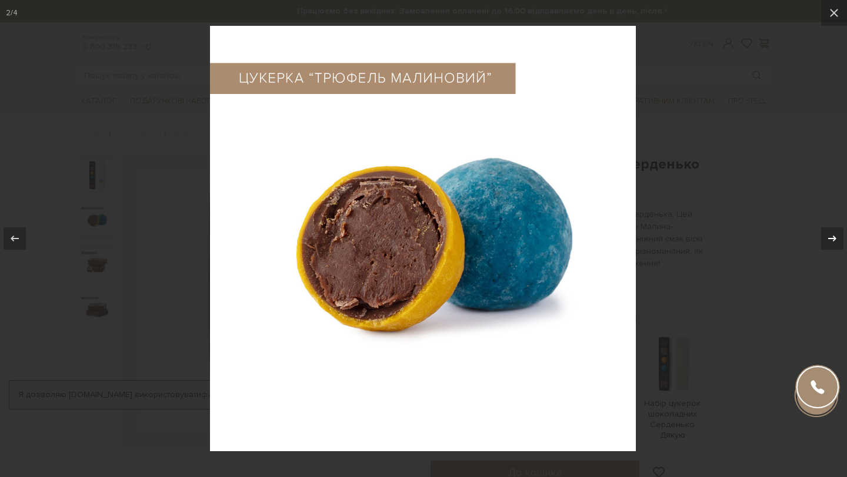
click at [833, 238] on icon at bounding box center [832, 239] width 8 height 6
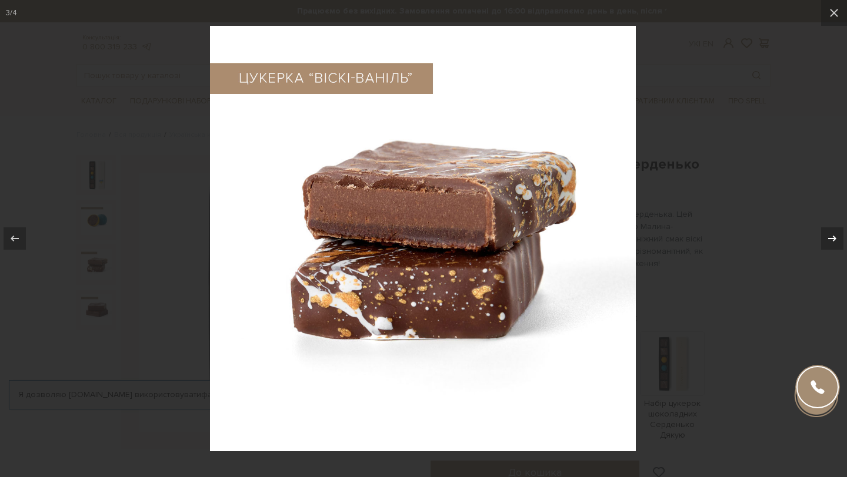
click at [833, 238] on div "3 / 4" at bounding box center [423, 238] width 847 height 477
click at [833, 238] on icon at bounding box center [832, 239] width 8 height 6
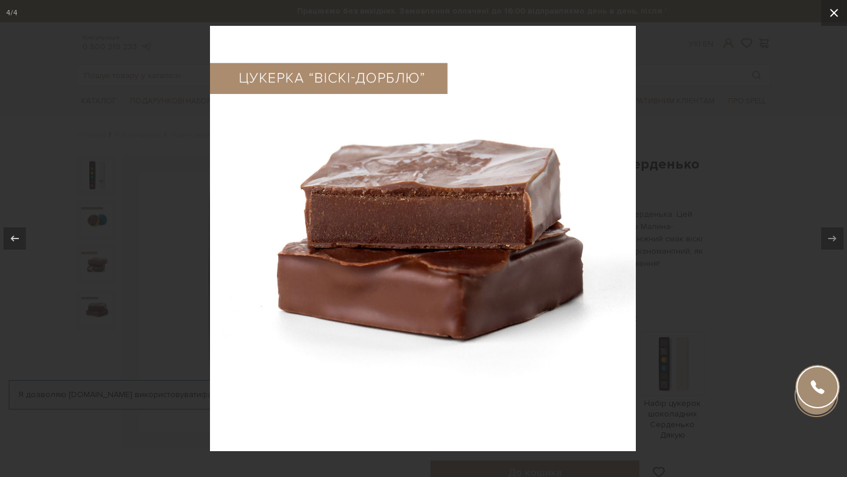
click at [835, 17] on icon at bounding box center [834, 13] width 14 height 14
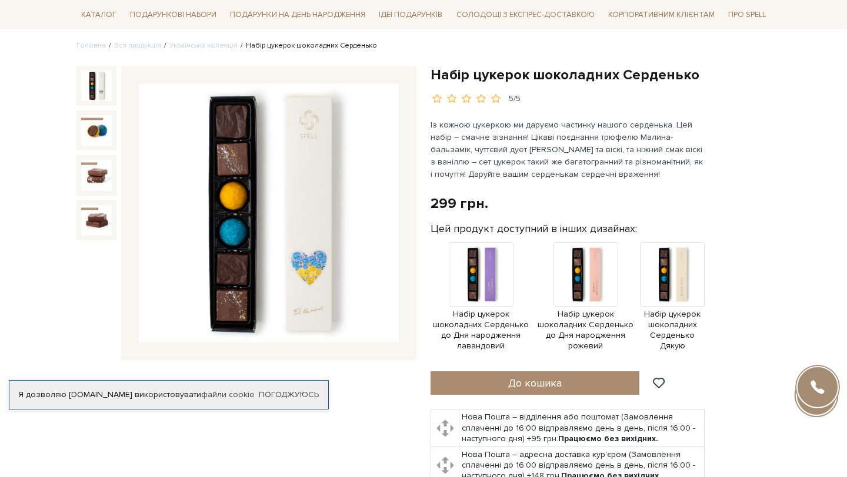
scroll to position [93, 0]
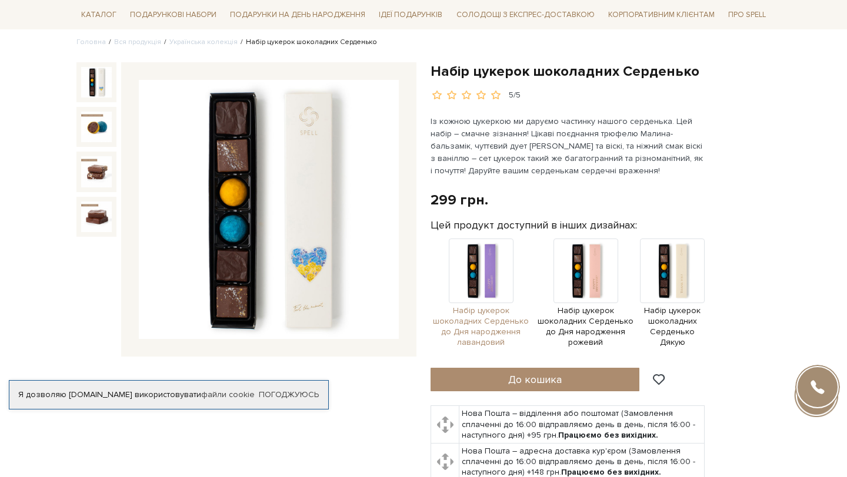
click at [494, 256] on img at bounding box center [481, 271] width 65 height 65
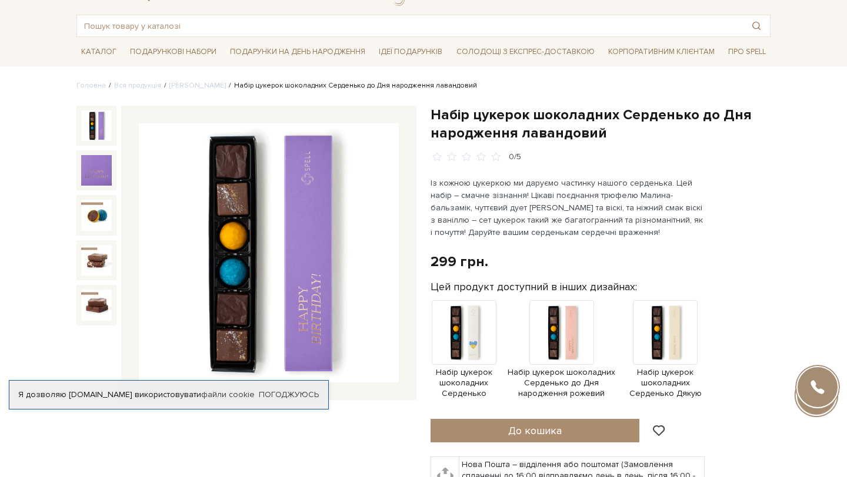
scroll to position [69, 0]
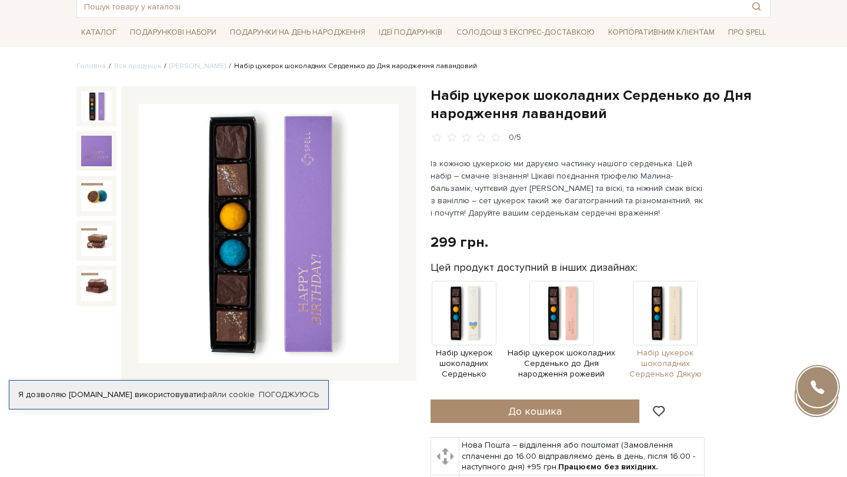
click at [667, 319] on img at bounding box center [665, 313] width 65 height 65
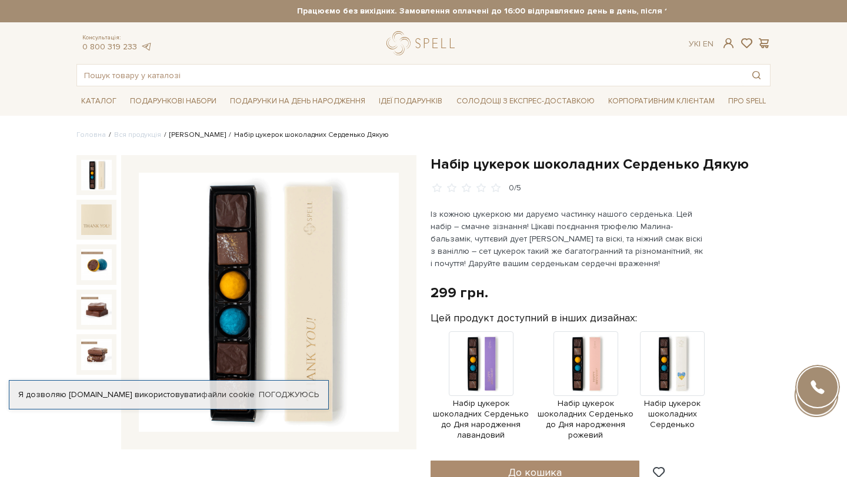
click at [187, 135] on link "[PERSON_NAME]" at bounding box center [197, 135] width 56 height 9
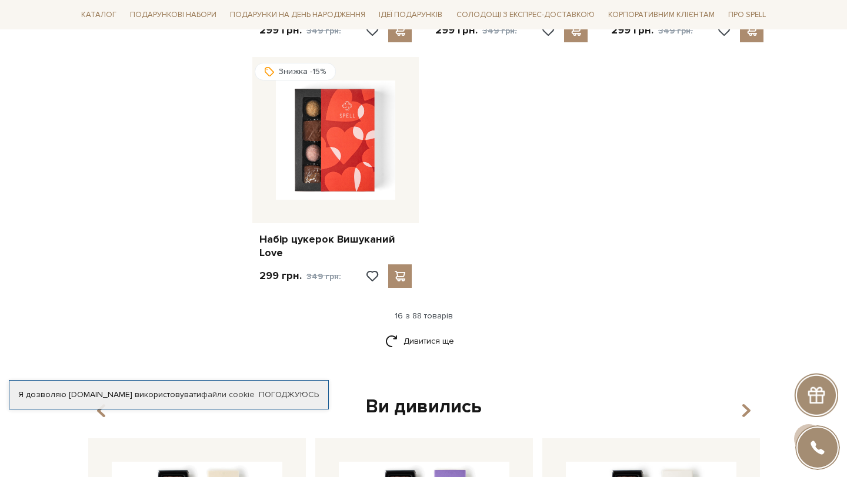
scroll to position [1420, 0]
click at [434, 342] on link "Дивитися ще" at bounding box center [423, 340] width 76 height 21
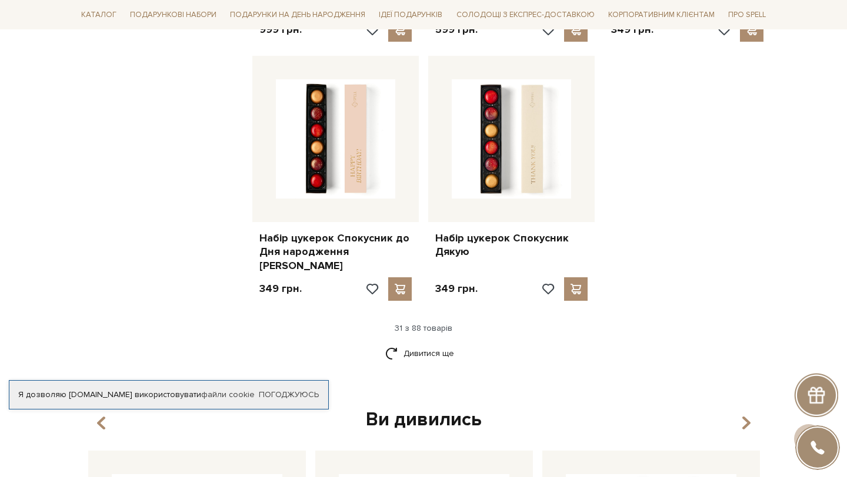
scroll to position [2718, 0]
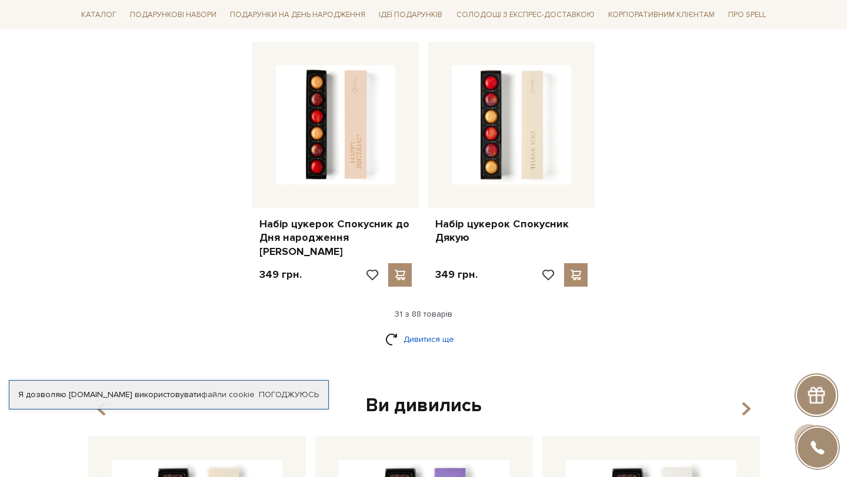
click at [403, 329] on link "Дивитися ще" at bounding box center [423, 339] width 76 height 21
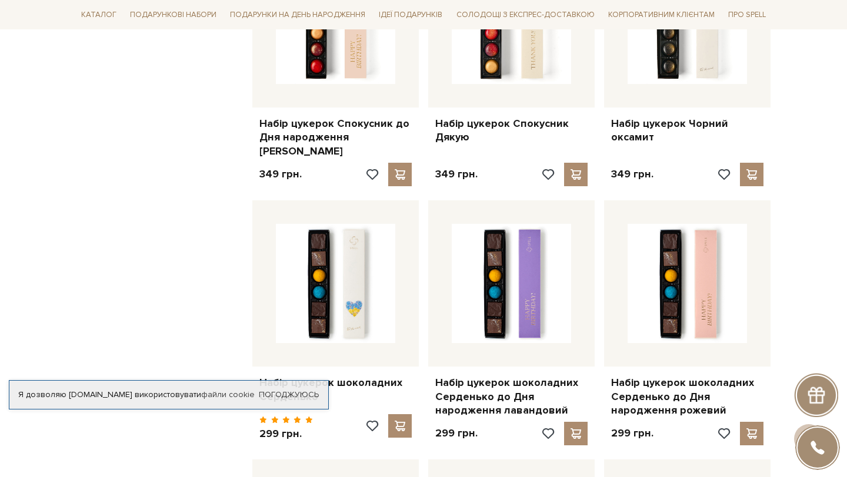
scroll to position [2820, 0]
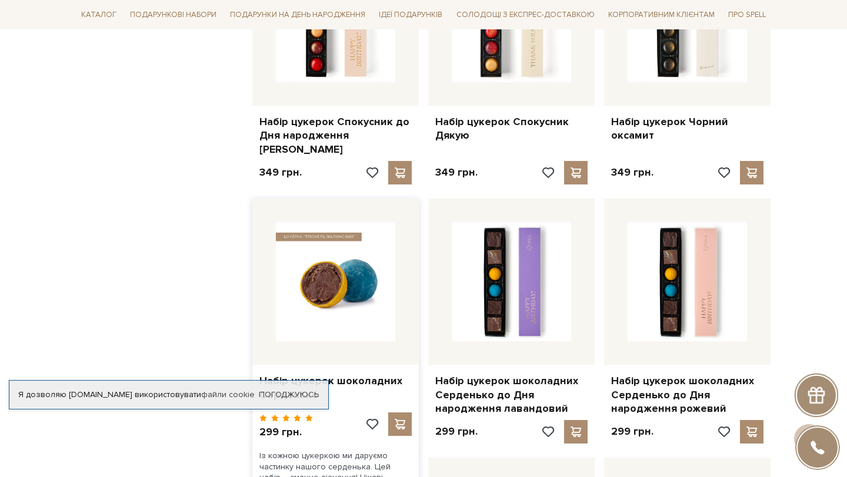
click at [345, 222] on img at bounding box center [335, 281] width 119 height 119
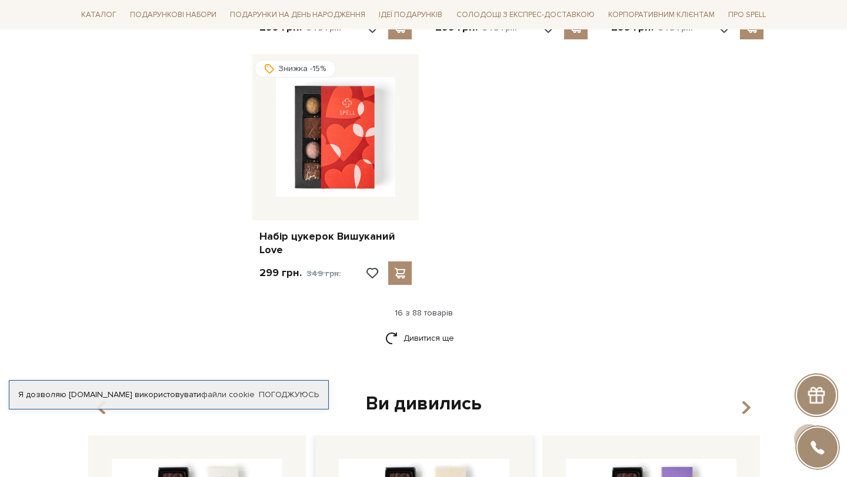
scroll to position [1423, 0]
click at [439, 335] on link "Дивитися ще" at bounding box center [423, 337] width 76 height 21
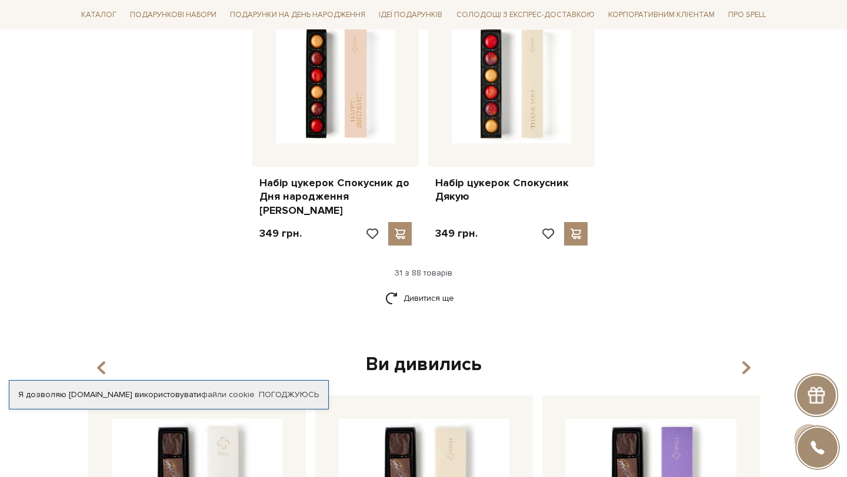
scroll to position [2776, 0]
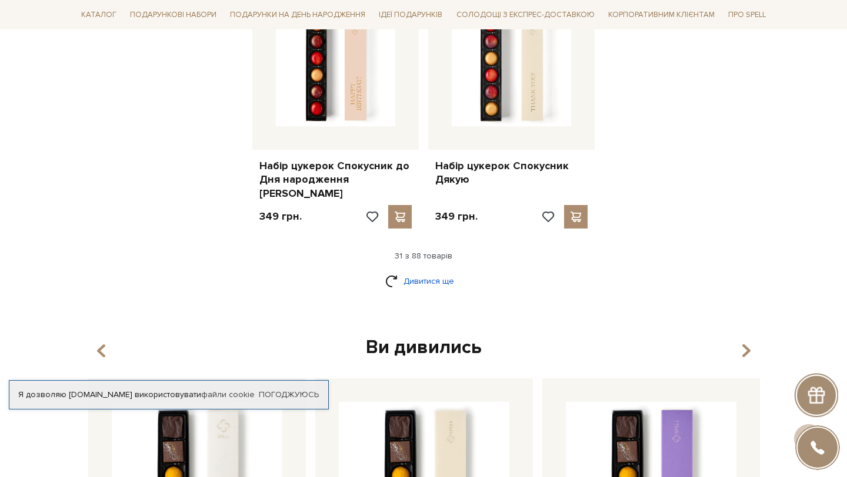
click at [421, 271] on link "Дивитися ще" at bounding box center [423, 281] width 76 height 21
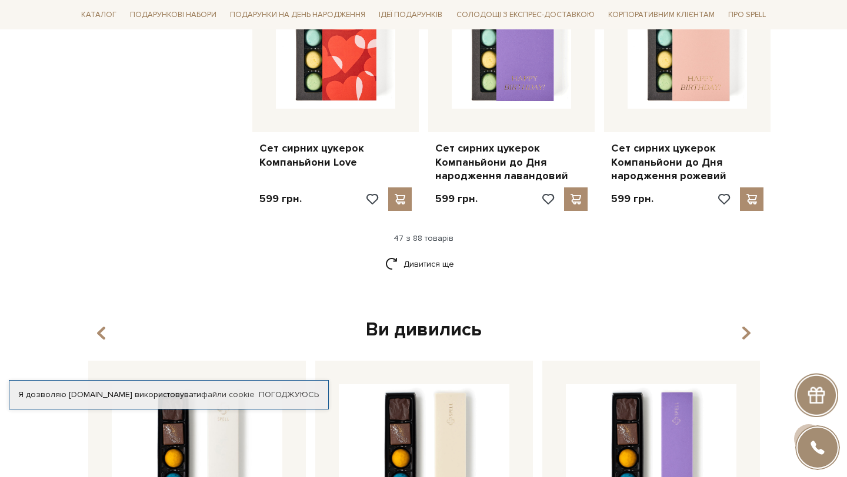
scroll to position [4086, 0]
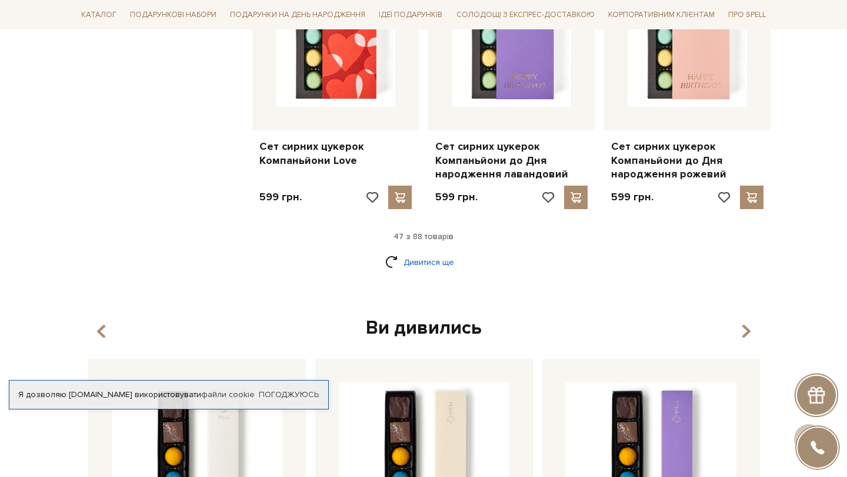
click at [416, 252] on link "Дивитися ще" at bounding box center [423, 262] width 76 height 21
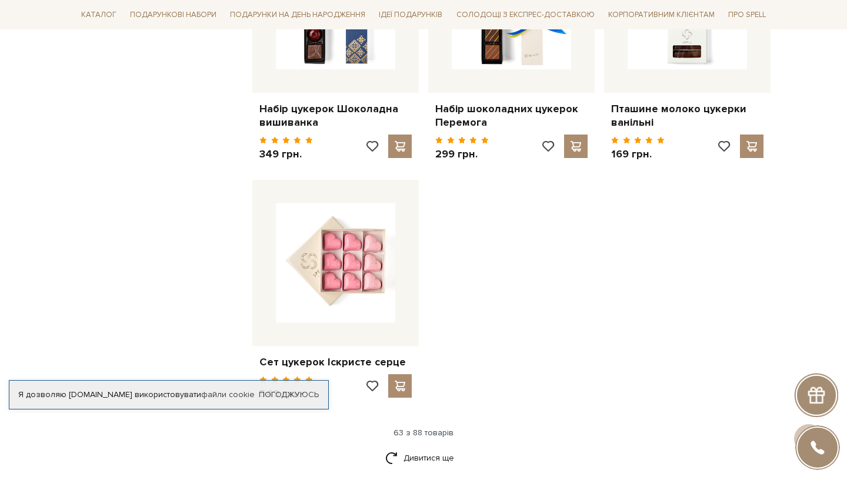
scroll to position [5422, 0]
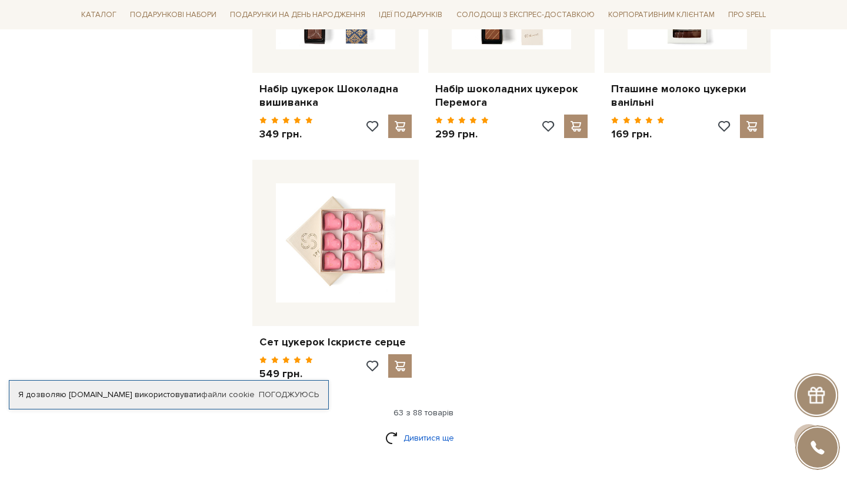
click at [426, 428] on link "Дивитися ще" at bounding box center [423, 438] width 76 height 21
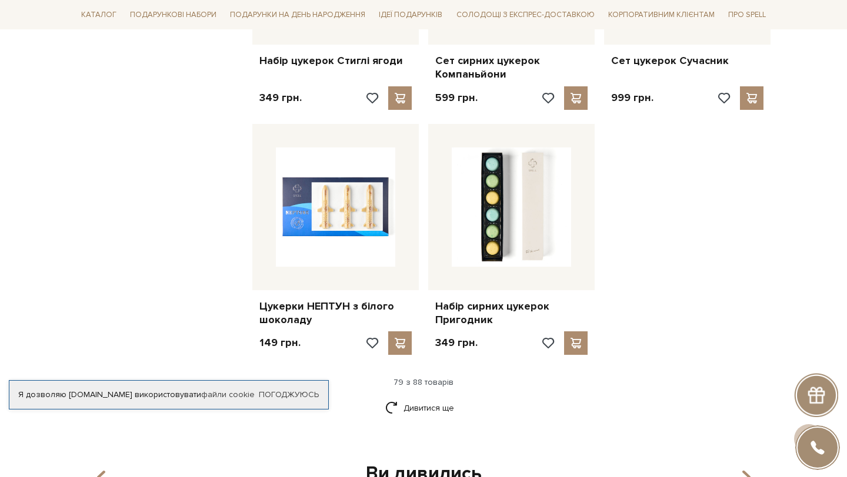
scroll to position [6698, 0]
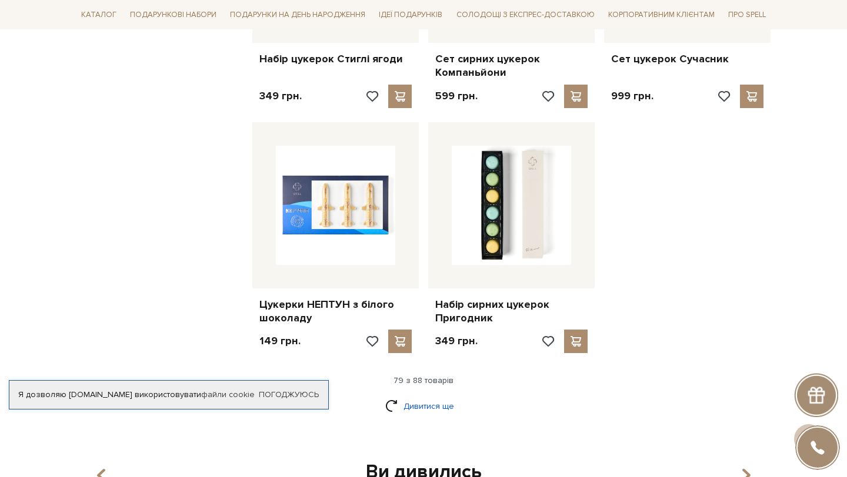
click at [426, 396] on link "Дивитися ще" at bounding box center [423, 406] width 76 height 21
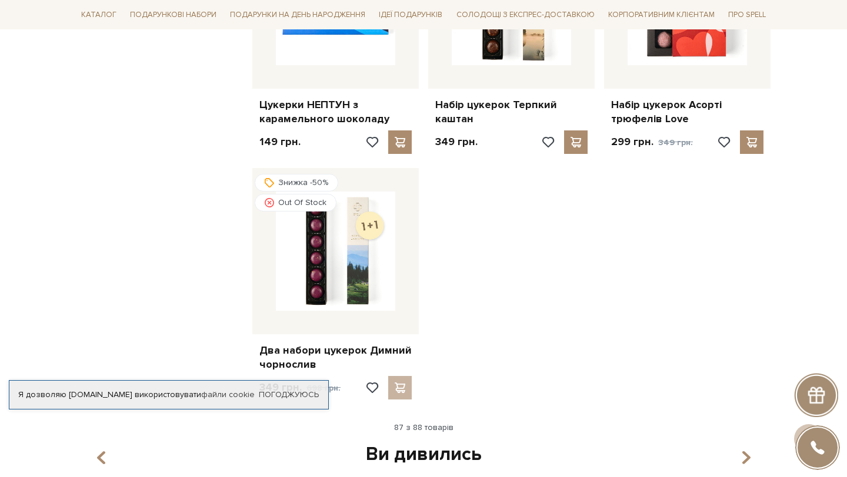
scroll to position [7416, 0]
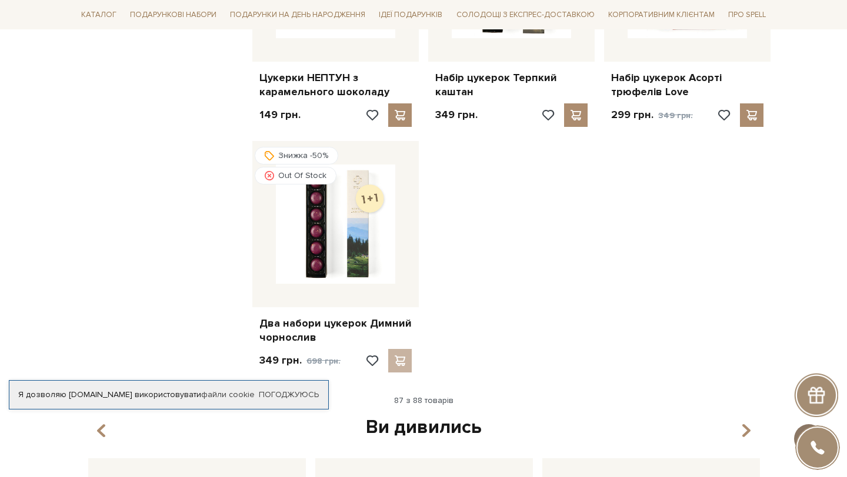
click at [814, 432] on span at bounding box center [808, 438] width 21 height 13
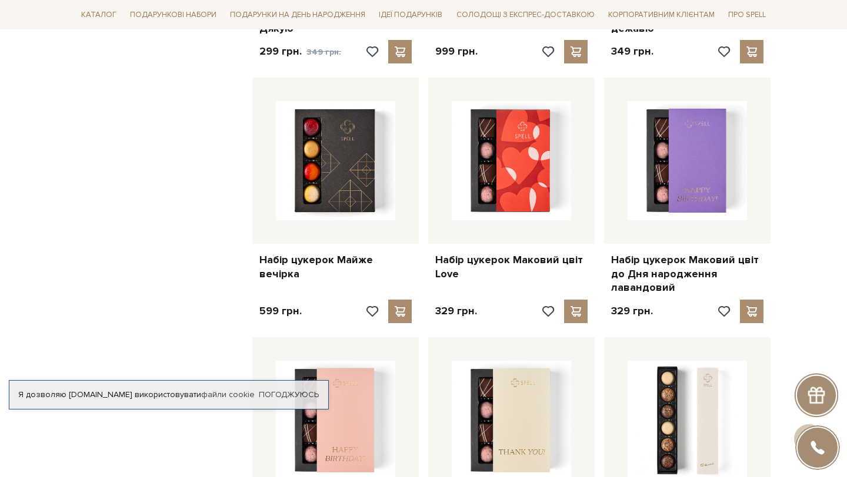
scroll to position [0, 0]
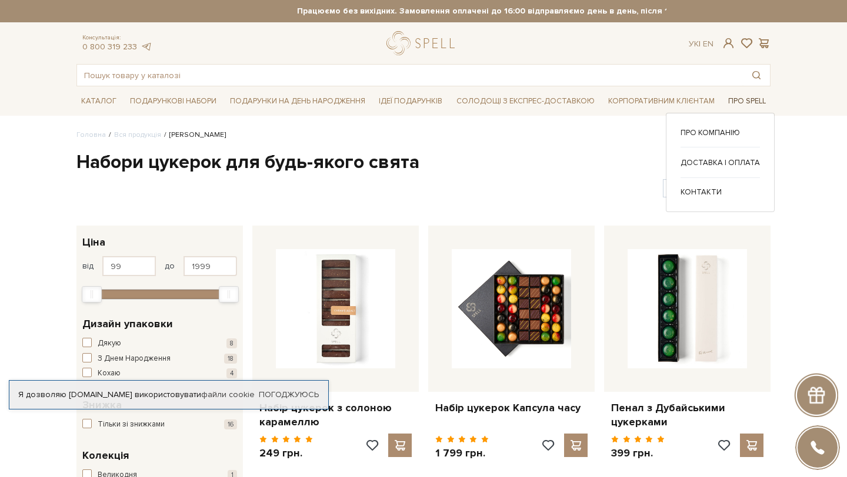
click at [744, 100] on span "Про Spell" at bounding box center [746, 101] width 47 height 18
click at [716, 129] on link "Про компанію" at bounding box center [719, 133] width 79 height 11
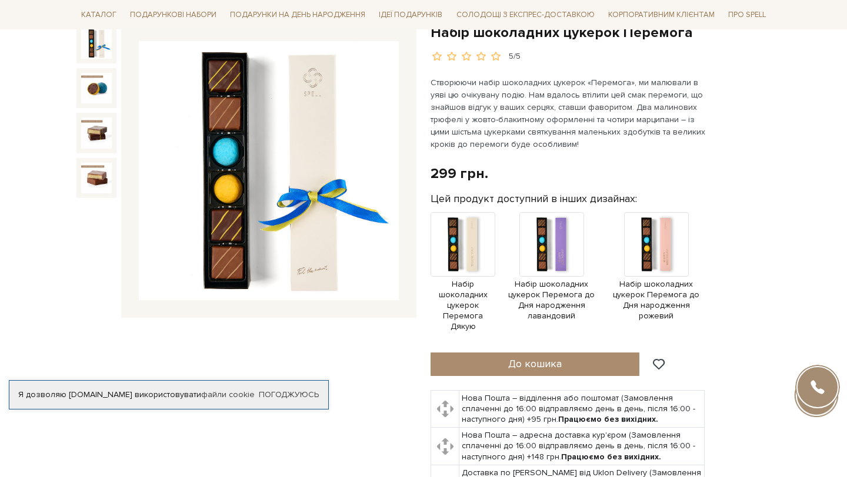
scroll to position [132, 0]
click at [332, 159] on img at bounding box center [269, 171] width 260 height 260
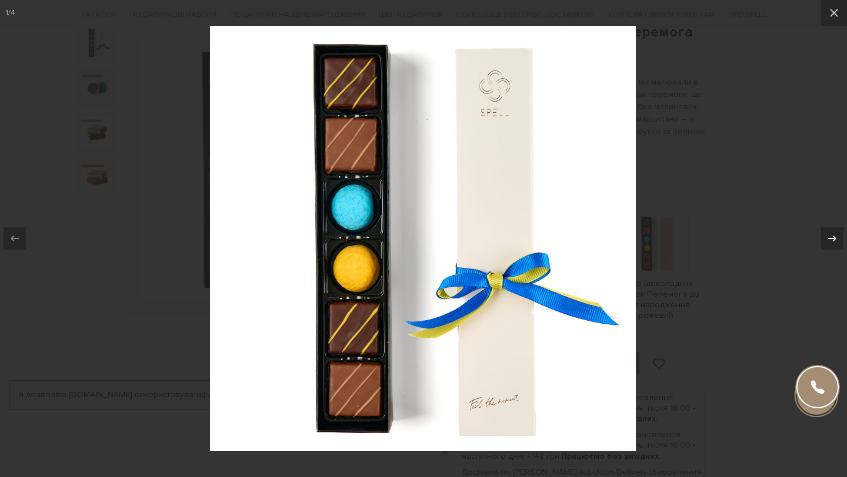
click at [833, 241] on icon at bounding box center [832, 239] width 8 height 6
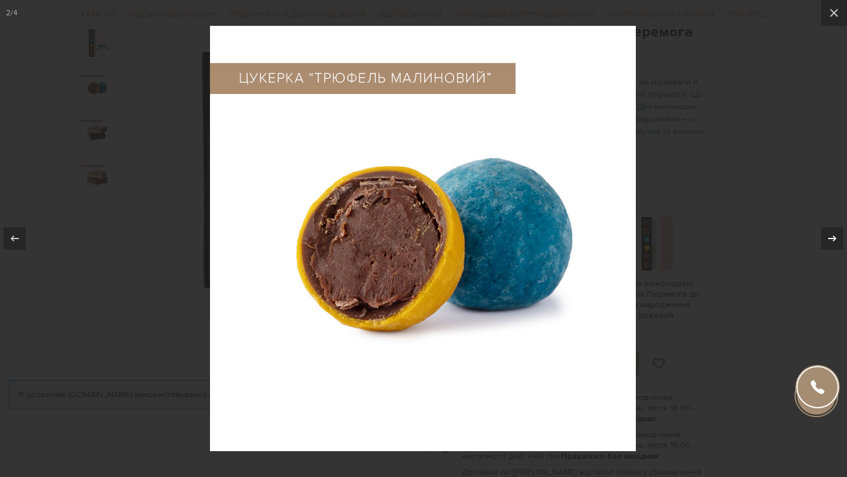
click at [833, 241] on icon at bounding box center [832, 239] width 8 height 6
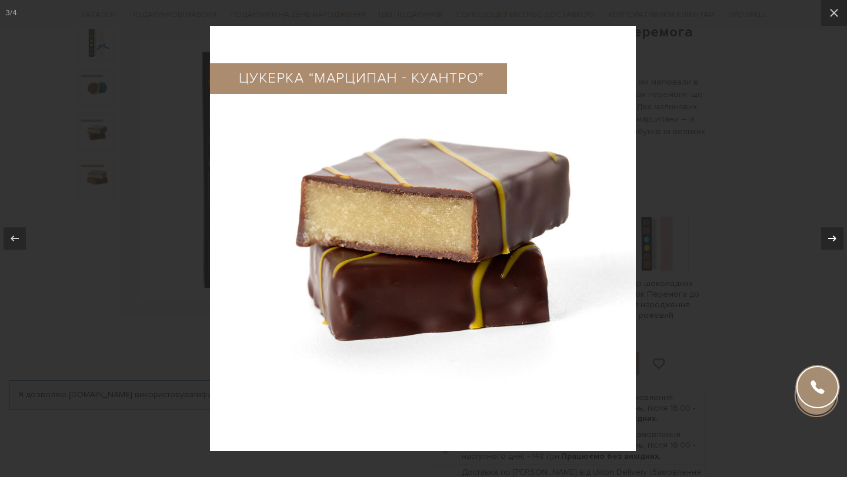
click at [833, 241] on icon at bounding box center [832, 239] width 8 height 6
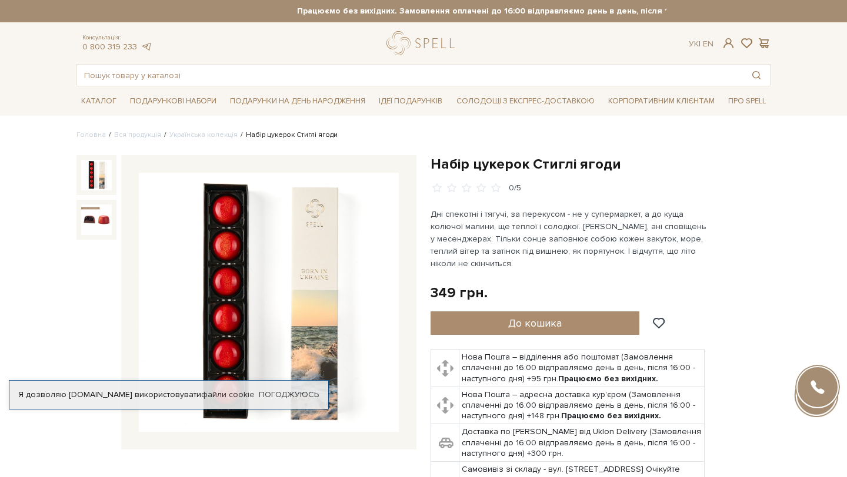
click at [295, 255] on img at bounding box center [269, 303] width 260 height 260
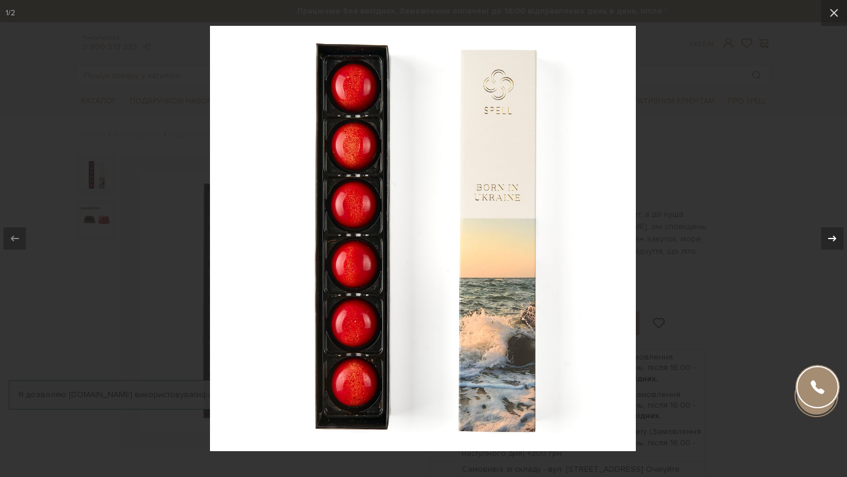
click at [822, 238] on div at bounding box center [832, 239] width 22 height 22
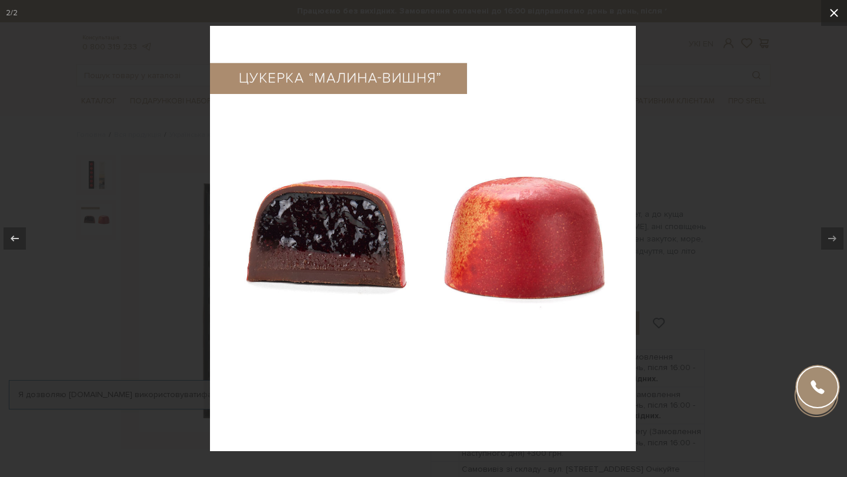
click at [833, 12] on icon at bounding box center [834, 13] width 8 height 8
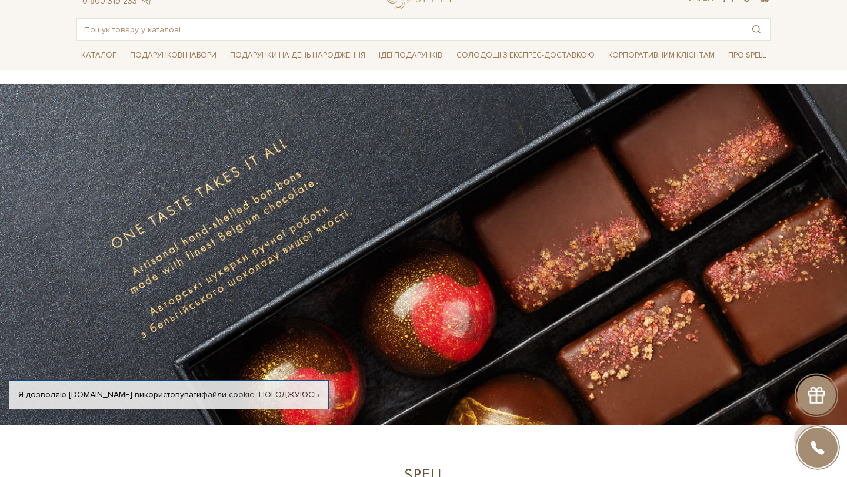
scroll to position [32, 0]
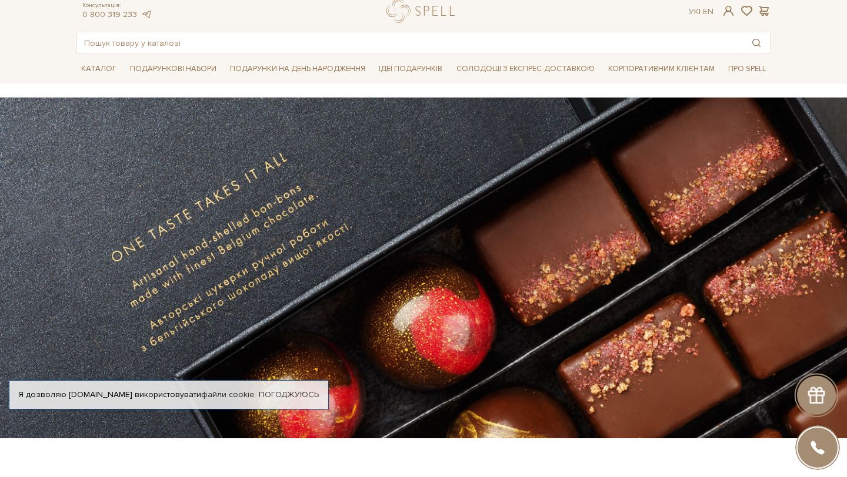
click at [248, 387] on div "Я дозволяю spellchocolate.com використовувати файли cookie Погоджуюсь" at bounding box center [169, 394] width 320 height 29
click at [244, 390] on link "файли cookie" at bounding box center [227, 395] width 53 height 10
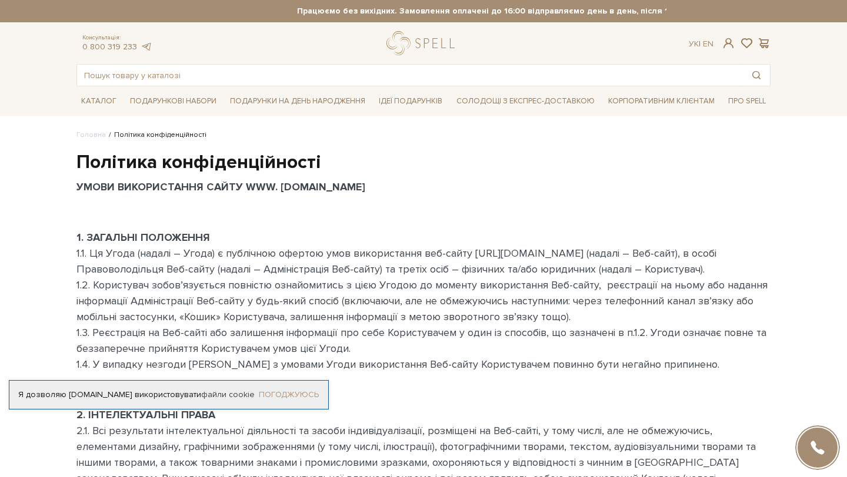
click at [290, 390] on link "Погоджуюсь" at bounding box center [289, 395] width 60 height 11
